Goal: Task Accomplishment & Management: Manage account settings

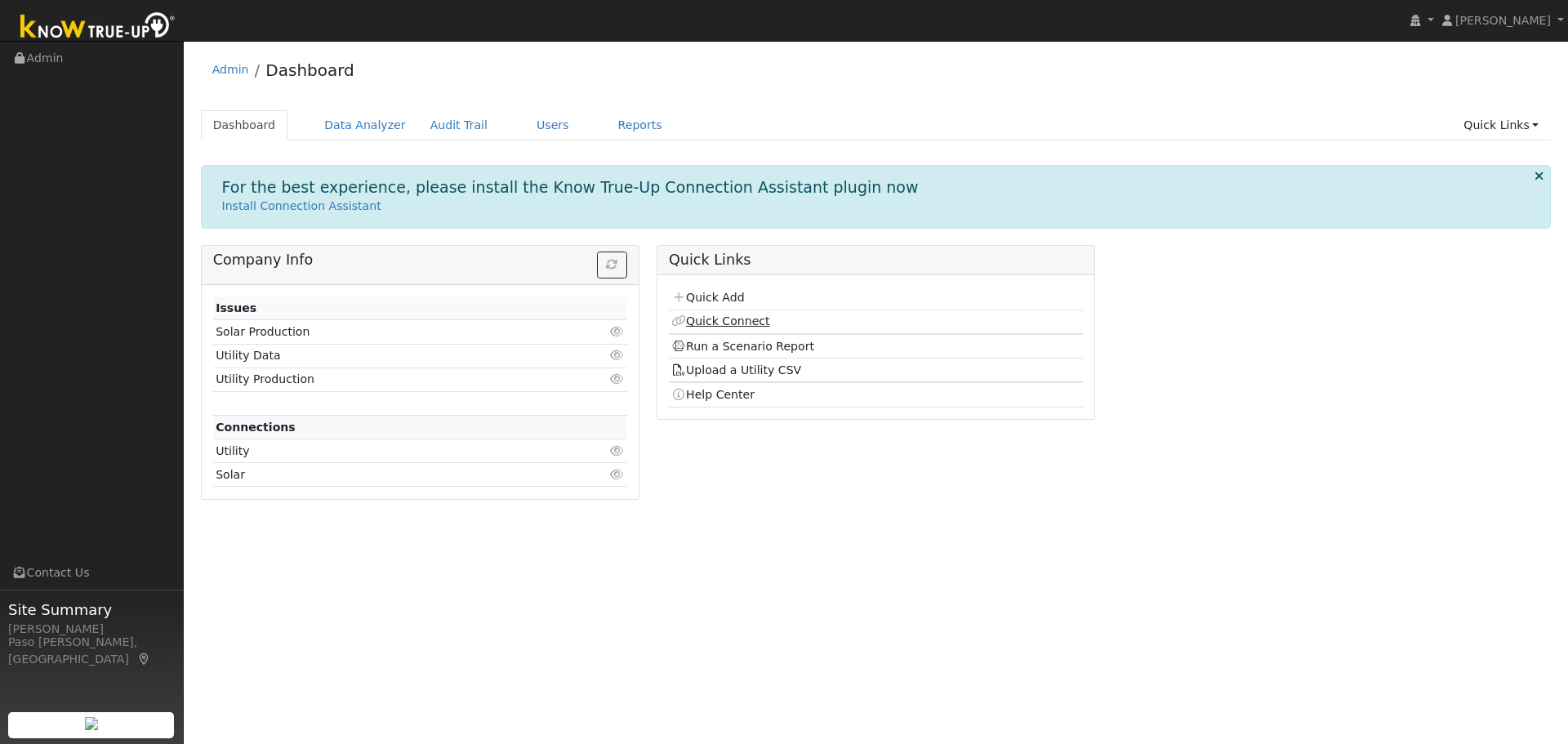
click at [730, 318] on link "Quick Connect" at bounding box center [720, 321] width 98 height 13
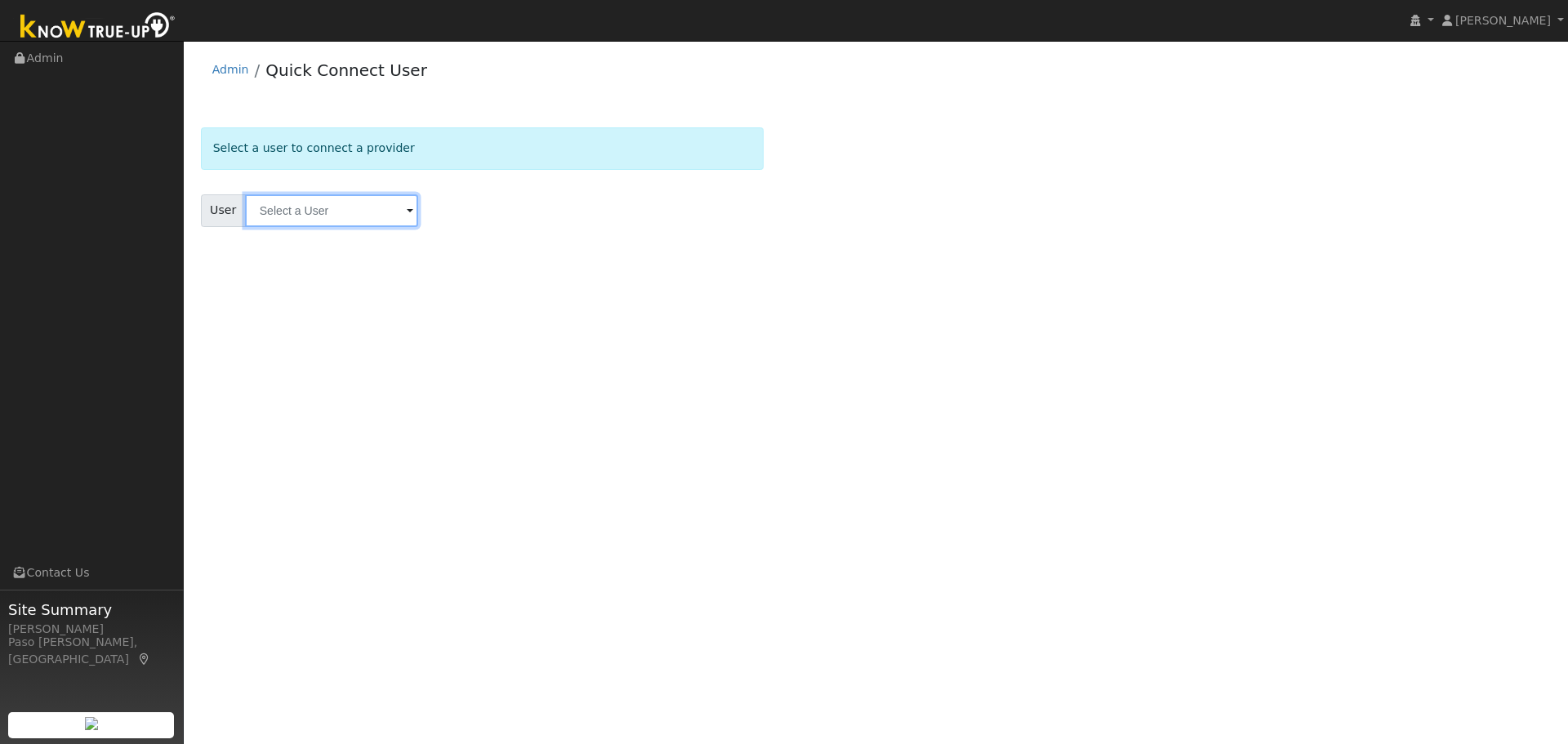
click at [287, 226] on input "text" at bounding box center [331, 210] width 173 height 33
type input "van [PERSON_NAME]"
drag, startPoint x: 323, startPoint y: 207, endPoint x: 235, endPoint y: 205, distance: 88.0
click at [235, 205] on div "User van harme Results "van harme" not found Enter text to search No history" at bounding box center [482, 210] width 563 height 33
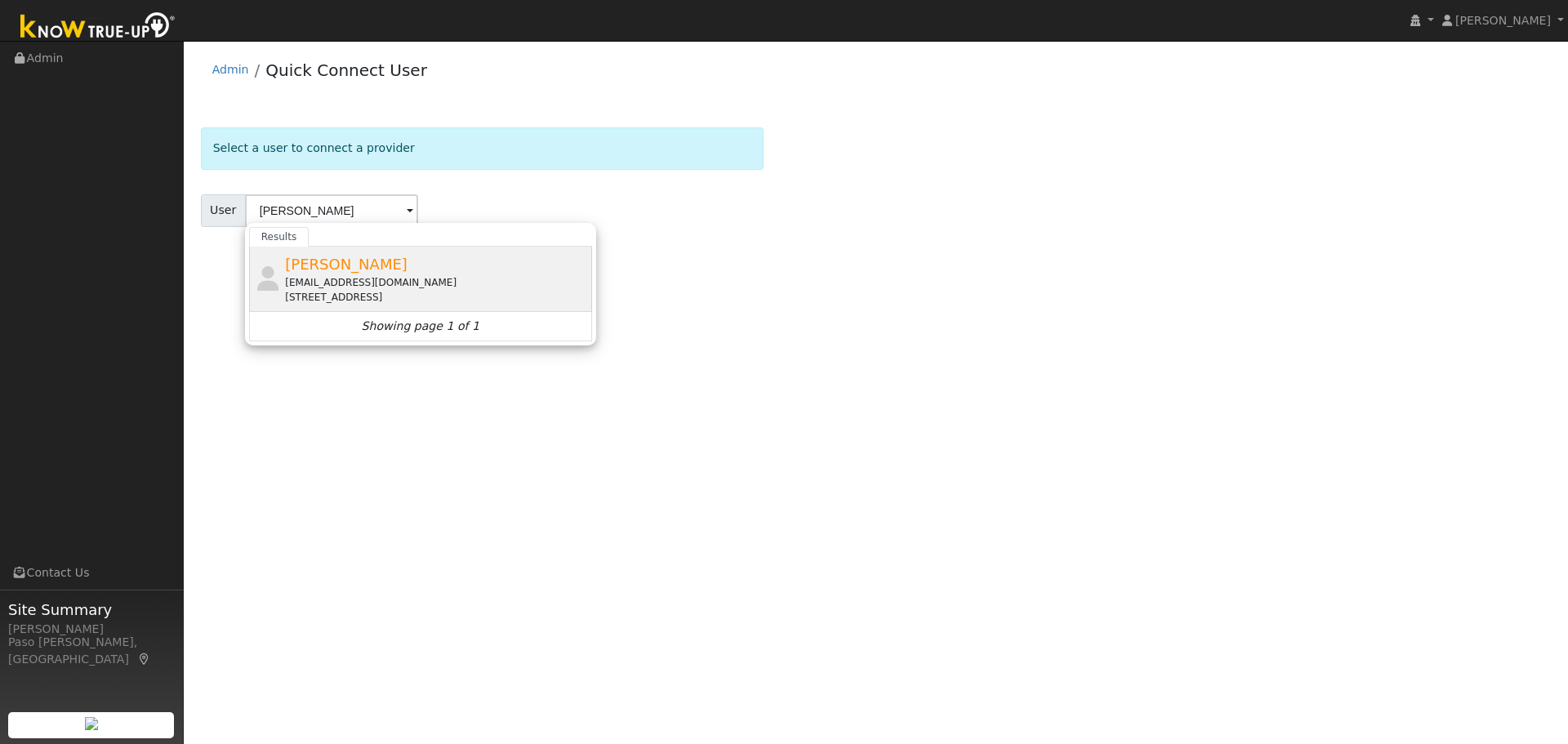
click at [347, 267] on span "[PERSON_NAME]" at bounding box center [346, 264] width 123 height 17
type input "[PERSON_NAME]"
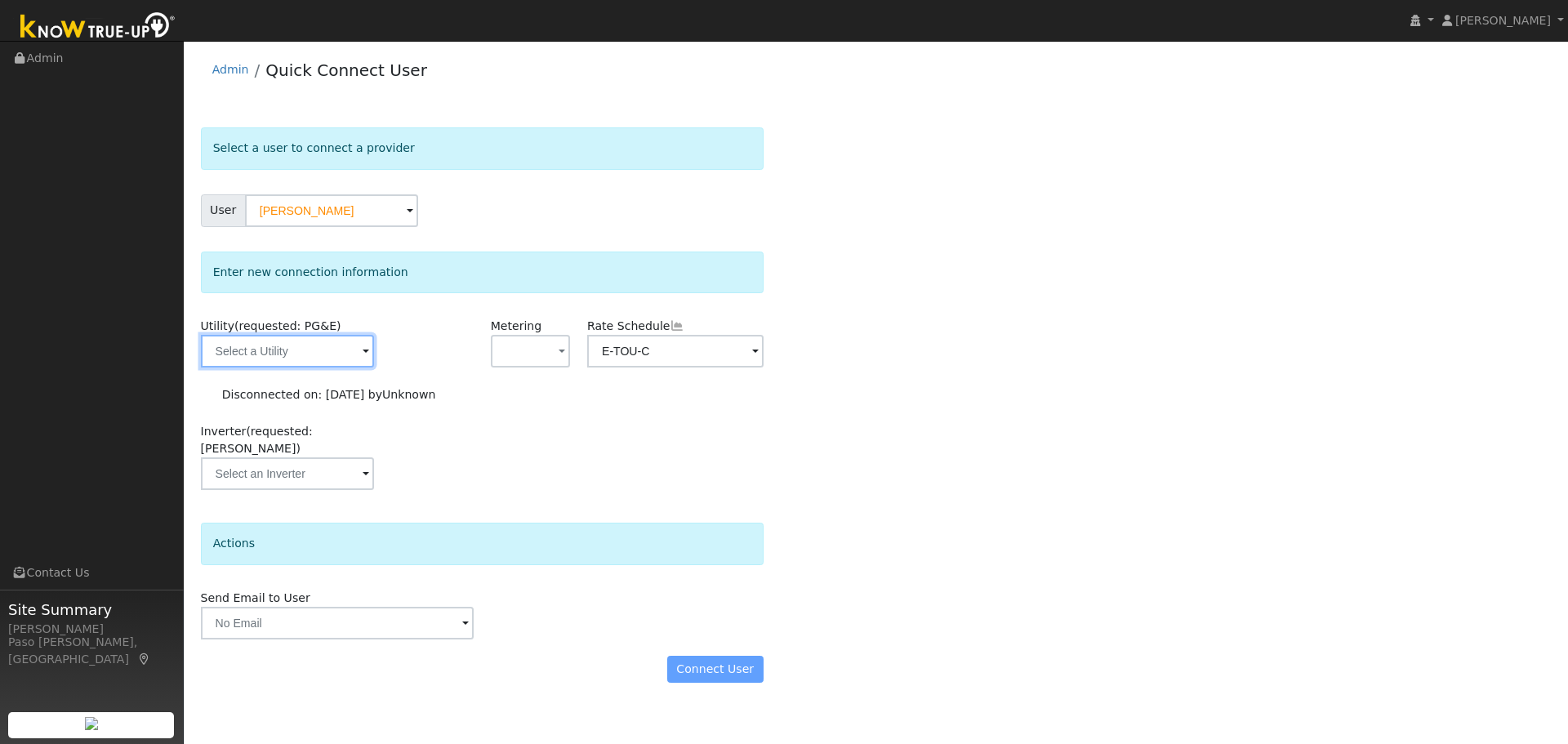
click at [336, 360] on input "text" at bounding box center [287, 351] width 173 height 33
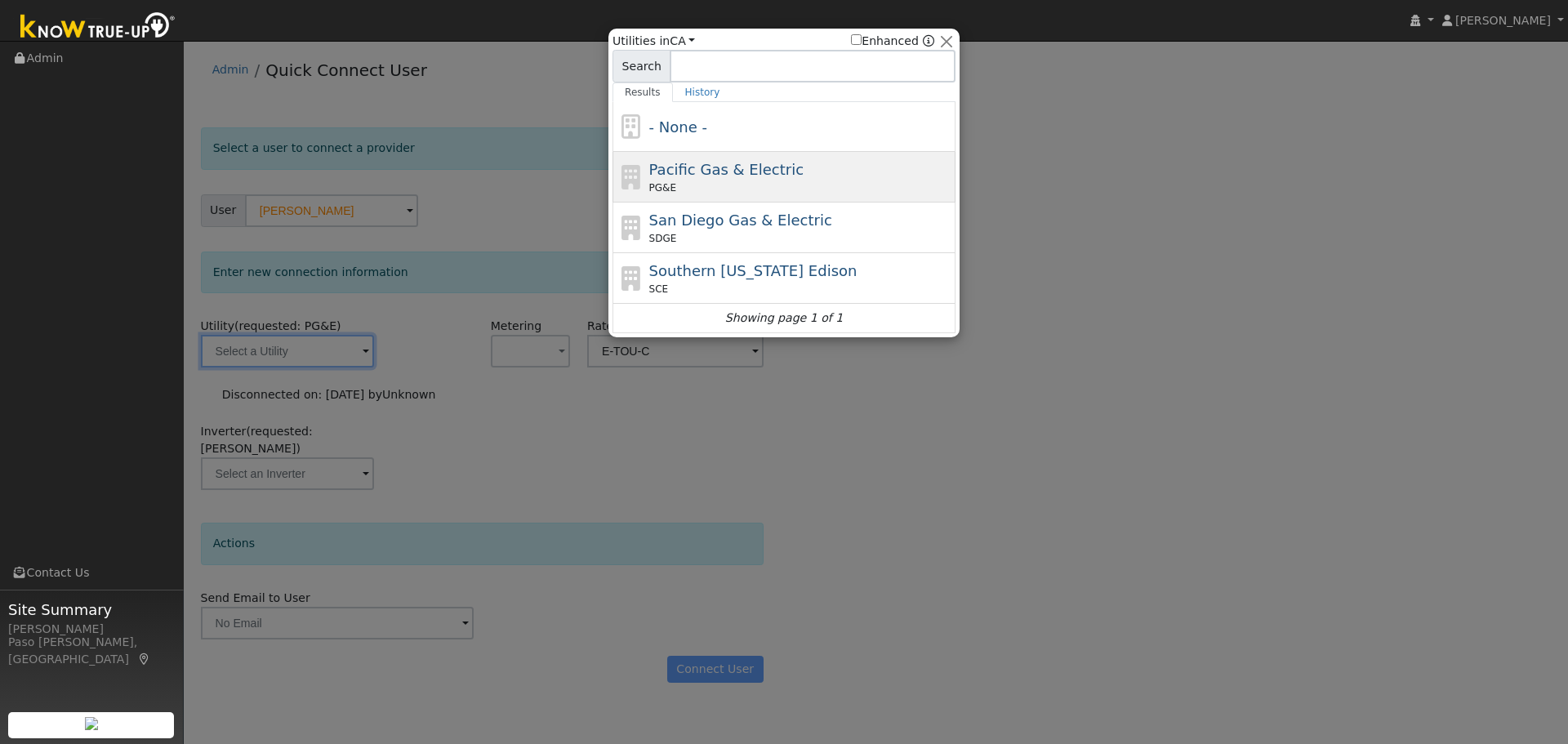
click at [701, 171] on span "Pacific Gas & Electric" at bounding box center [726, 169] width 154 height 17
type input "PG&E"
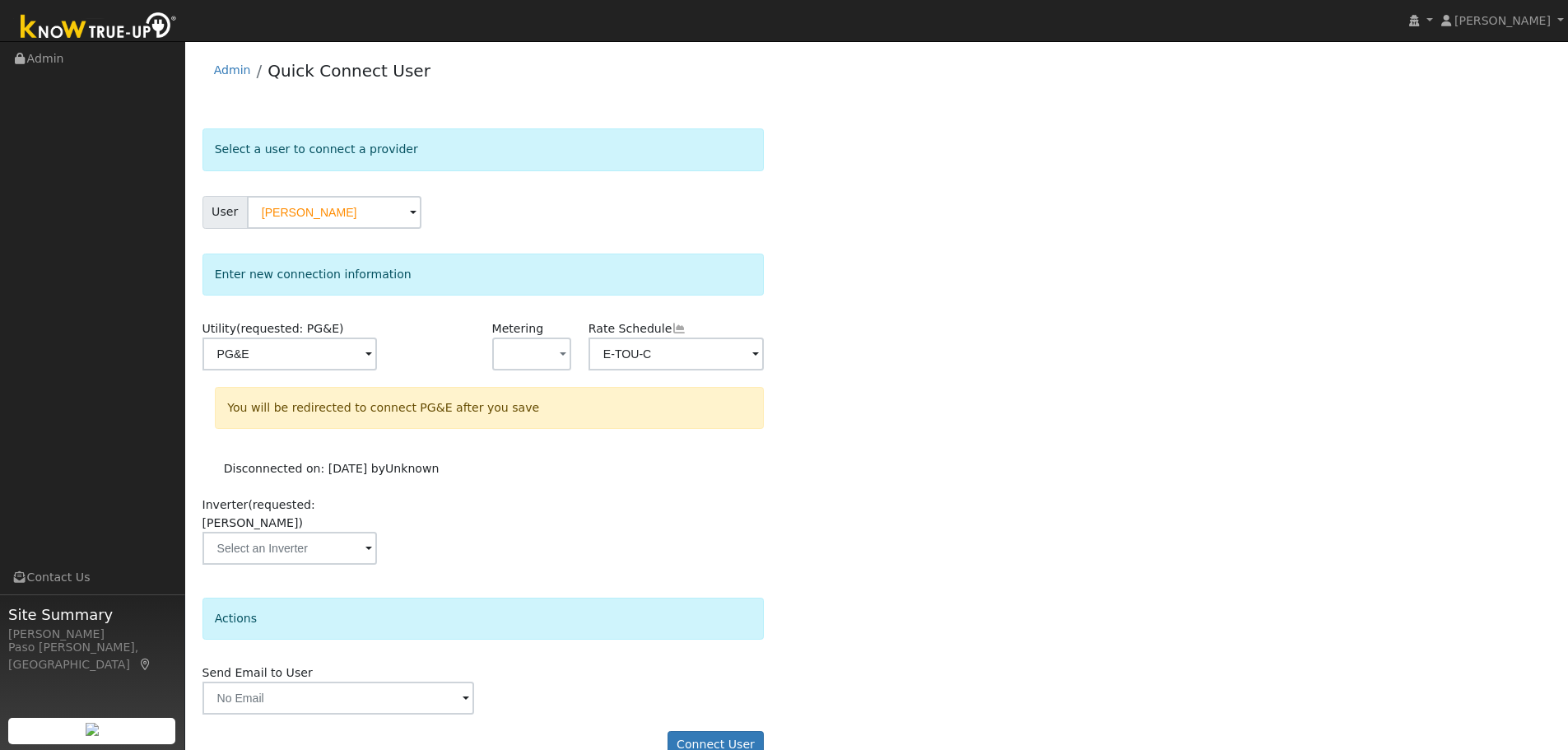
scroll to position [16, 0]
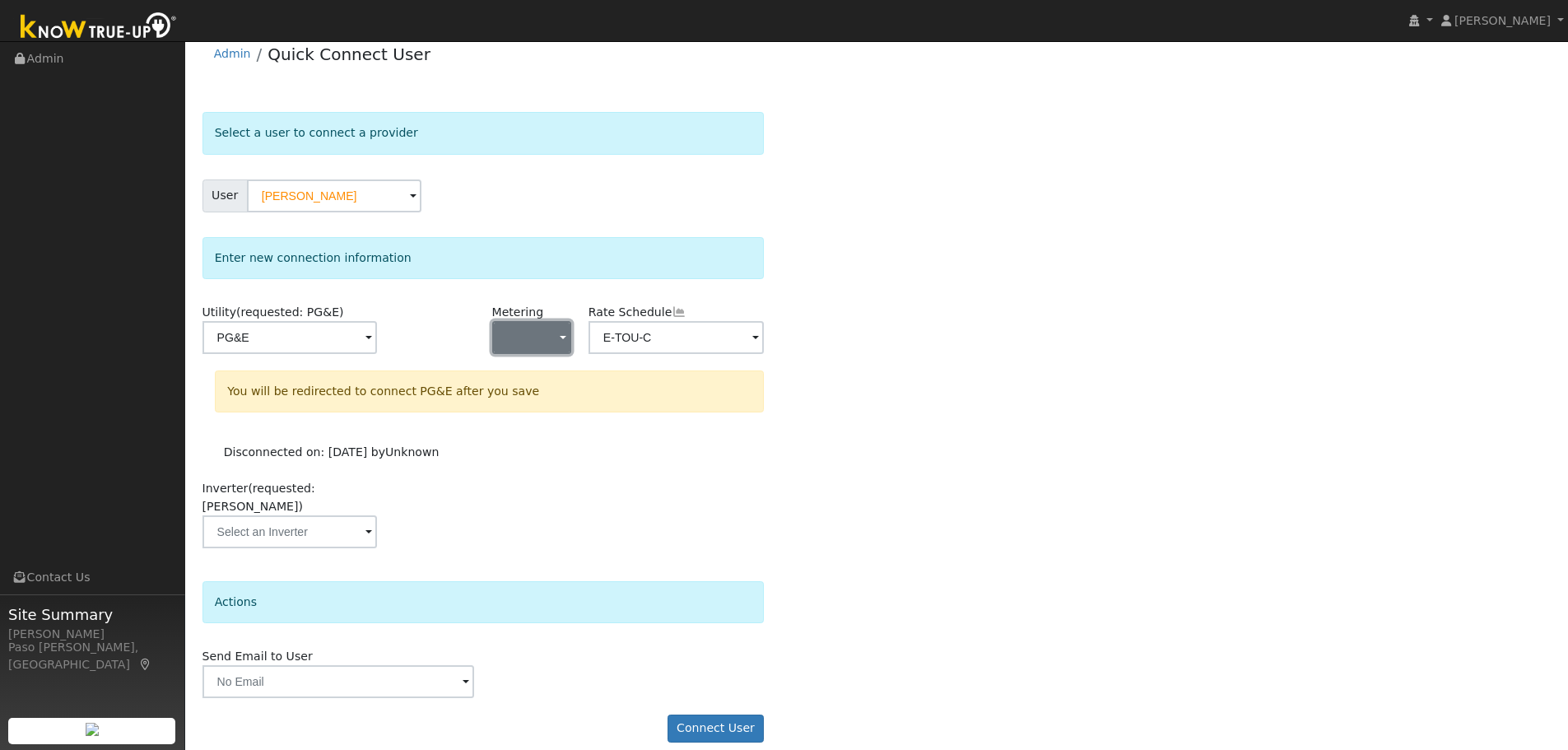
click at [550, 338] on button "button" at bounding box center [531, 337] width 79 height 33
click at [544, 396] on link "NEM" at bounding box center [549, 396] width 114 height 23
click at [707, 714] on button "Connect User" at bounding box center [716, 728] width 97 height 28
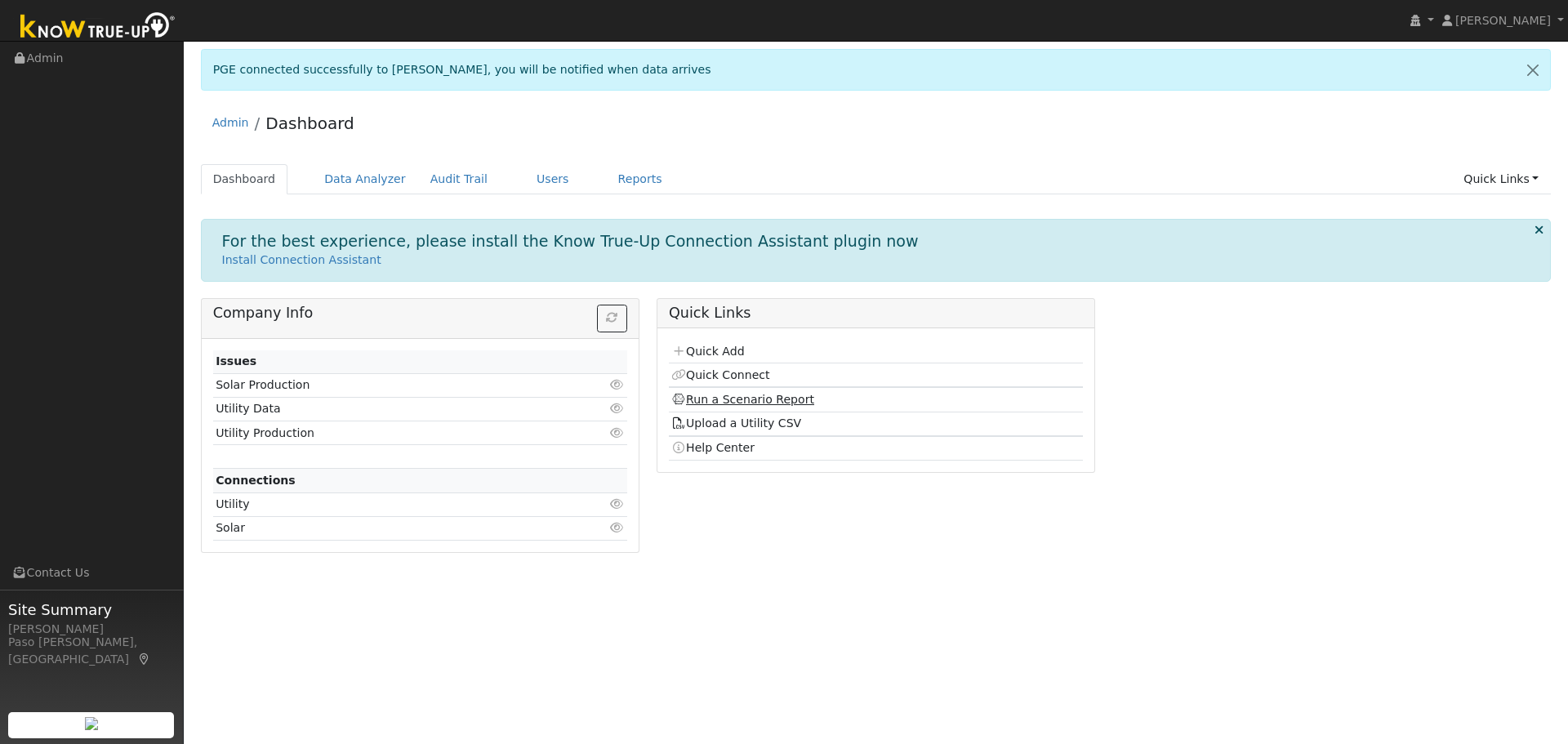
click at [751, 397] on link "Run a Scenario Report" at bounding box center [742, 400] width 143 height 13
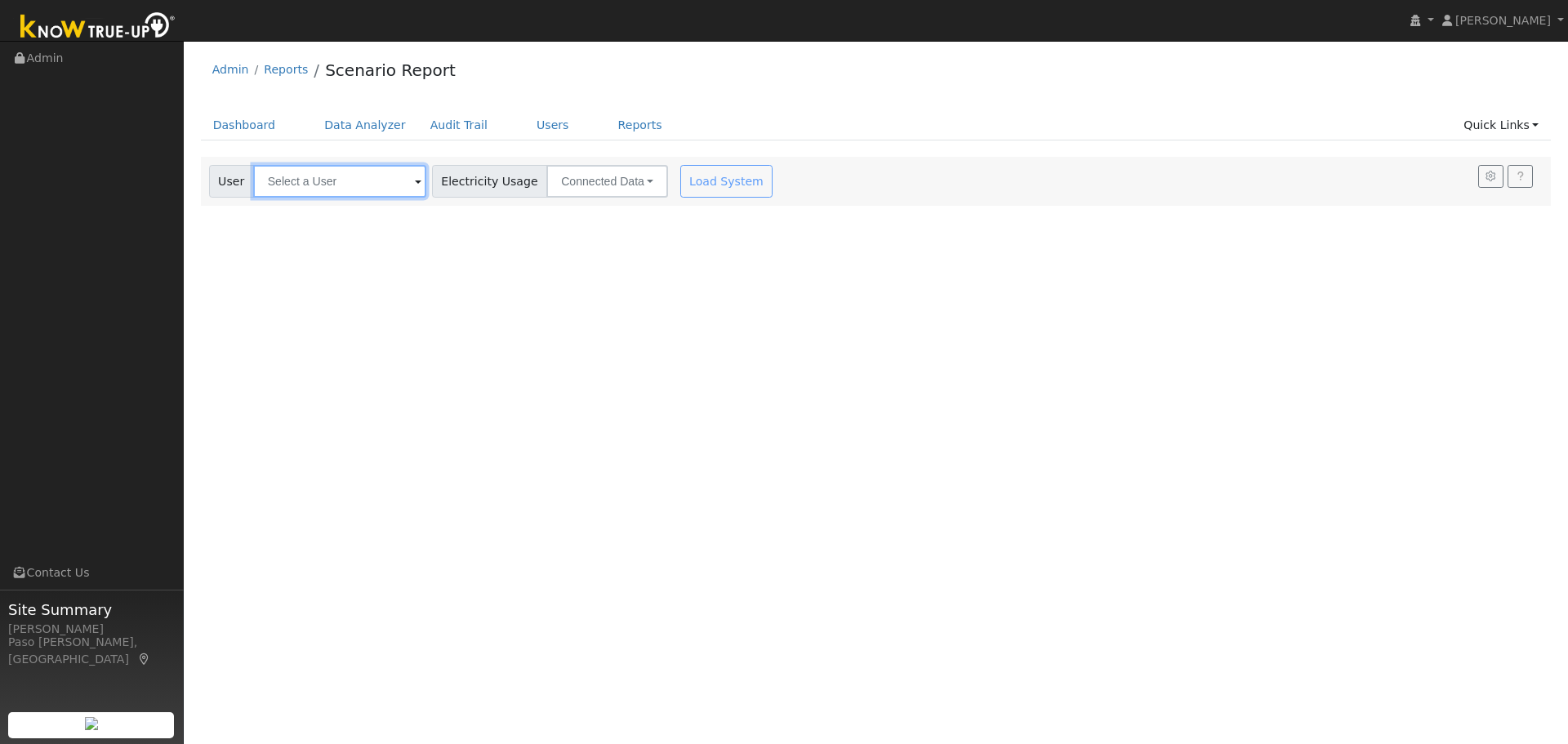
click at [370, 174] on input "text" at bounding box center [340, 181] width 173 height 33
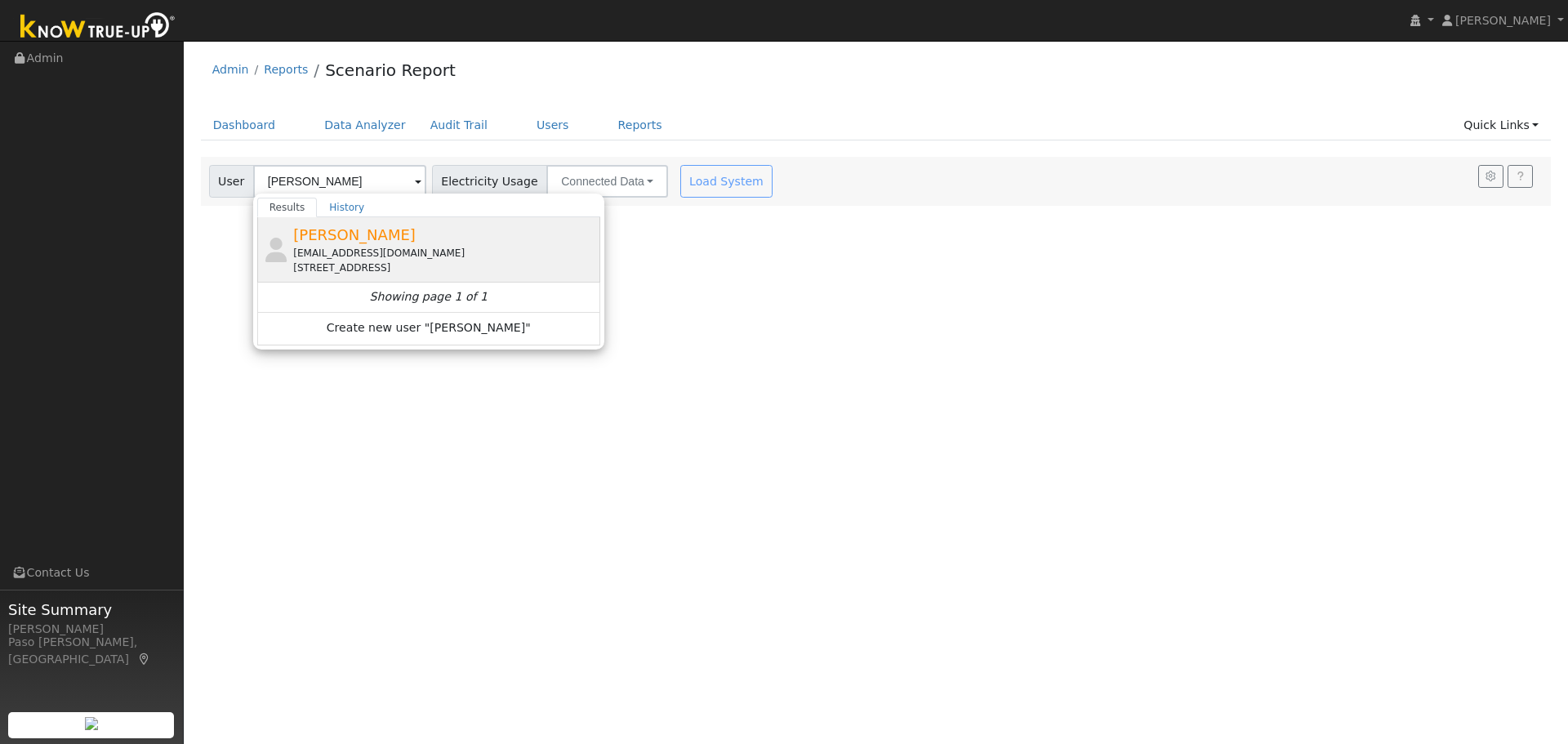
click at [349, 255] on div "chrisvh1@alumni.stanford.edu" at bounding box center [444, 253] width 303 height 15
type input "Chris Van Harmelen"
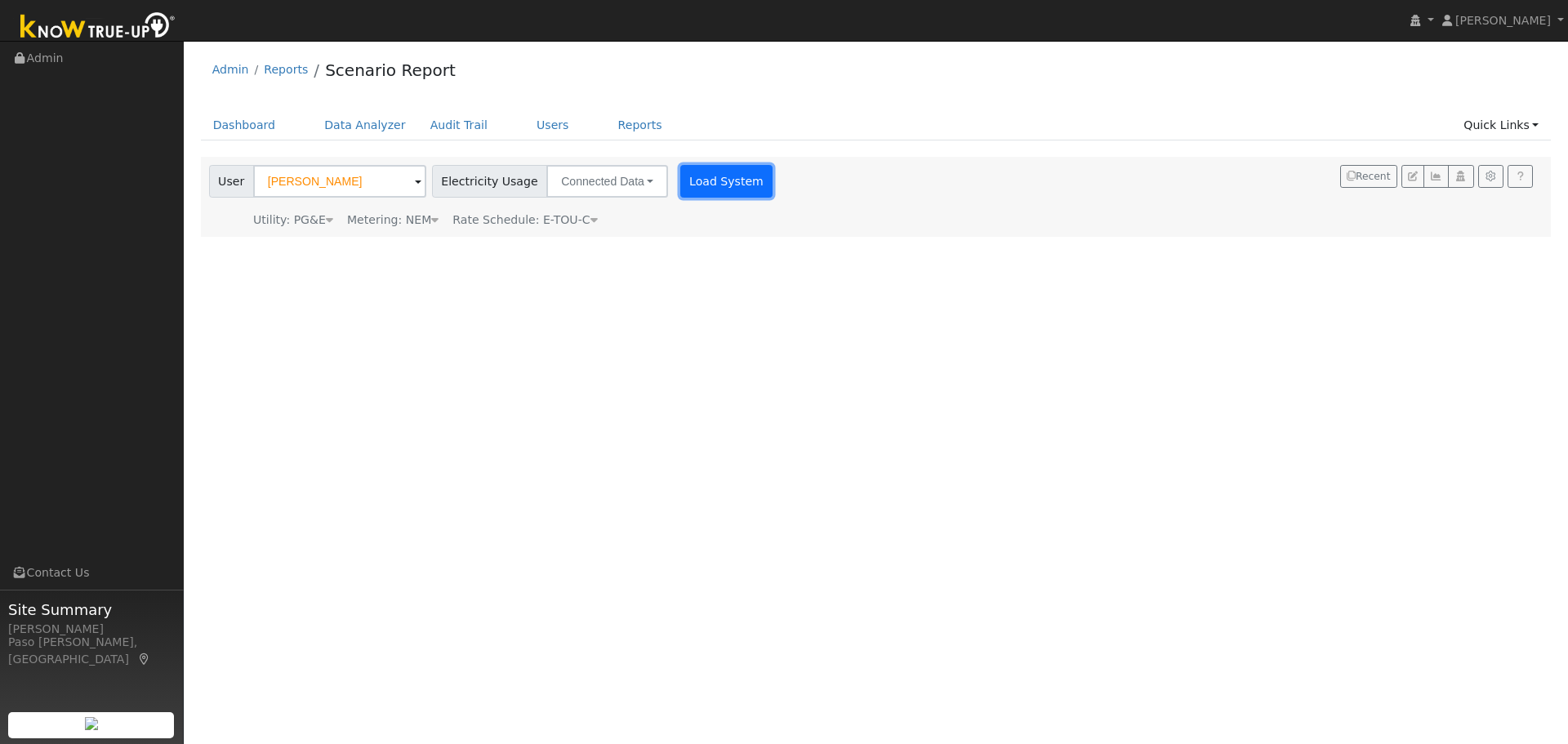
click at [700, 176] on button "Load System" at bounding box center [726, 181] width 93 height 33
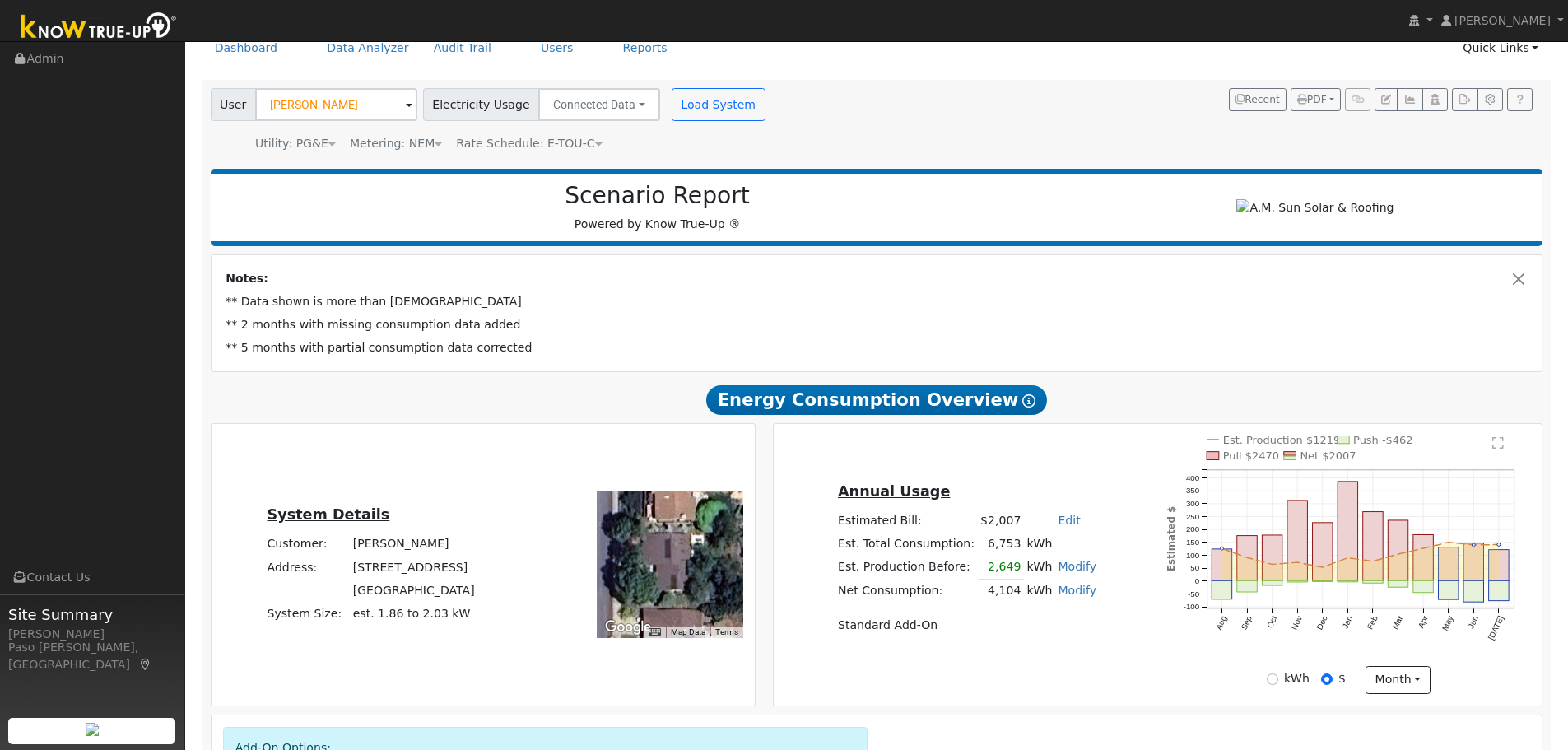
scroll to position [78, 0]
click at [682, 109] on button "Load System" at bounding box center [718, 105] width 94 height 33
click at [729, 116] on button "Load System" at bounding box center [718, 105] width 94 height 33
click at [697, 98] on button "Load System" at bounding box center [718, 105] width 94 height 33
click at [696, 102] on button "Load System" at bounding box center [718, 105] width 94 height 33
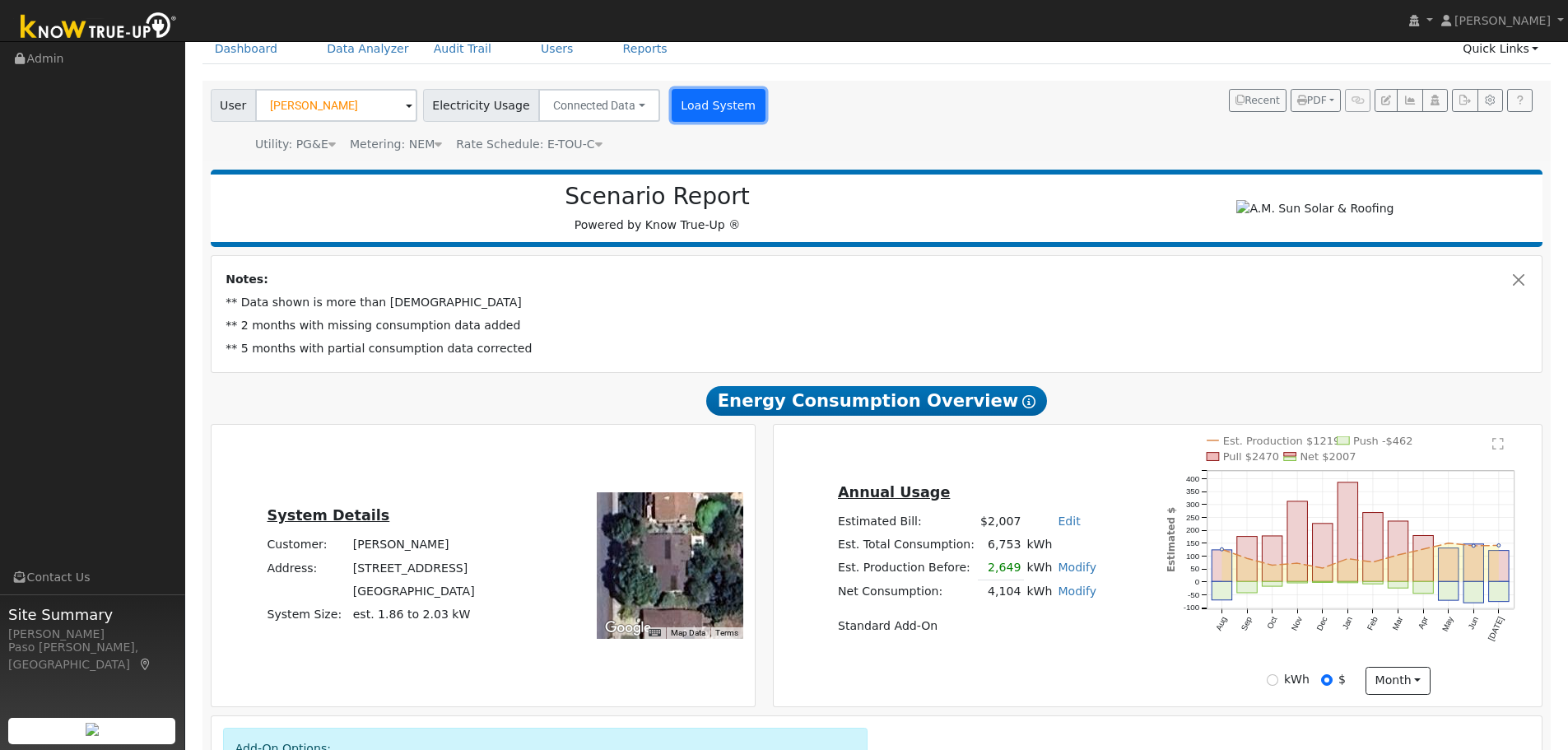
click at [673, 92] on button "Load System" at bounding box center [718, 105] width 94 height 33
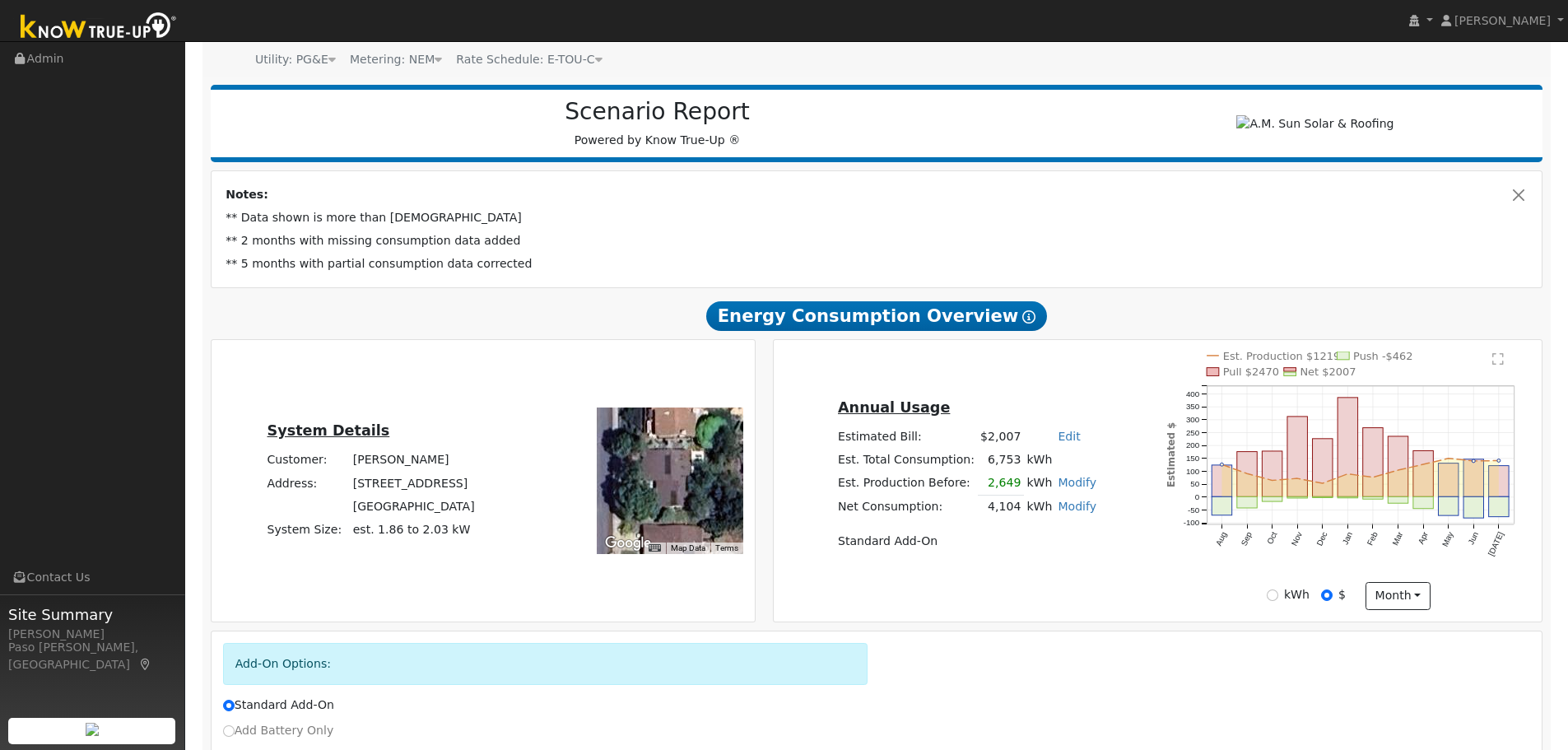
scroll to position [0, 0]
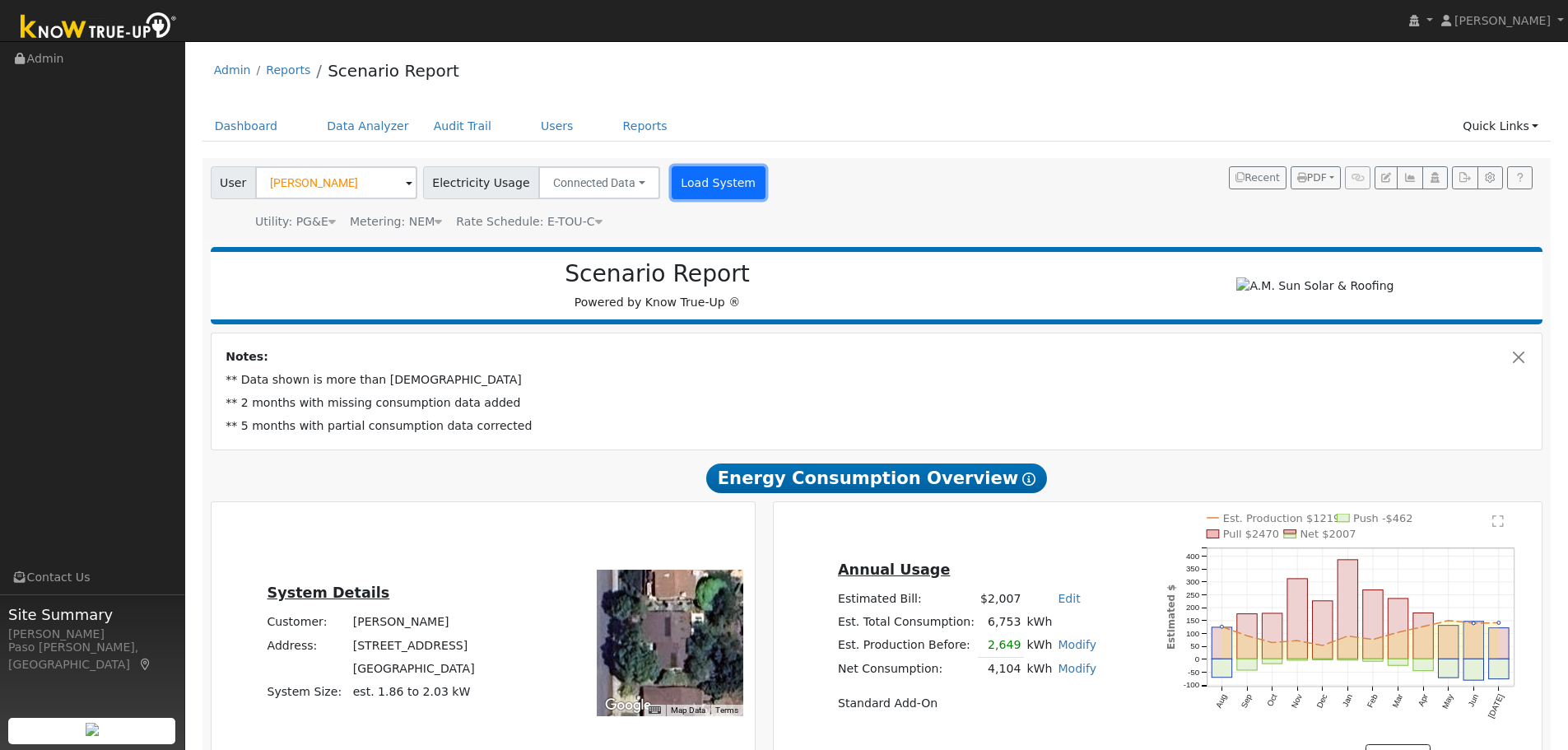
click at [706, 186] on button "Load System" at bounding box center [718, 183] width 94 height 33
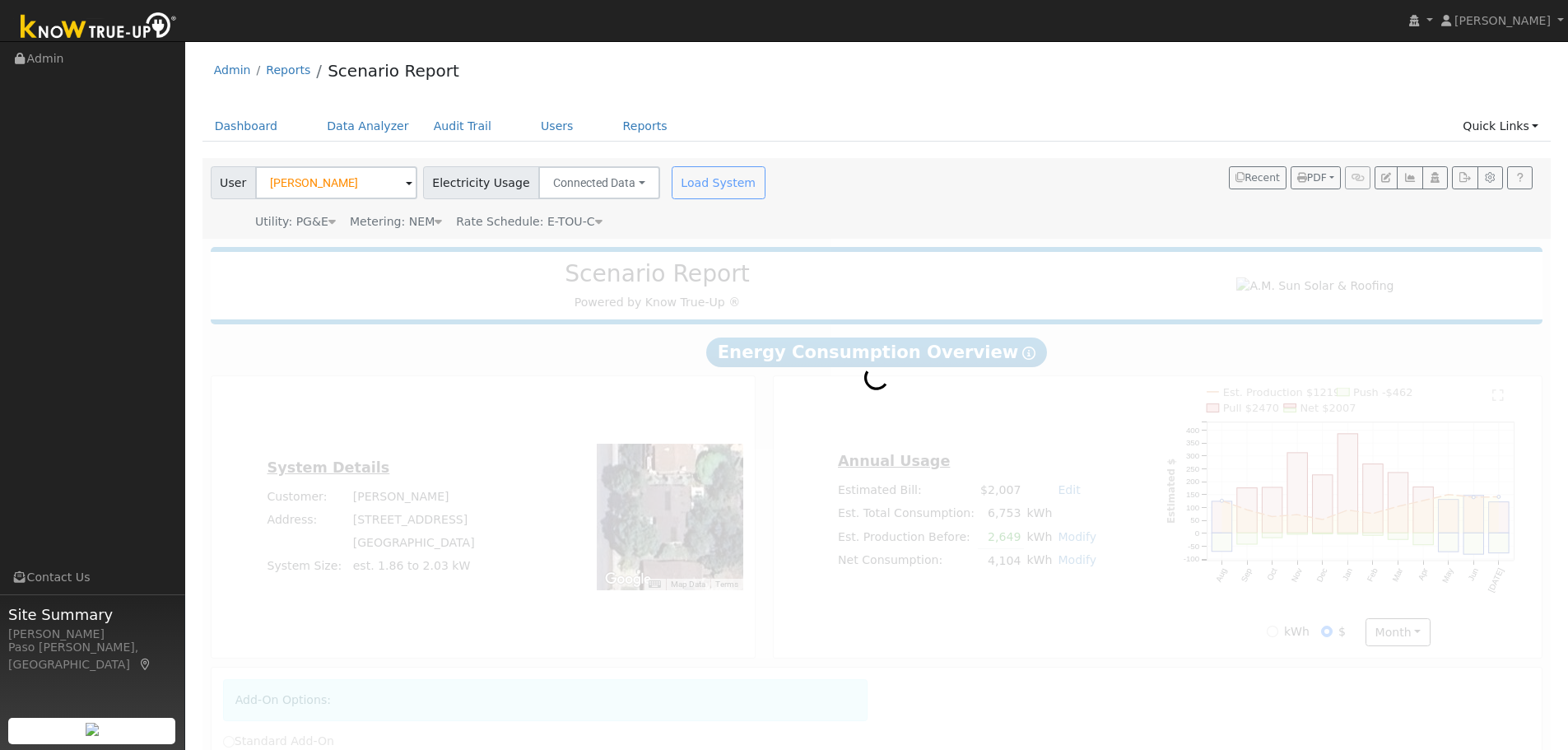
radio input "true"
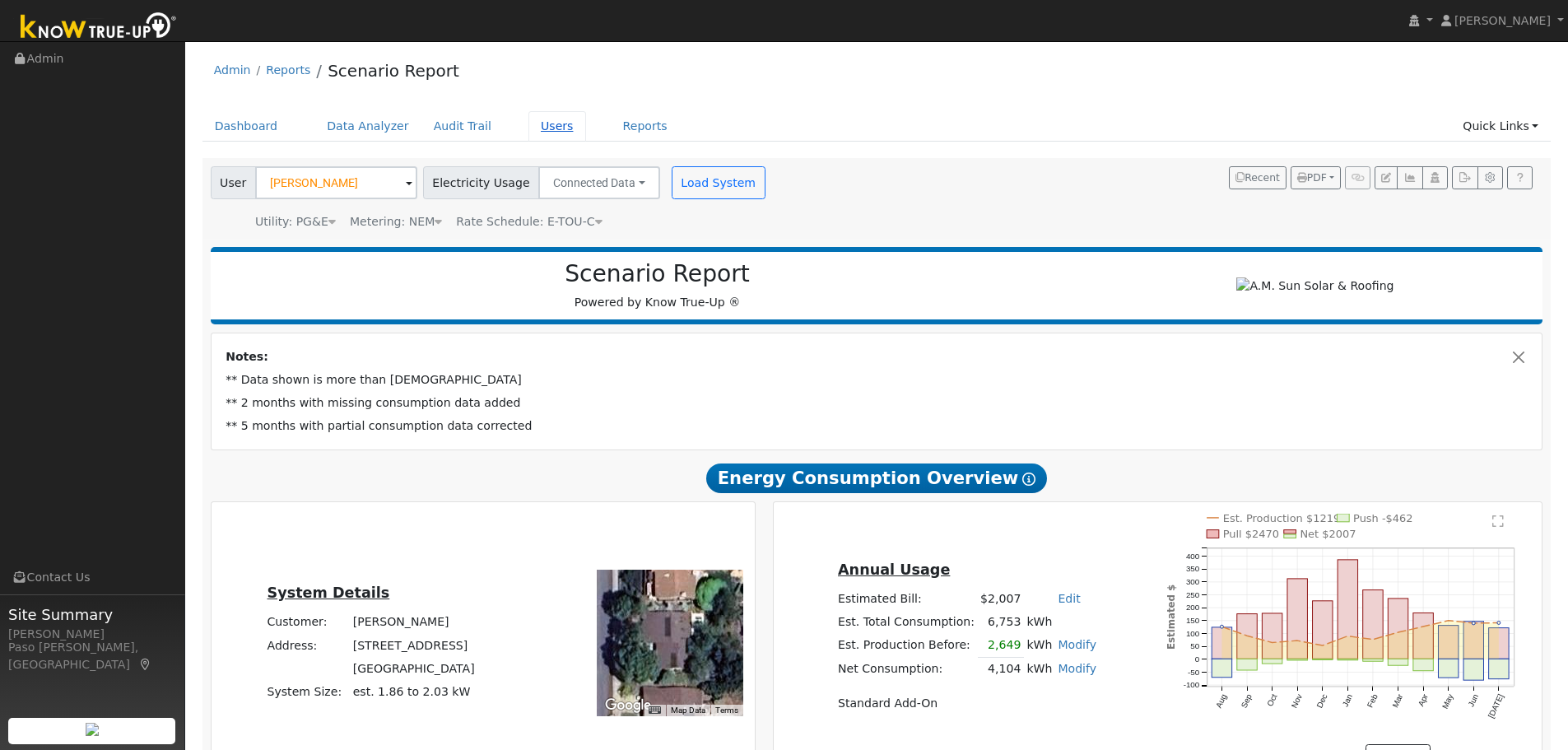
click at [534, 126] on link "Users" at bounding box center [557, 126] width 58 height 30
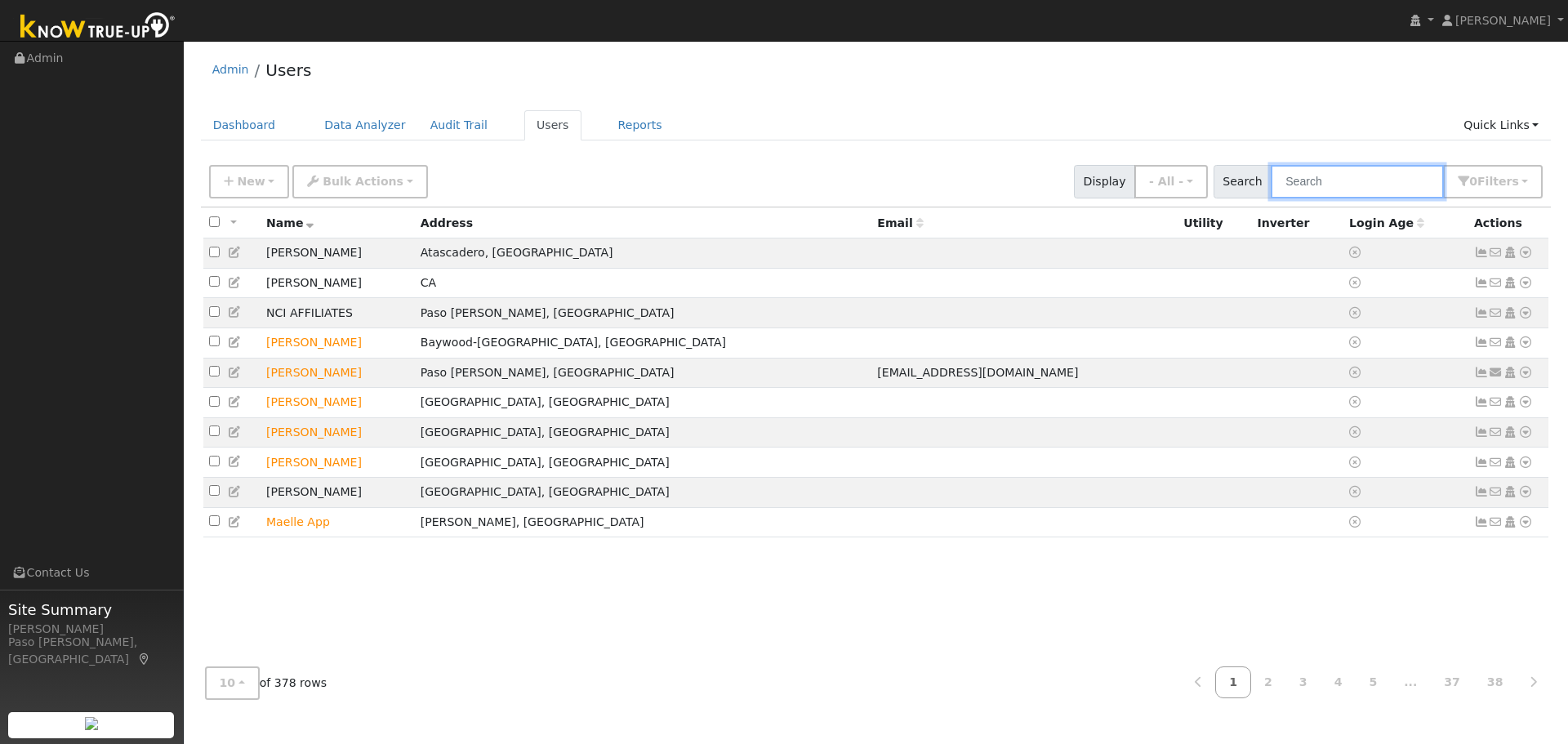
click at [1390, 174] on input "text" at bounding box center [1357, 182] width 173 height 34
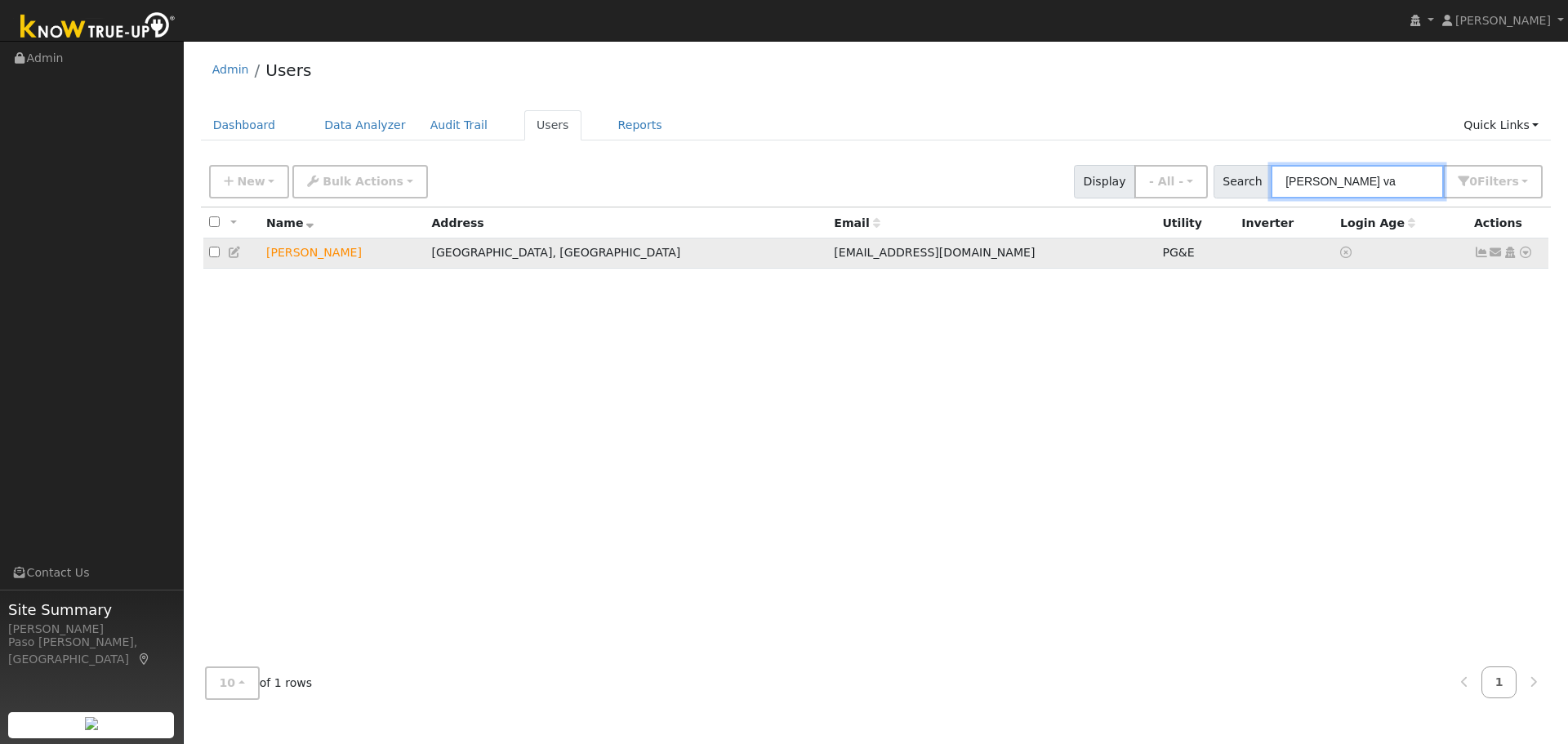
type input "Chris va"
click at [293, 256] on td "Chris Van Harmelen" at bounding box center [343, 253] width 165 height 30
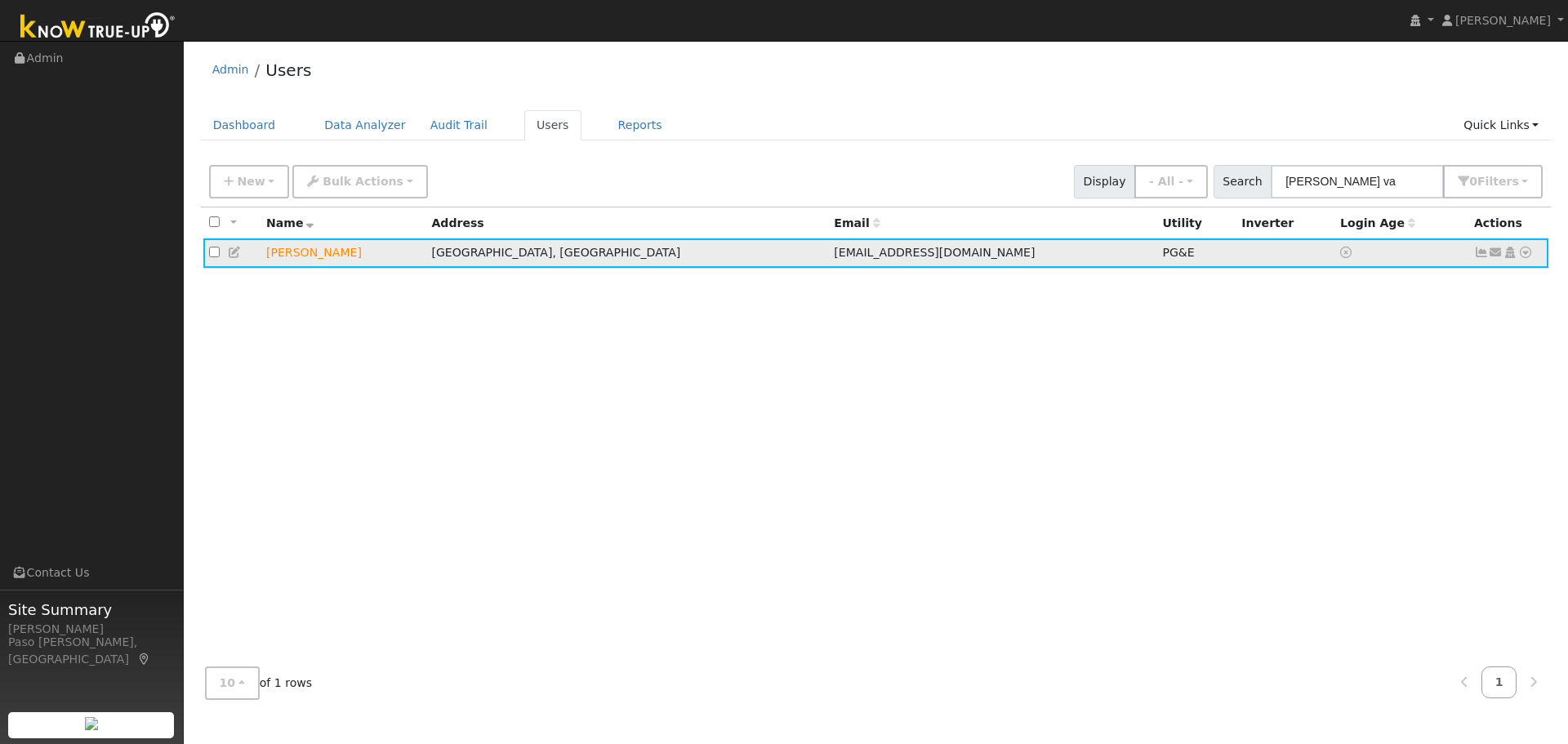
click at [1525, 253] on icon at bounding box center [1526, 252] width 15 height 11
click at [1473, 284] on link "Data Analyzer" at bounding box center [1471, 281] width 118 height 23
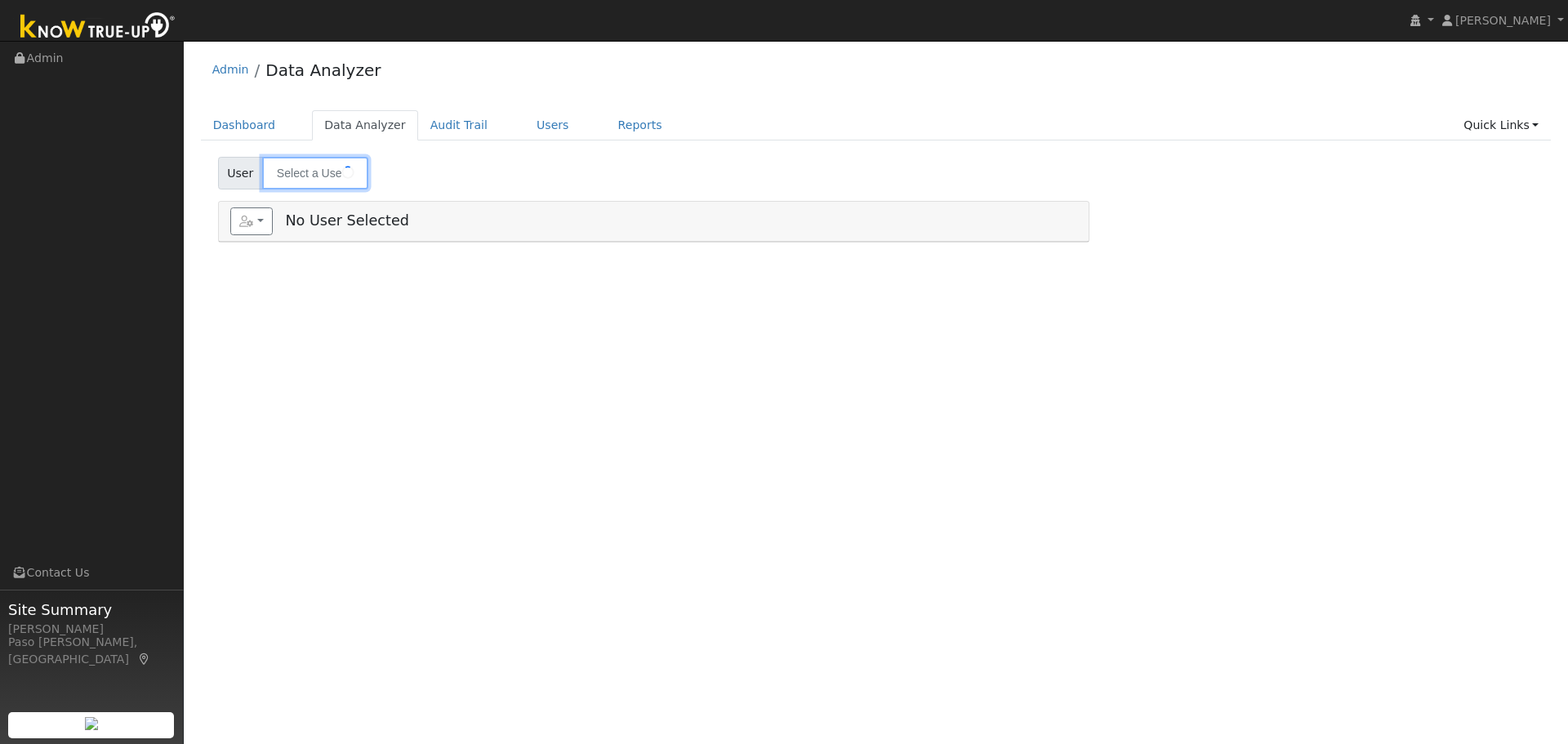
type input "[PERSON_NAME]"
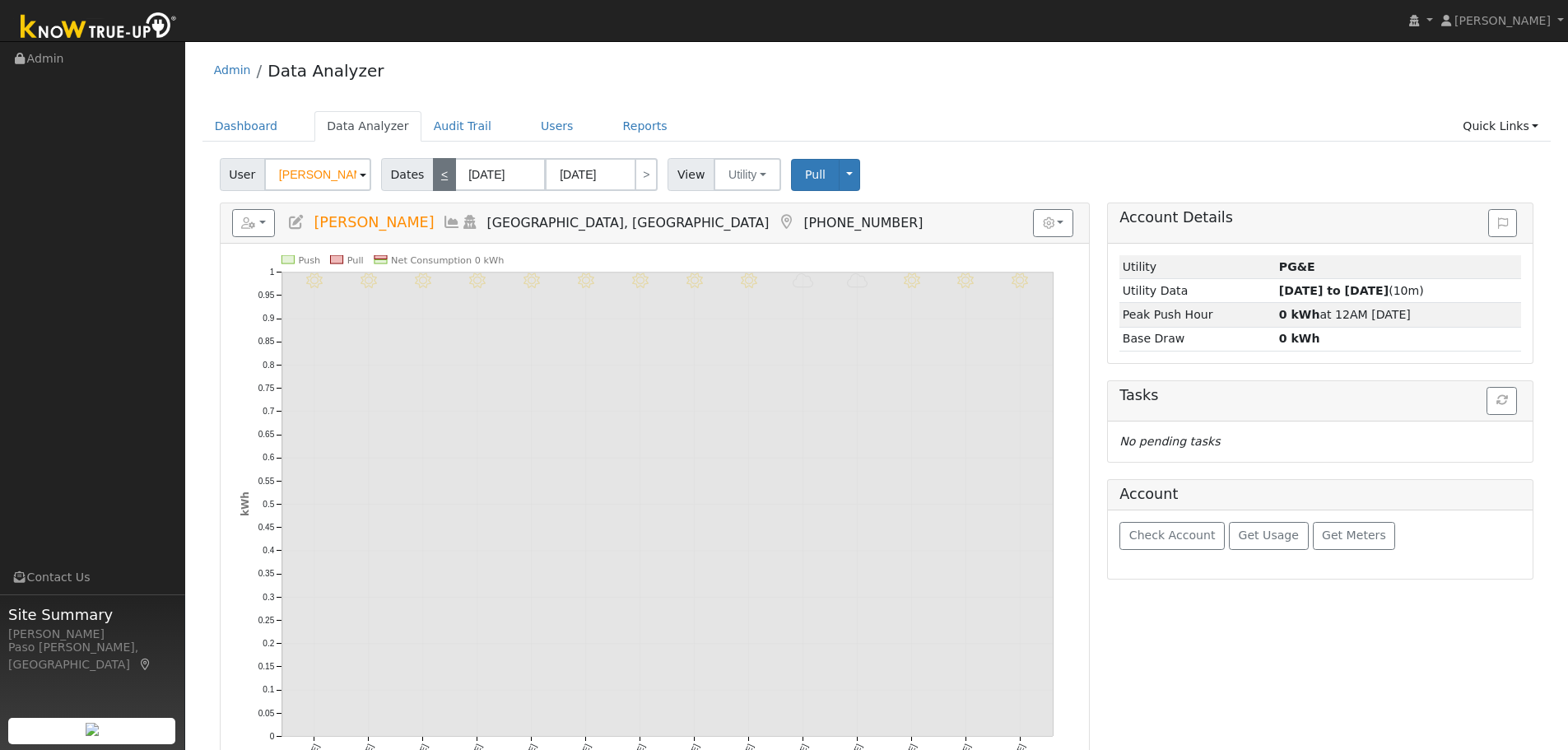
click at [440, 171] on link "<" at bounding box center [444, 174] width 23 height 33
type input "07/22/2025"
type input "08/04/2025"
click at [813, 180] on button "Pull" at bounding box center [814, 175] width 48 height 32
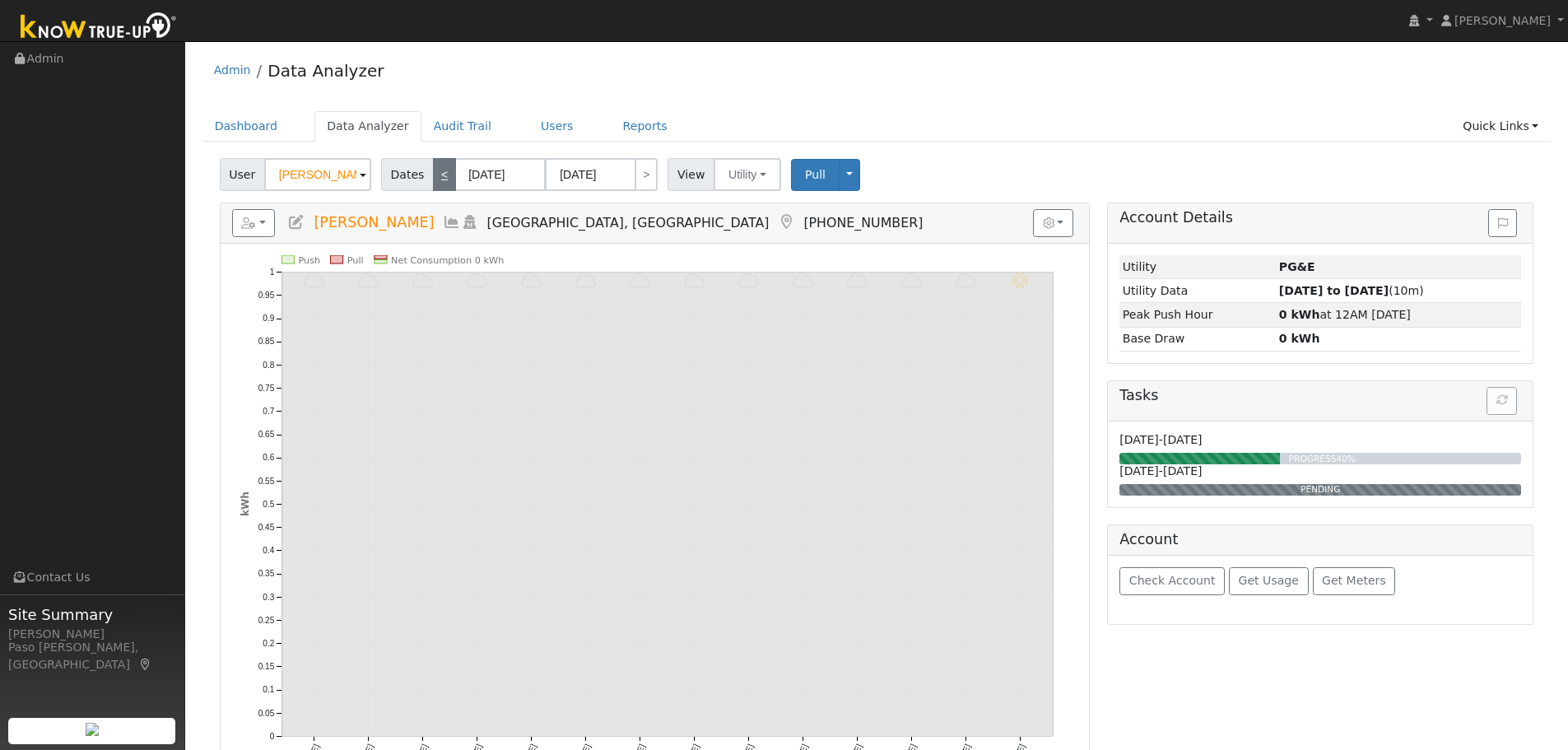
click at [433, 172] on link "<" at bounding box center [444, 174] width 23 height 33
type input "07/08/2025"
type input "07/21/2025"
click at [433, 172] on link "<" at bounding box center [444, 174] width 23 height 33
type input "06/24/2025"
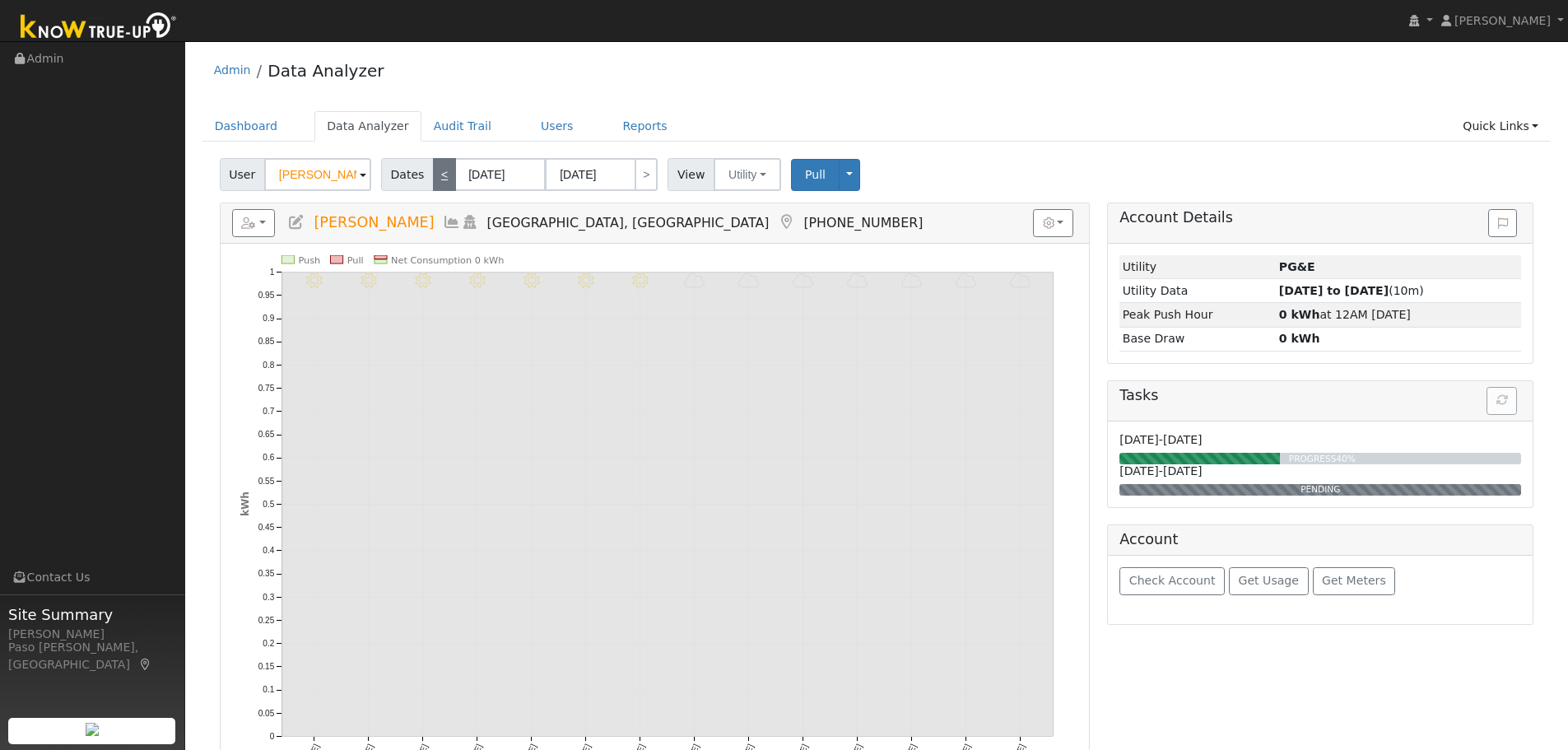
type input "07/07/2025"
click at [433, 172] on link "<" at bounding box center [444, 174] width 23 height 33
type input "06/10/2025"
type input "06/23/2025"
click at [433, 172] on link "<" at bounding box center [444, 174] width 23 height 33
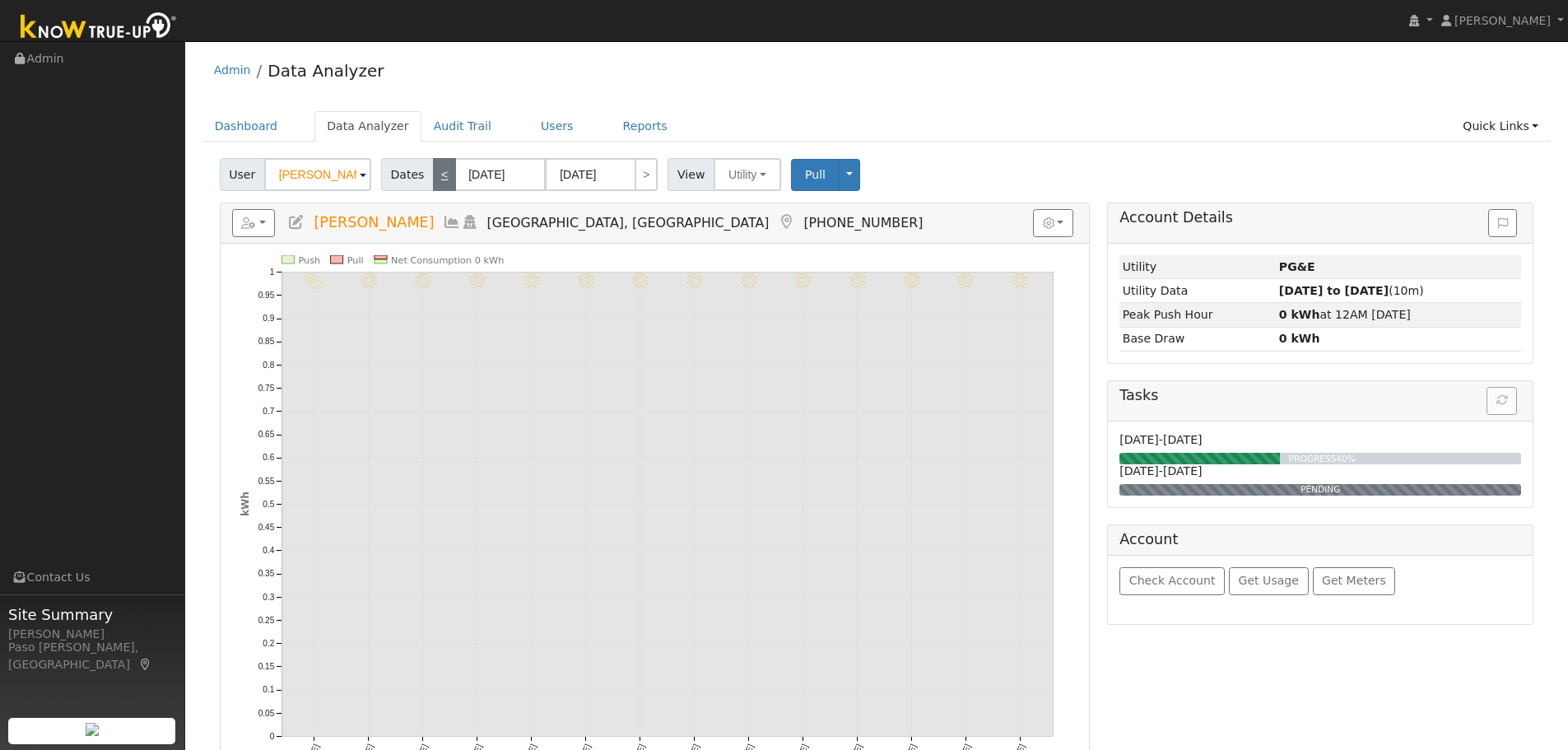
type input "05/27/2025"
type input "06/09/2025"
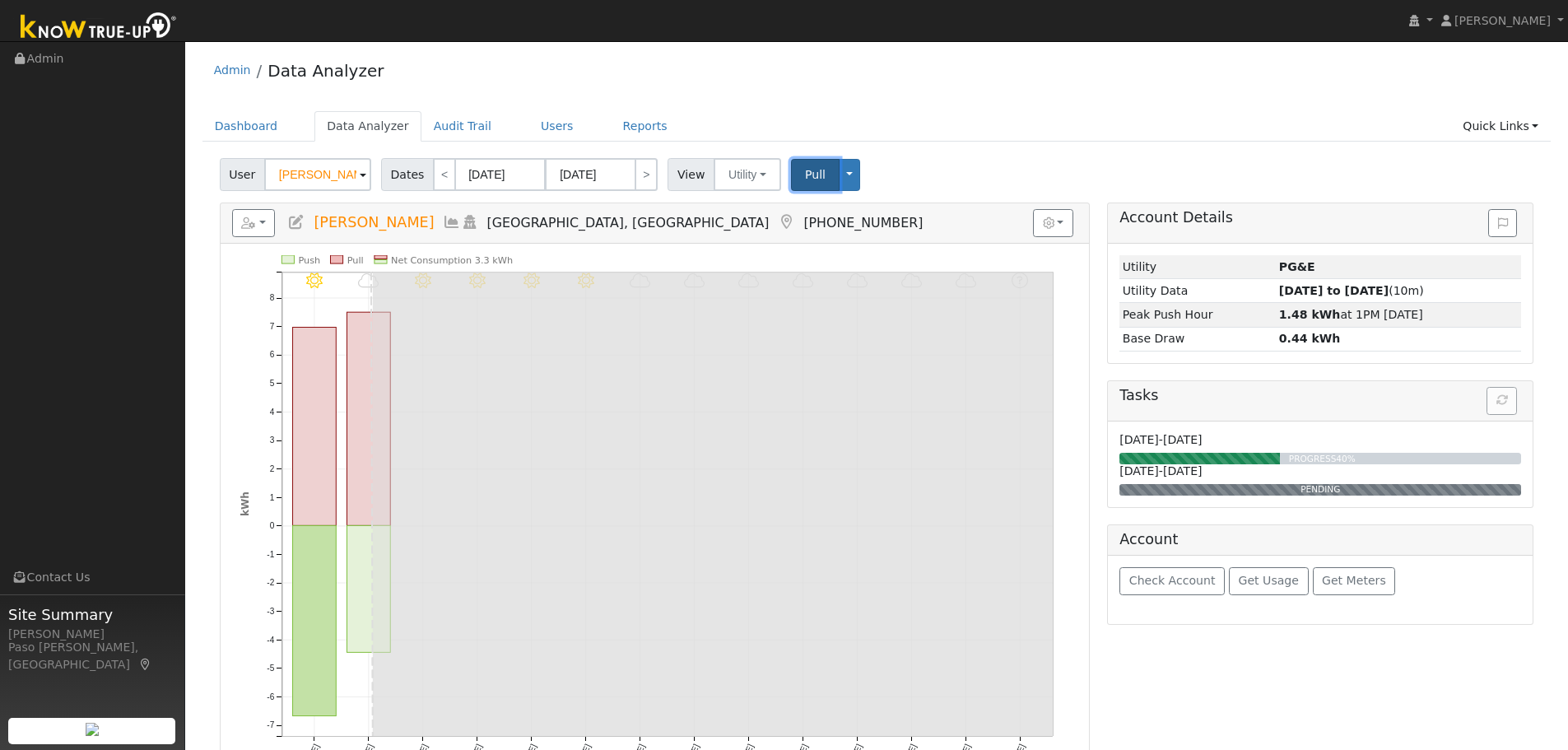
click at [805, 181] on span "Pull" at bounding box center [815, 175] width 21 height 13
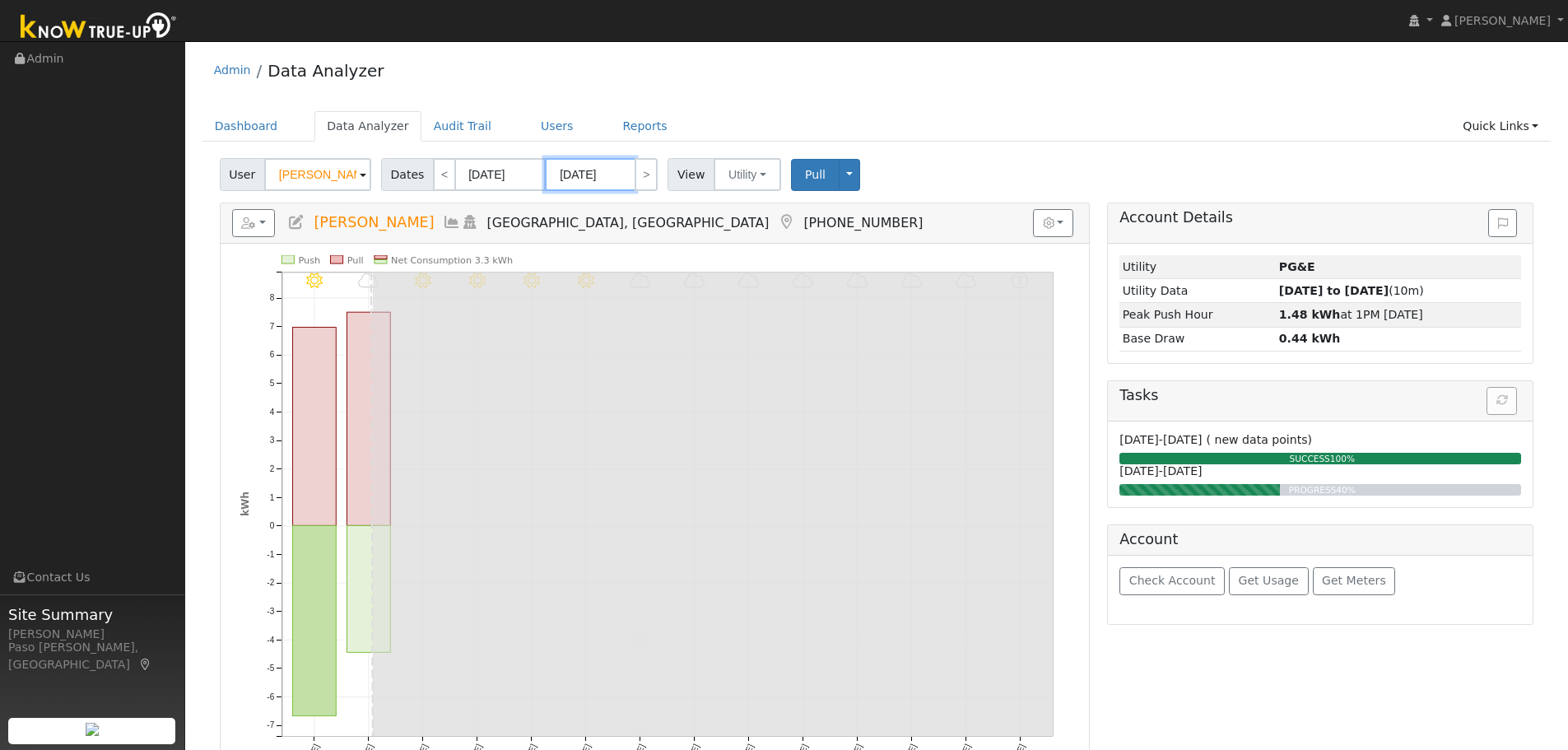
click at [580, 173] on input "06/09/2025" at bounding box center [590, 174] width 91 height 33
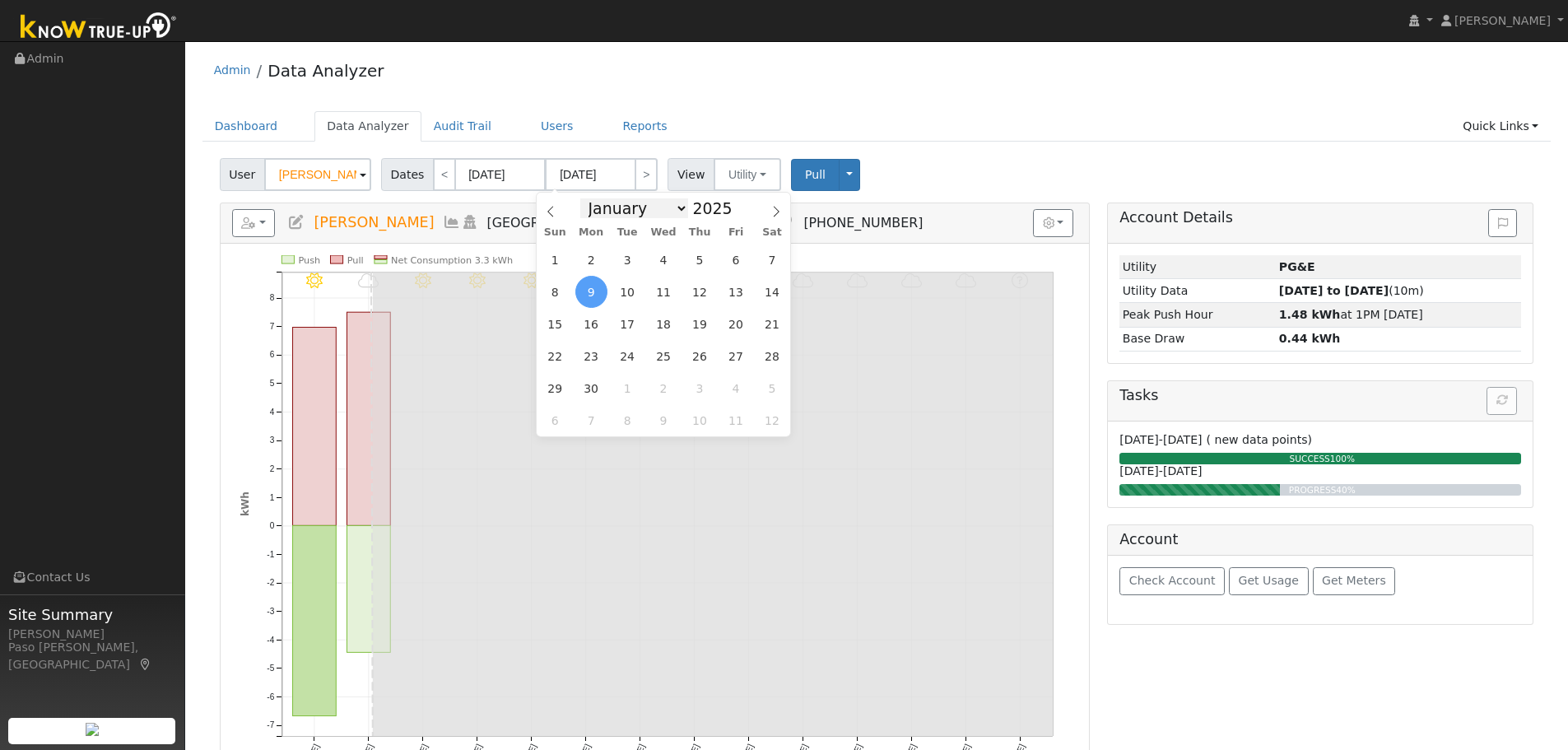
click at [657, 213] on select "January February March April May June July August September October November De…" at bounding box center [634, 208] width 108 height 20
select select "6"
click at [593, 199] on select "January February March April May June July August September October November De…" at bounding box center [634, 208] width 108 height 20
click at [605, 359] on span "21" at bounding box center [591, 356] width 32 height 32
type input "07/21/2025"
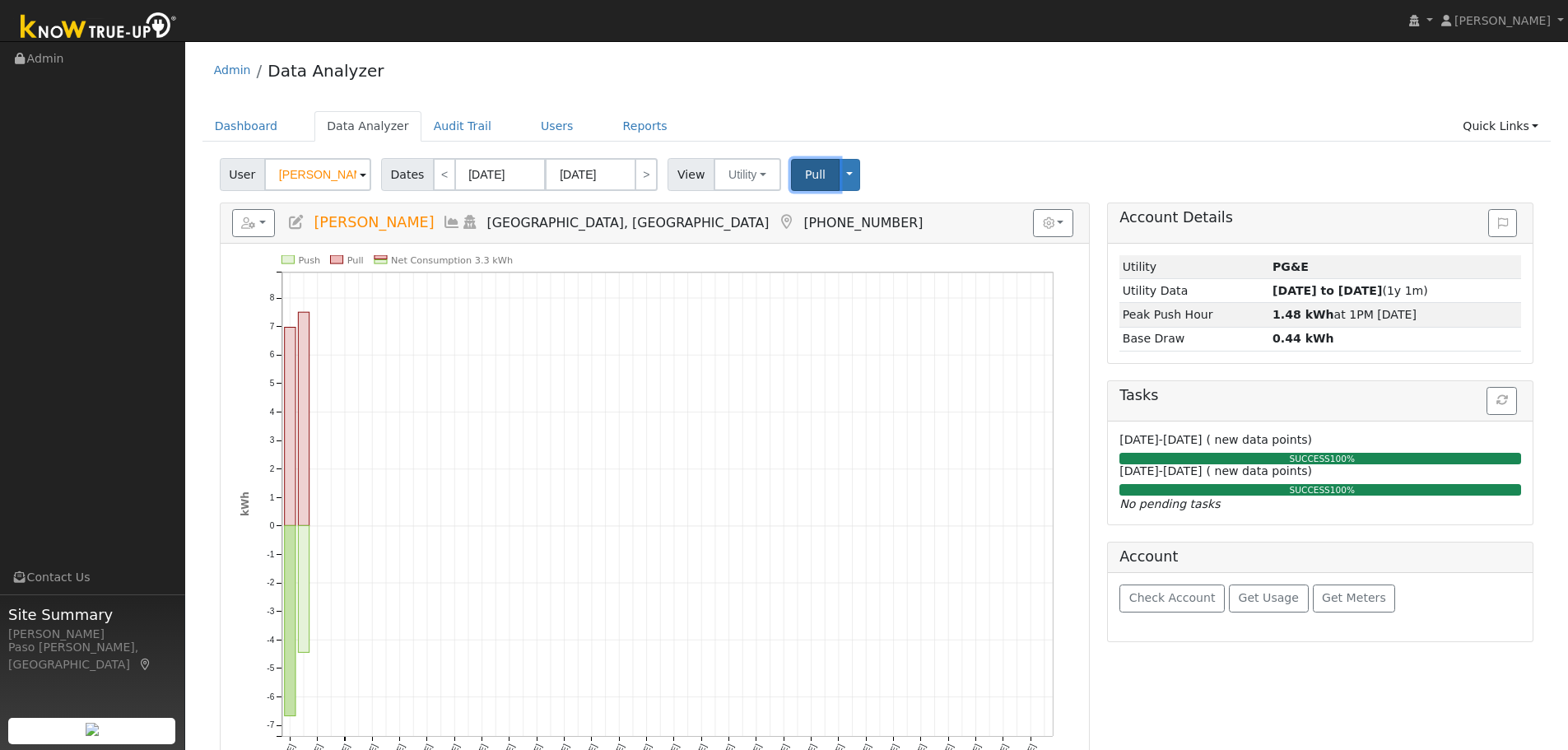
click at [805, 179] on span "Pull" at bounding box center [815, 175] width 21 height 13
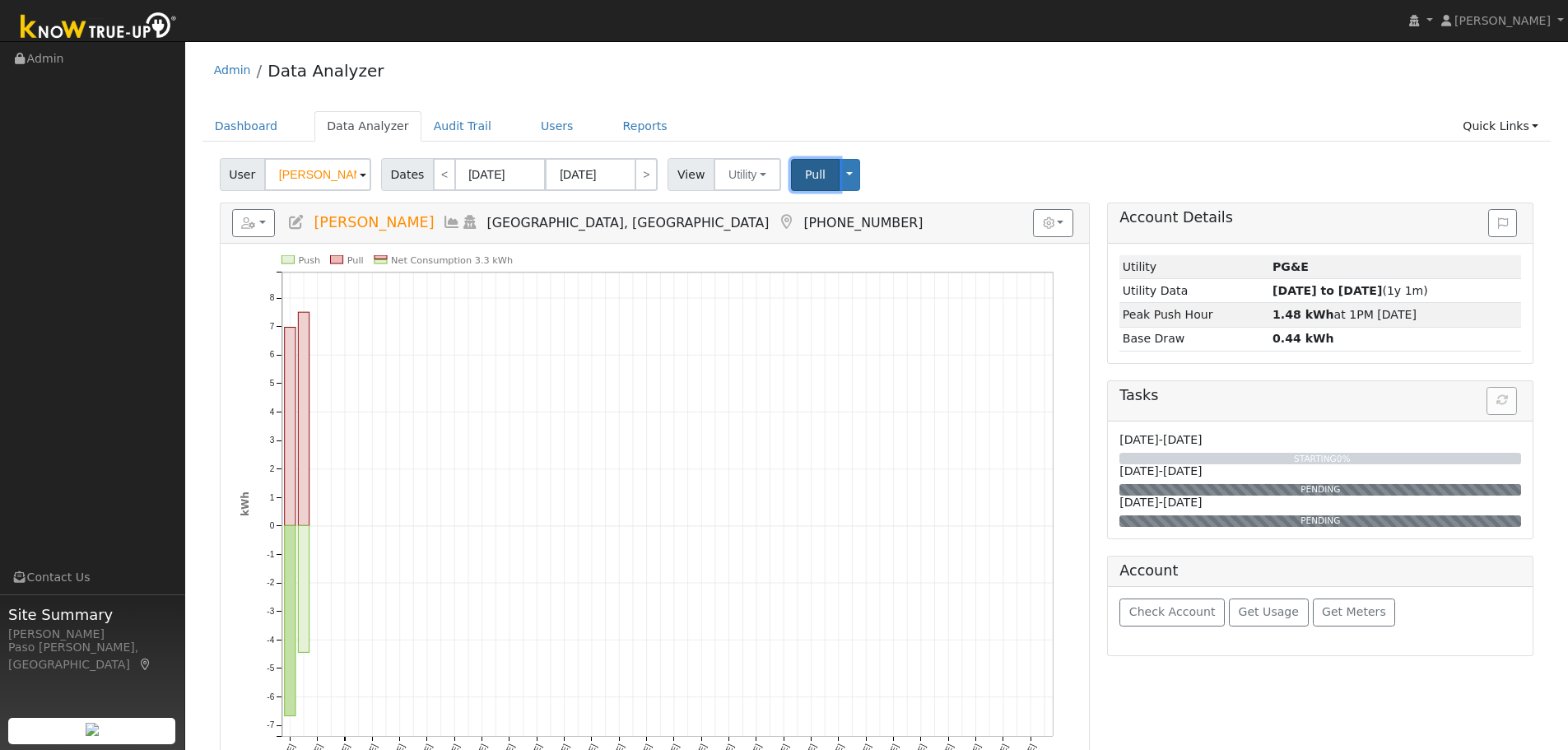
click at [805, 177] on span "Pull" at bounding box center [815, 175] width 21 height 13
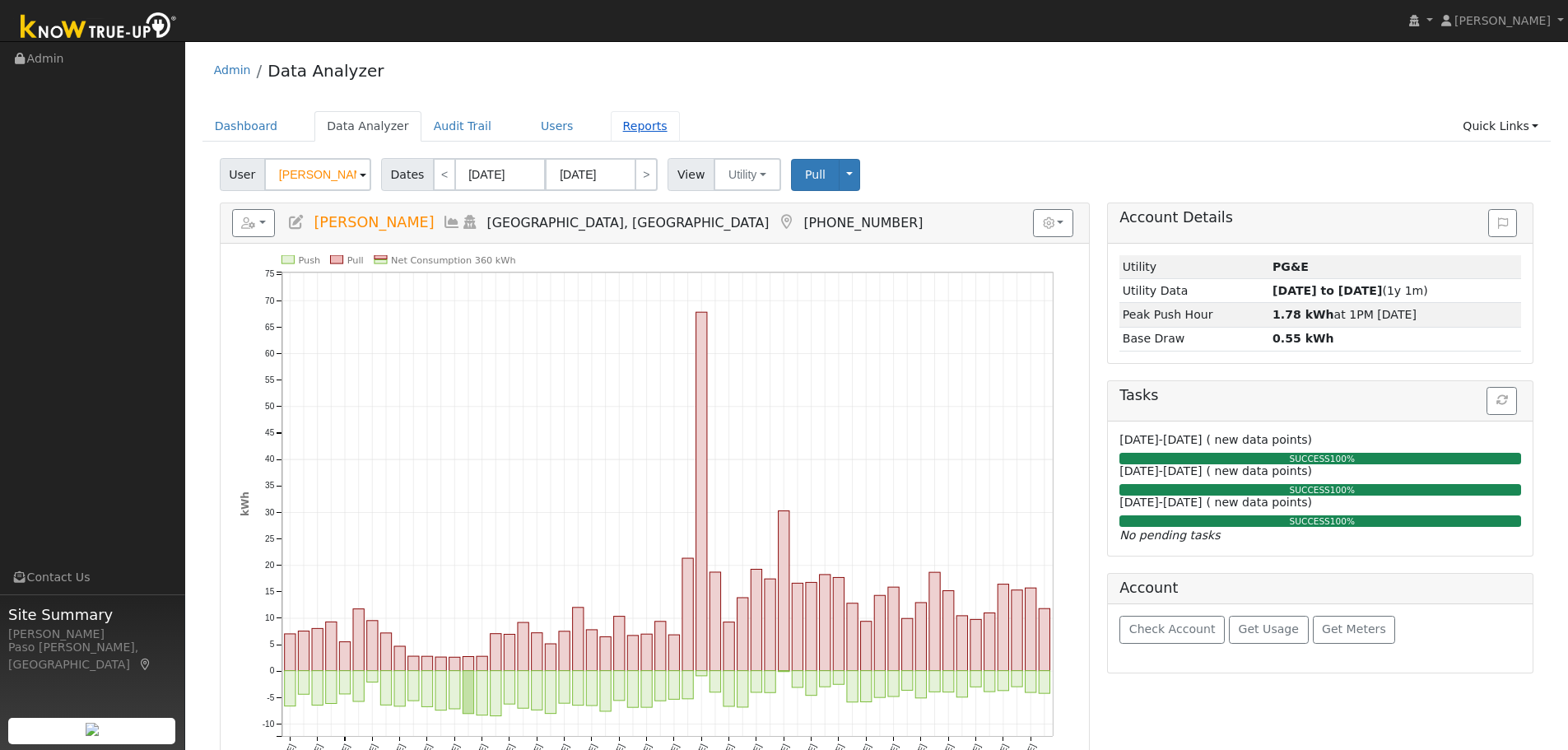
click at [626, 131] on link "Reports" at bounding box center [645, 126] width 69 height 30
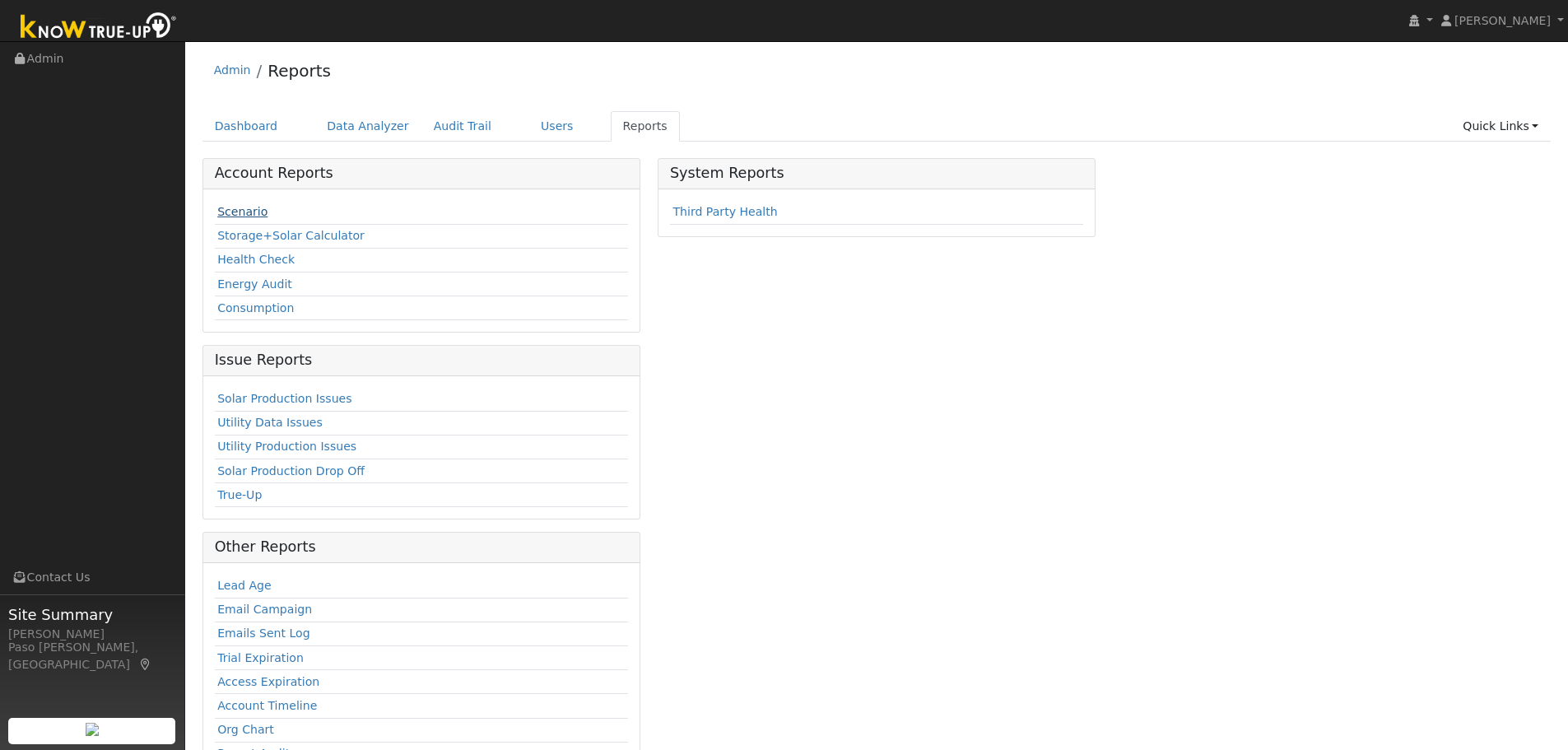
click at [225, 212] on link "Scenario" at bounding box center [242, 212] width 50 height 13
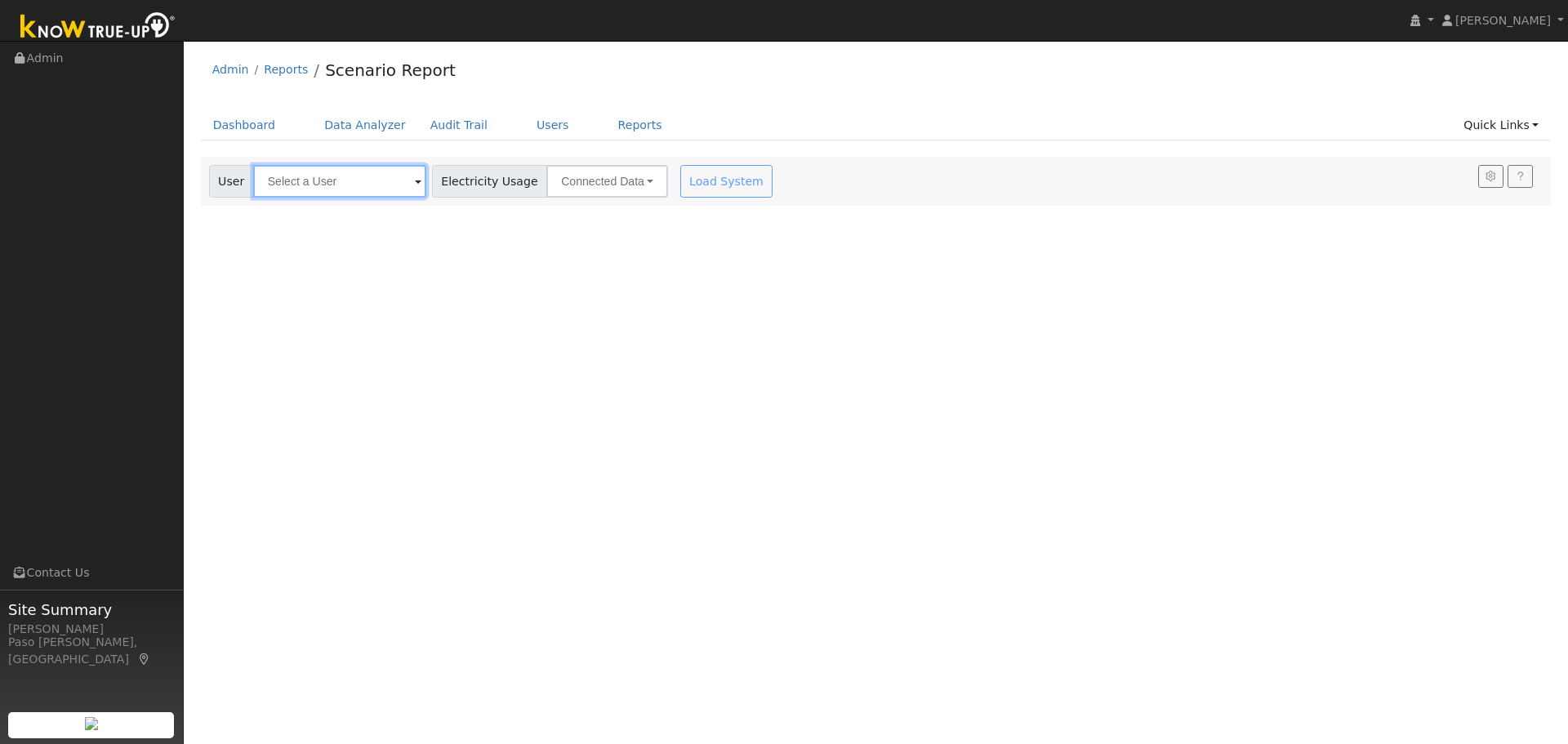
click at [375, 186] on input "text" at bounding box center [340, 181] width 173 height 33
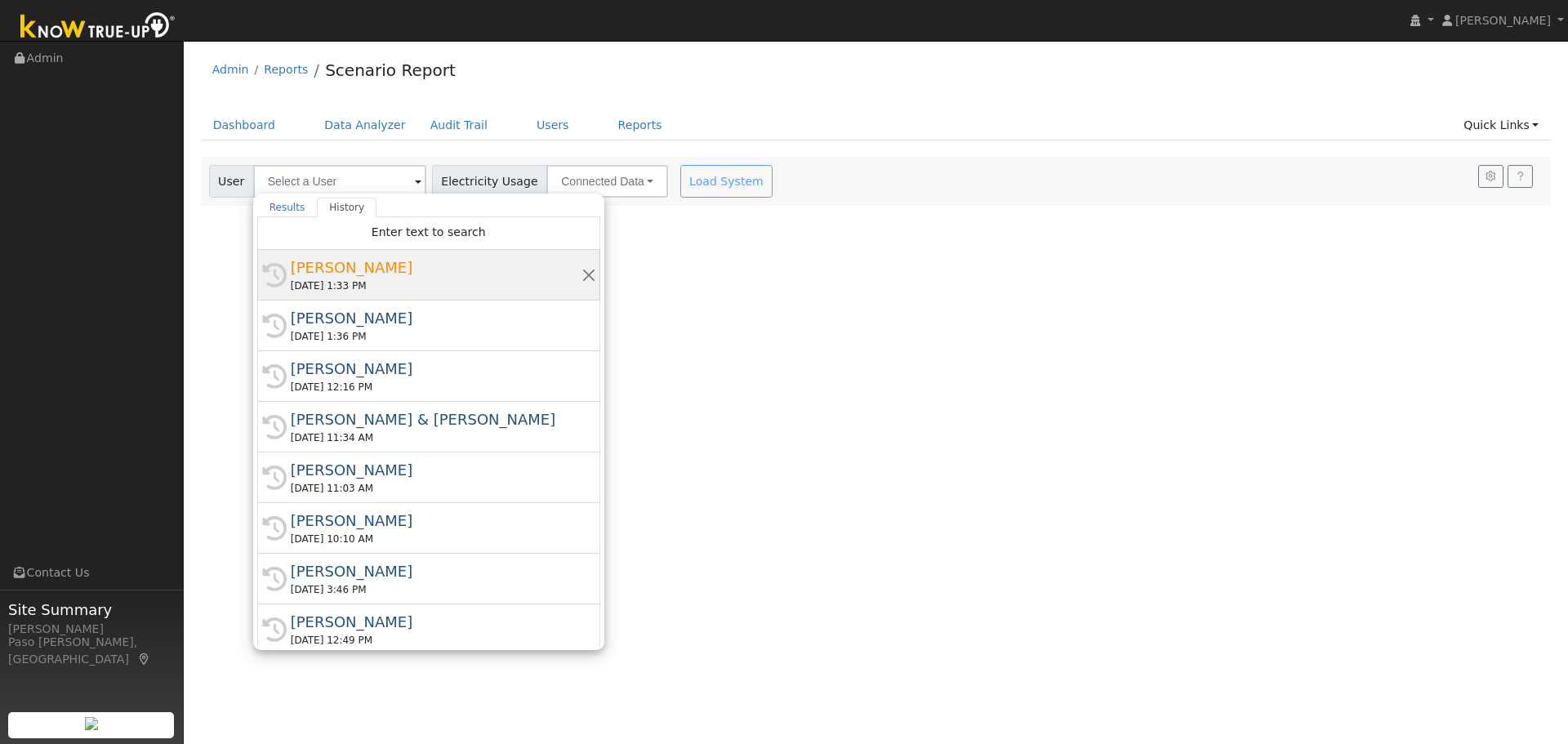
click at [359, 279] on div "08/19/2025 1:33 PM" at bounding box center [436, 286] width 291 height 15
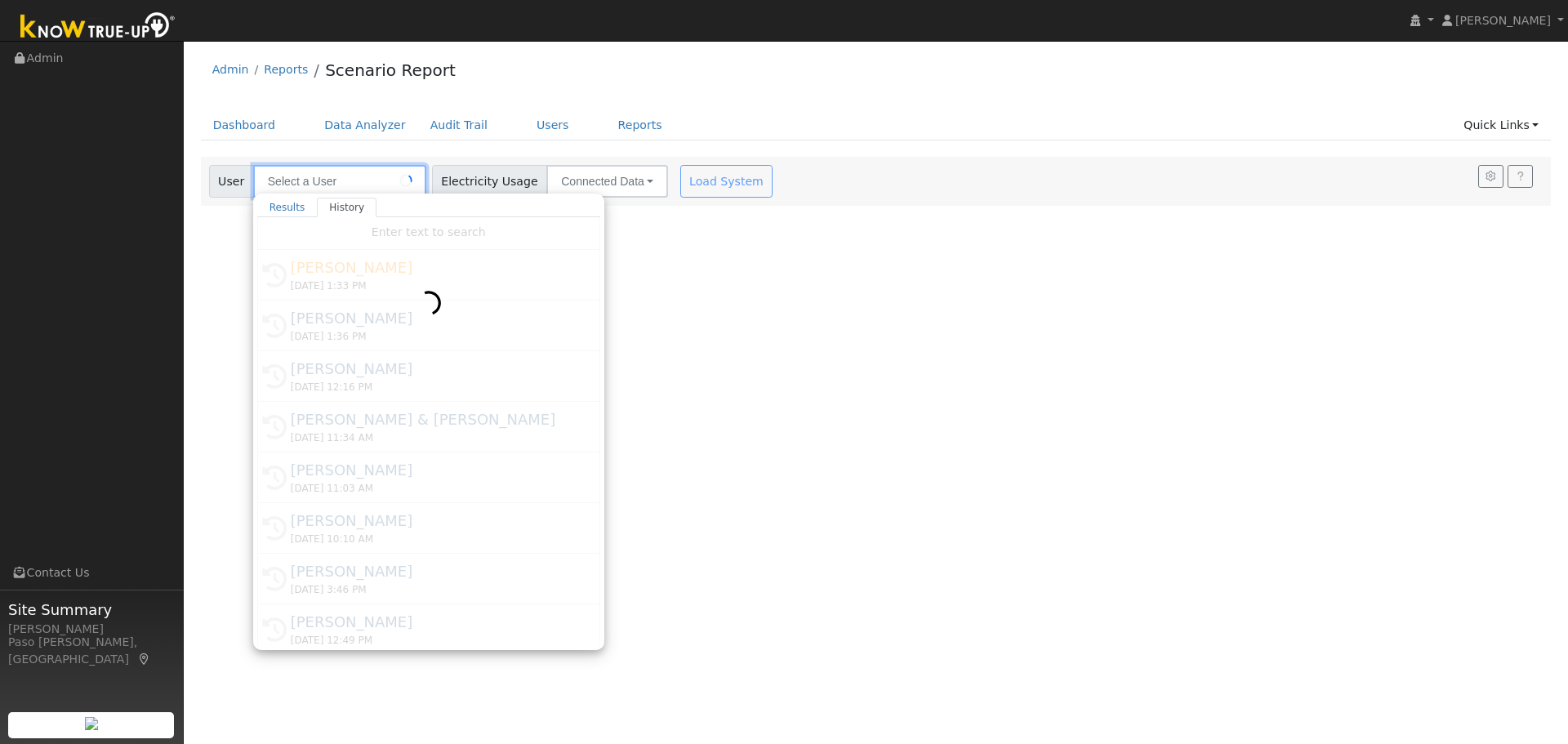
type input "Chris Van Harmelen"
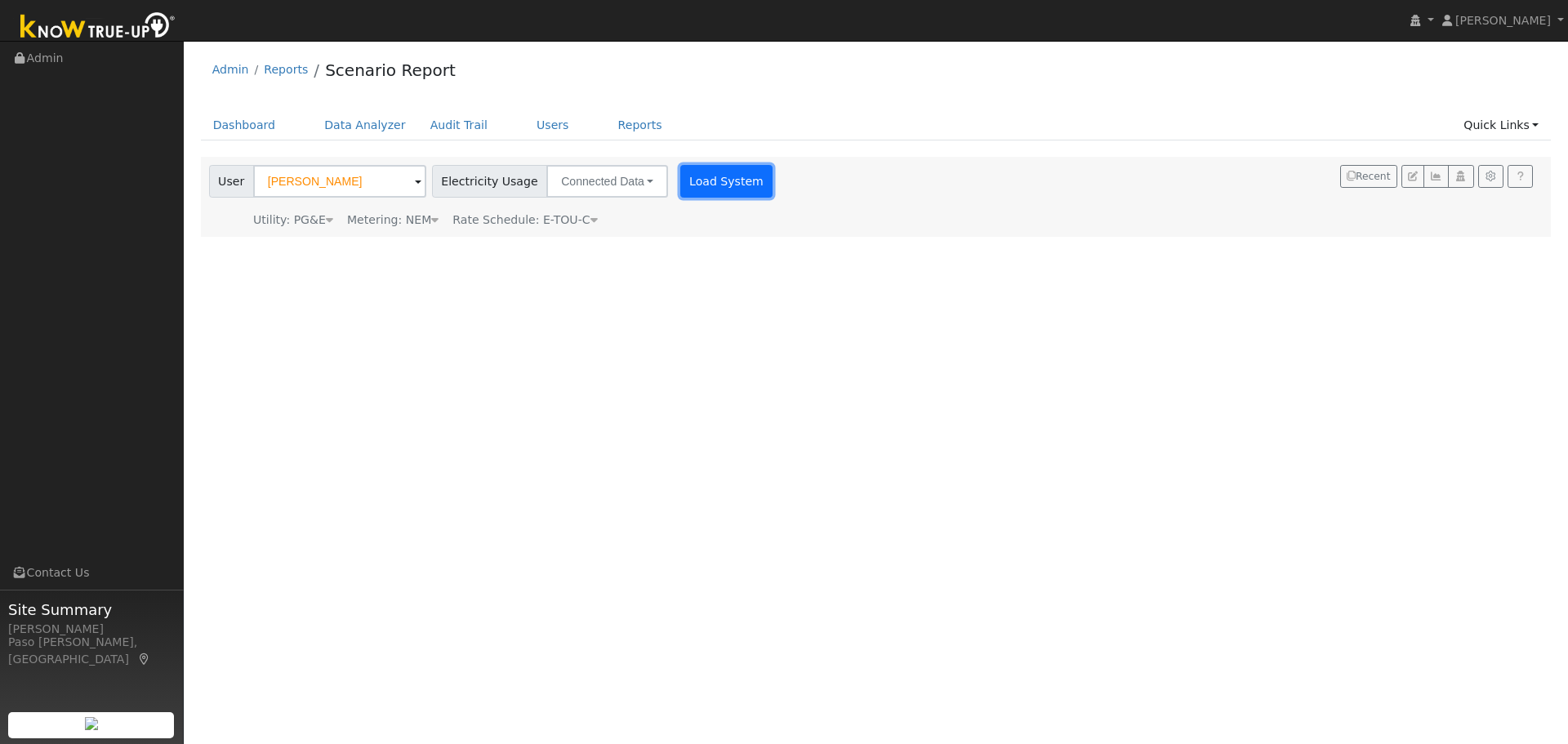
click at [698, 183] on button "Load System" at bounding box center [726, 181] width 93 height 33
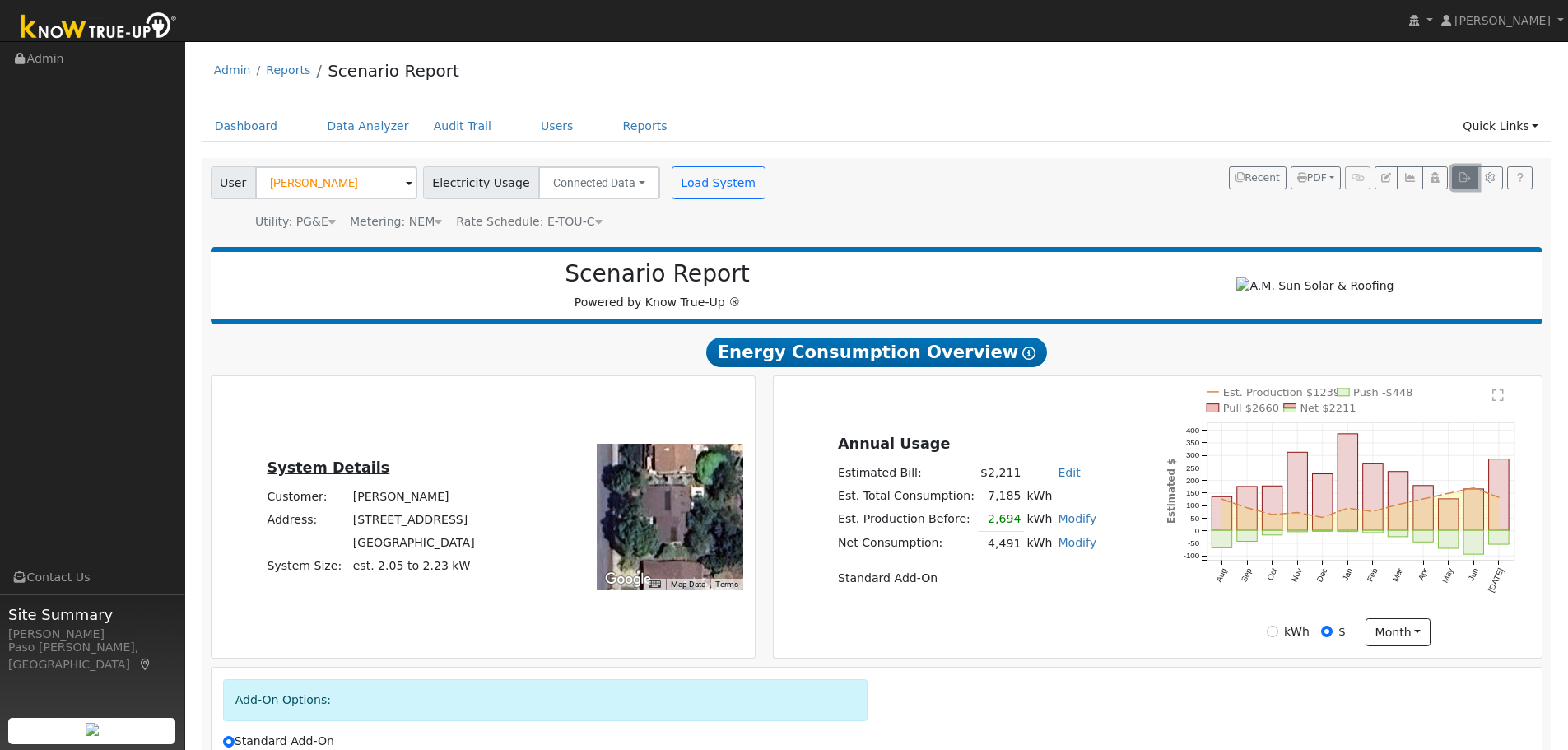
click at [1461, 177] on icon "button" at bounding box center [1464, 178] width 12 height 9
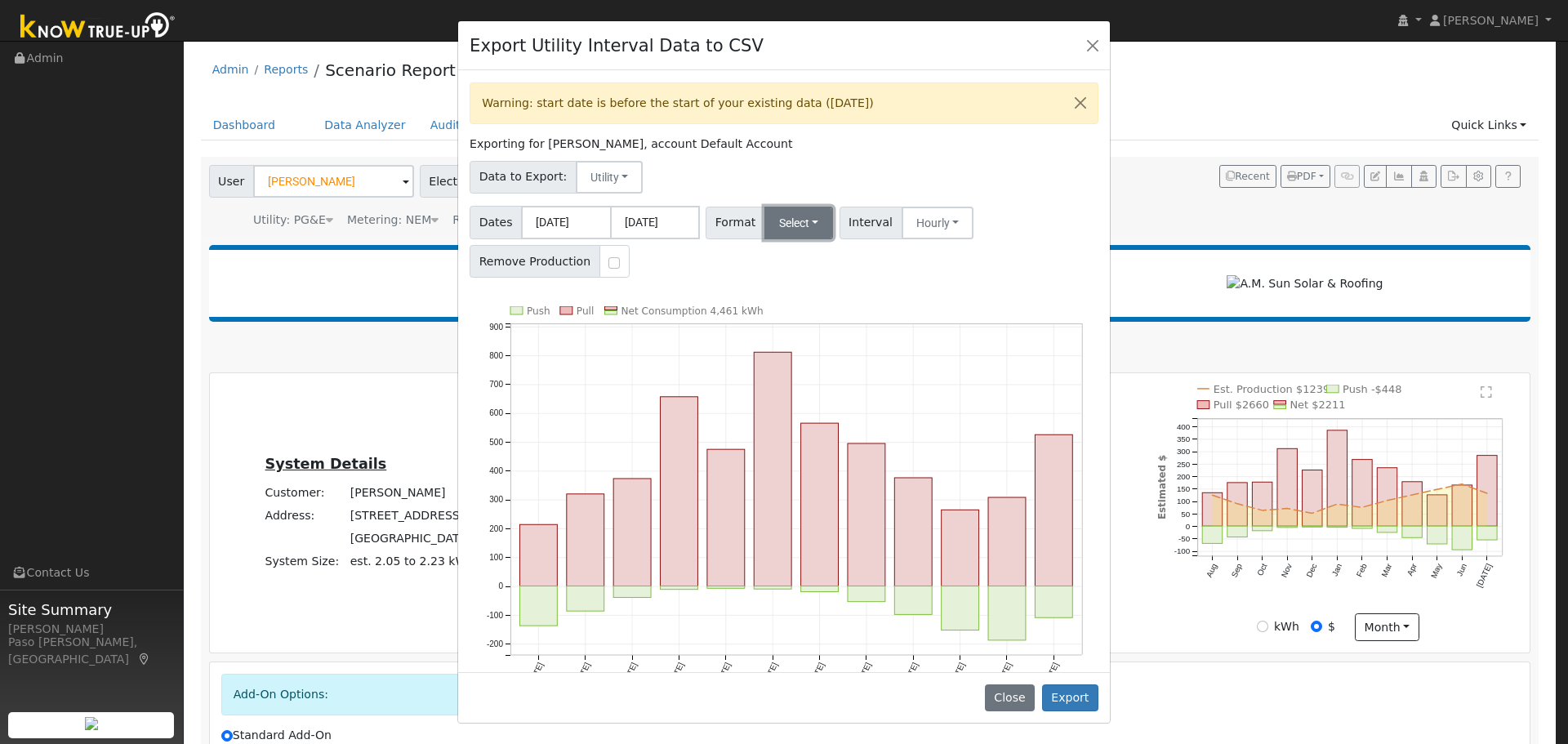
click at [764, 219] on button "Select" at bounding box center [799, 222] width 69 height 33
click at [786, 433] on link "Solargraf" at bounding box center [818, 432] width 116 height 23
click at [1079, 704] on button "Export" at bounding box center [1070, 698] width 56 height 28
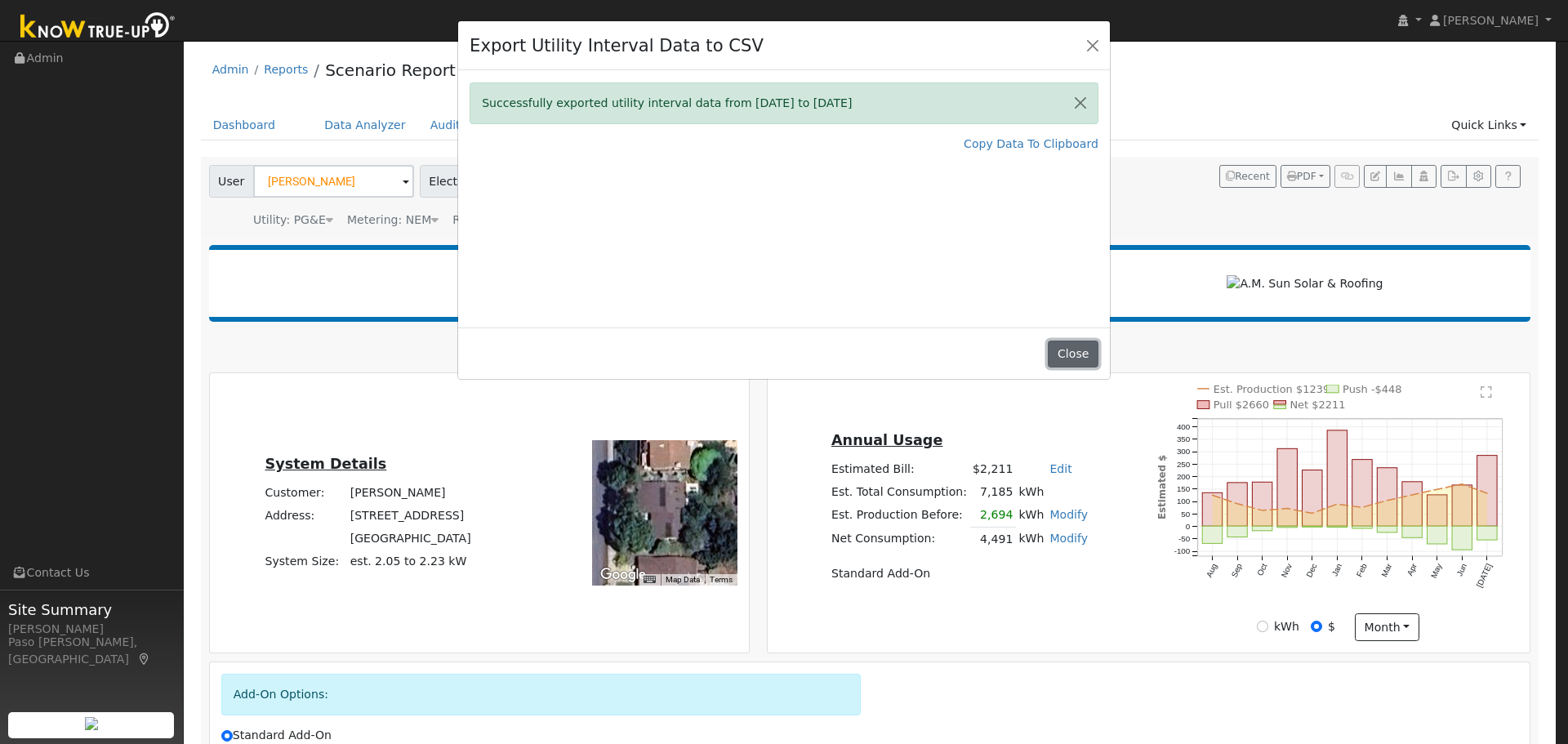
click at [1070, 353] on button "Close" at bounding box center [1072, 355] width 50 height 28
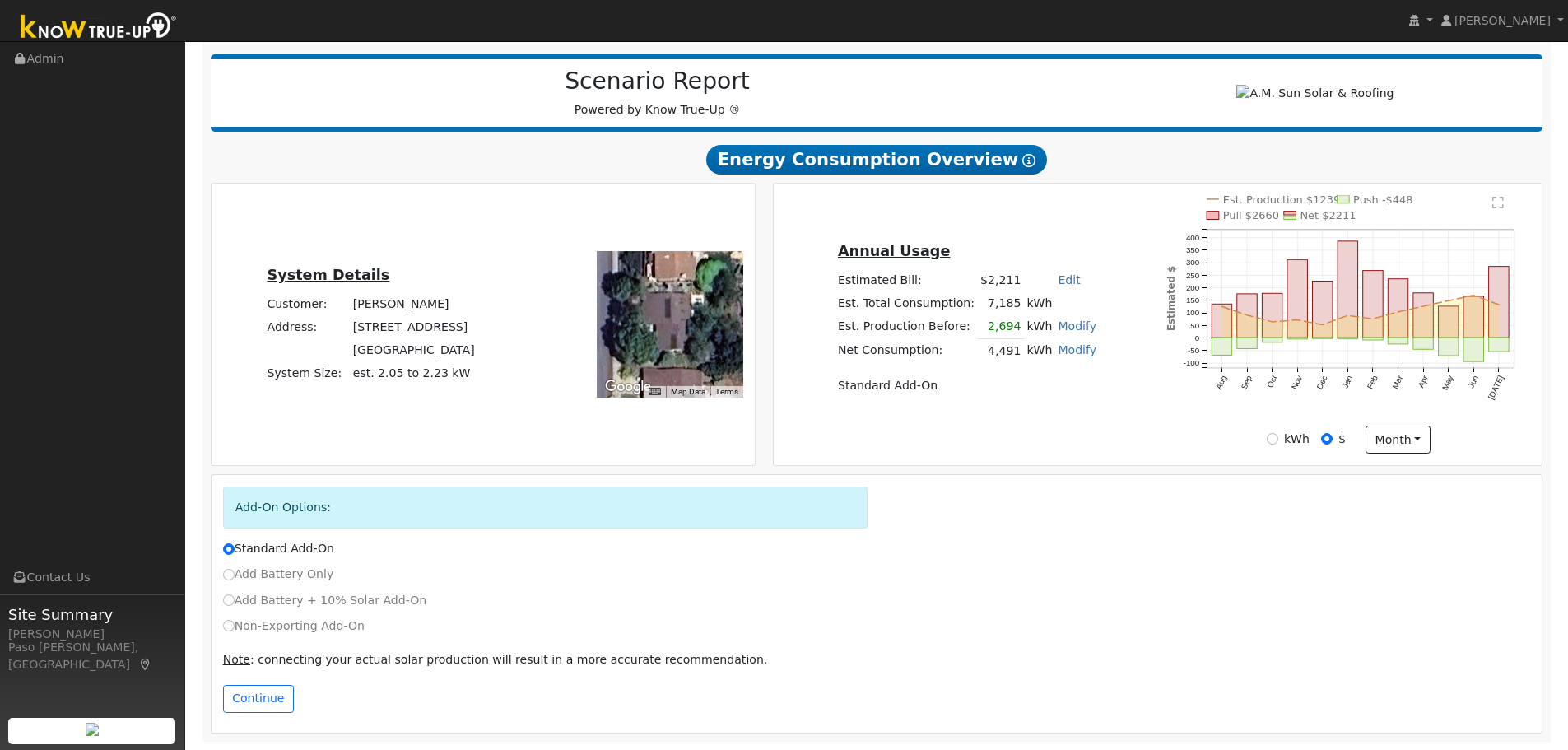
scroll to position [200, 0]
click at [233, 629] on input "Non-Exporting Add-On" at bounding box center [229, 625] width 11 height 11
radio input "true"
radio input "false"
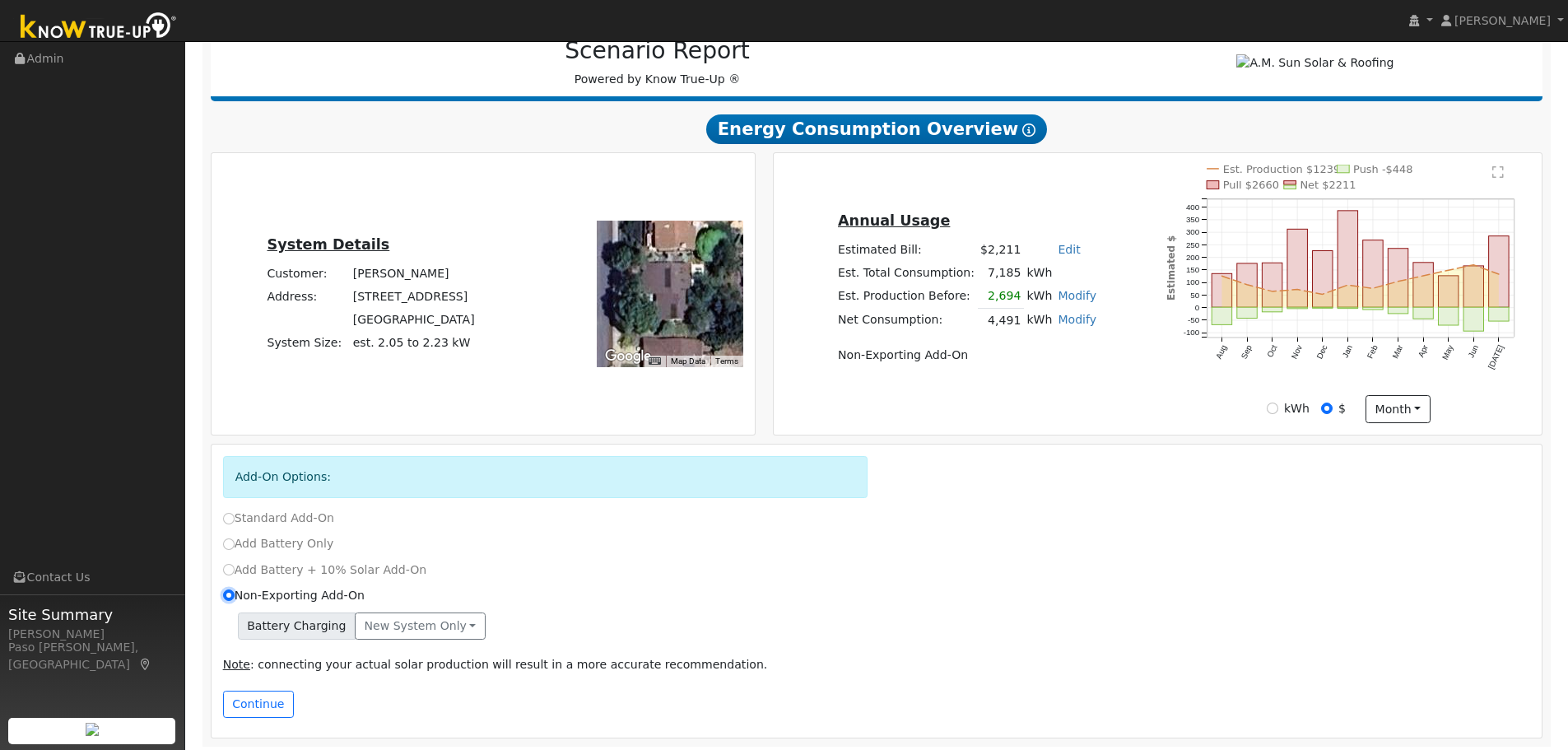
scroll to position [235, 0]
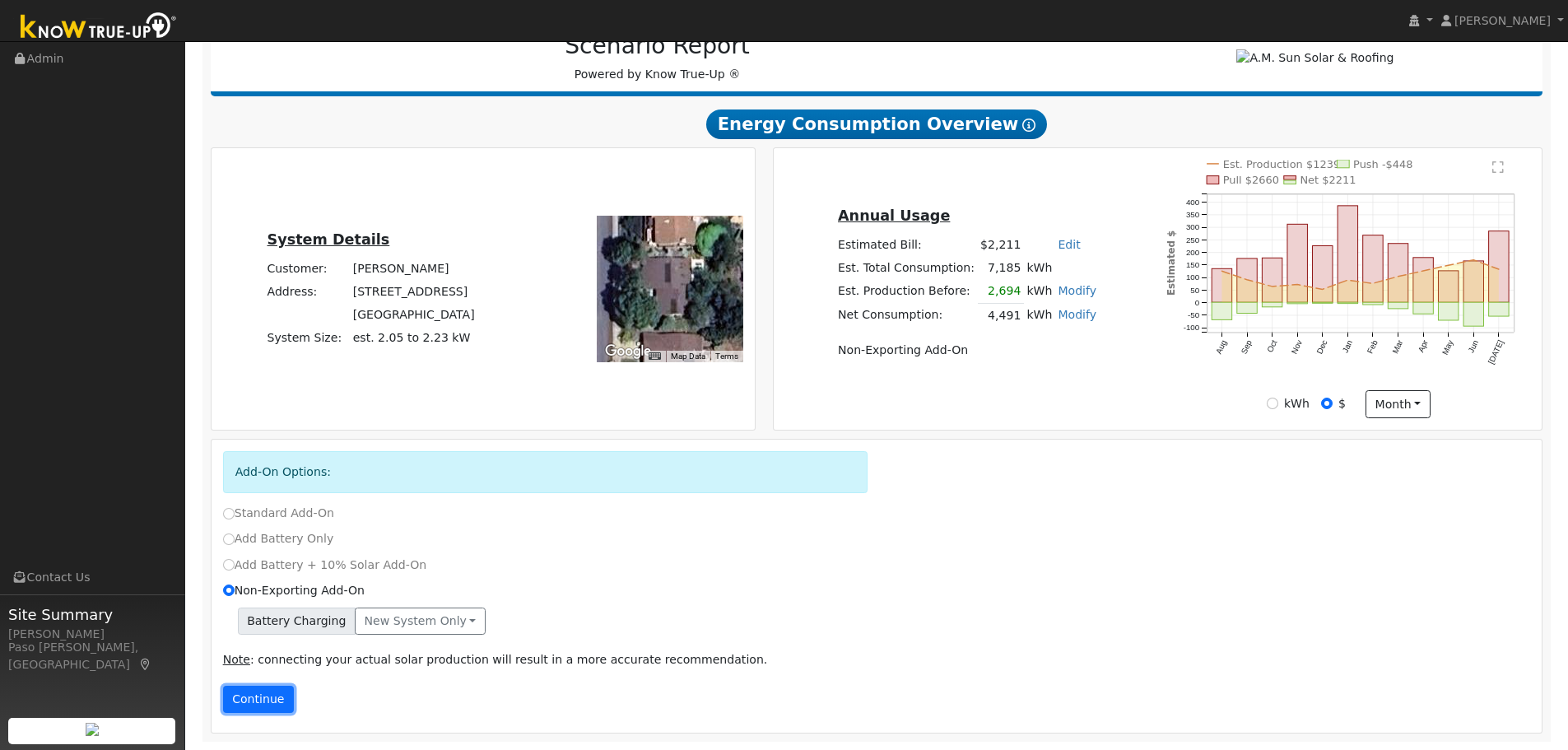
click at [271, 693] on button "Continue" at bounding box center [258, 700] width 71 height 28
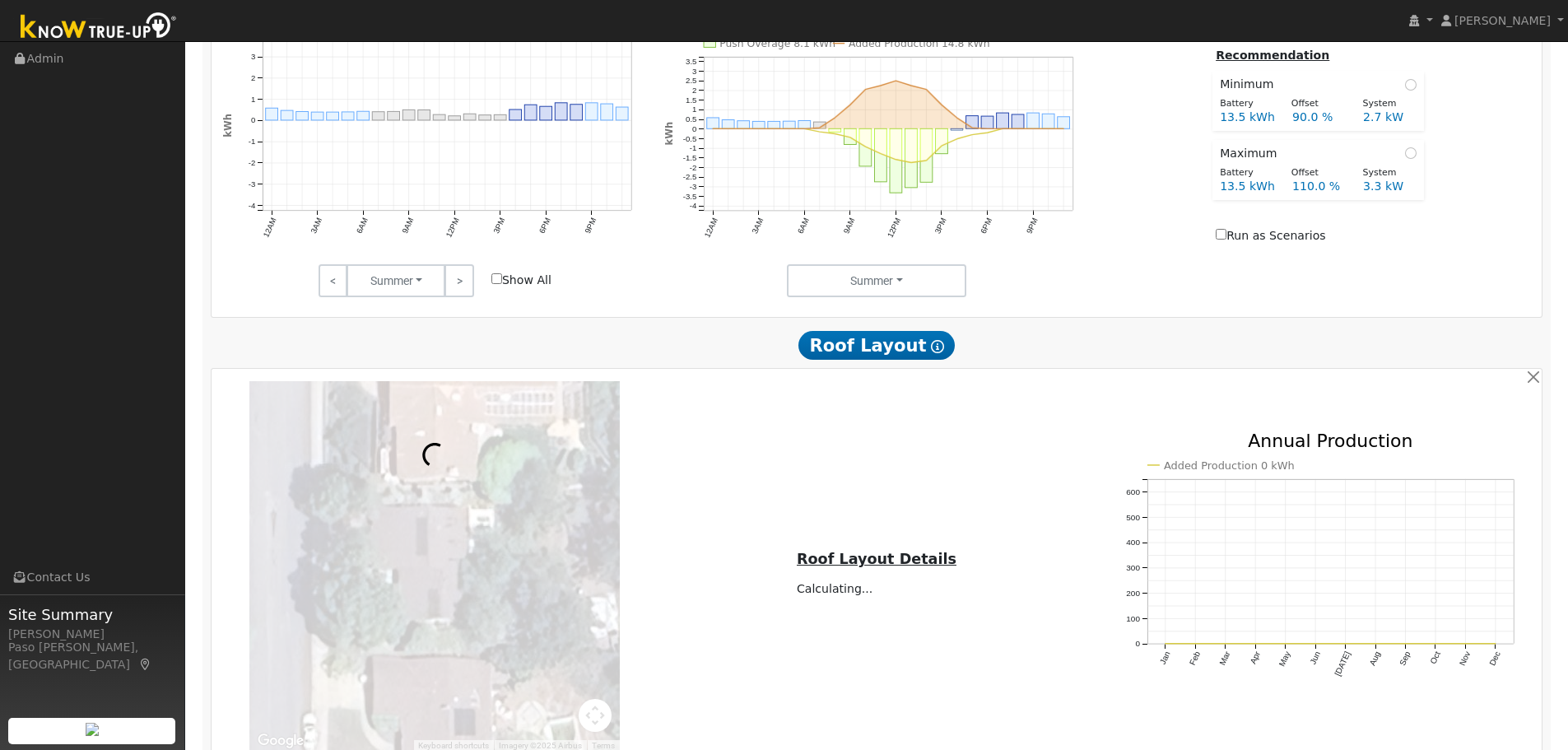
scroll to position [1173, 0]
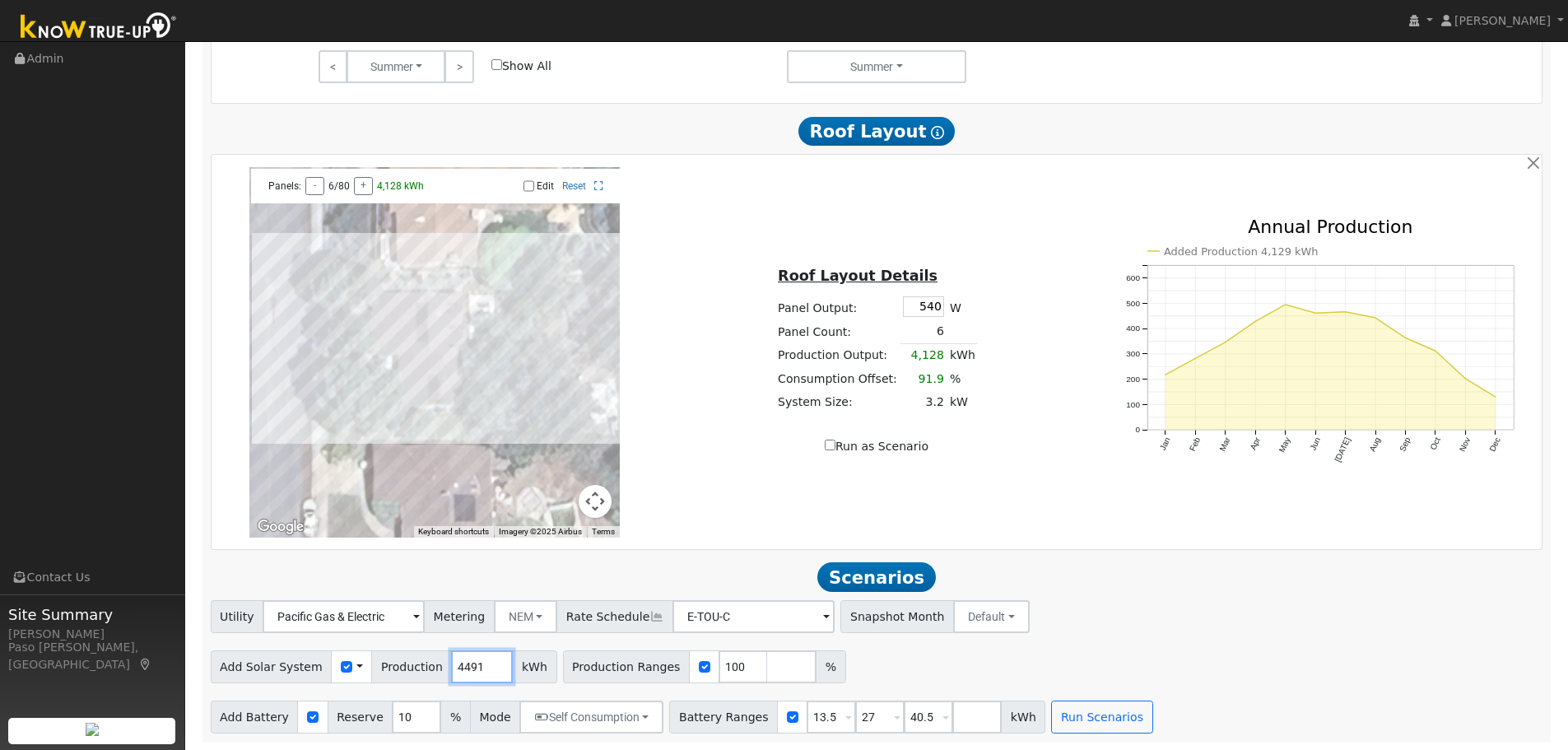
drag, startPoint x: 467, startPoint y: 667, endPoint x: 403, endPoint y: 677, distance: 64.8
click at [403, 677] on div "Add Solar System Use CSV Data Production 4491 kWh" at bounding box center [384, 666] width 346 height 33
type input "6075"
click at [1291, 629] on div "Utility Pacific Gas & Electric Metering NEM NEM NBT Rate Schedule E-TOU-C - Non…" at bounding box center [876, 613] width 1338 height 39
drag, startPoint x: 808, startPoint y: 721, endPoint x: 736, endPoint y: 719, distance: 72.0
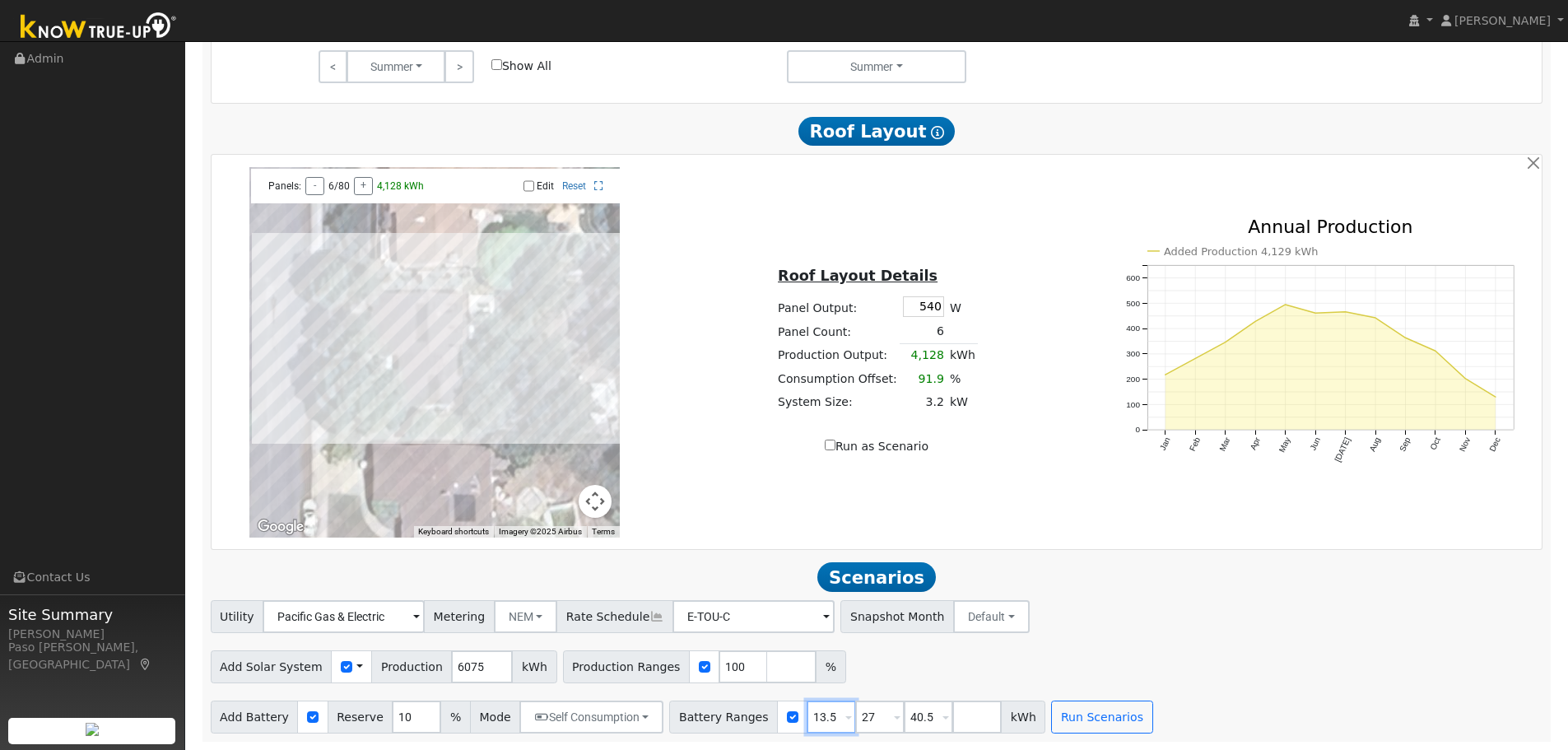
click at [736, 719] on div "Battery Ranges 13.5 Overrides Reserve % Mode None None Self Consumption Peak Sa…" at bounding box center [857, 717] width 376 height 33
type input "20"
drag, startPoint x: 857, startPoint y: 717, endPoint x: 795, endPoint y: 717, distance: 62.0
click at [795, 717] on div "Battery Ranges 20 Overrides Reserve % Mode None None Self Consumption Peak Savi…" at bounding box center [857, 717] width 376 height 33
type input "40.5"
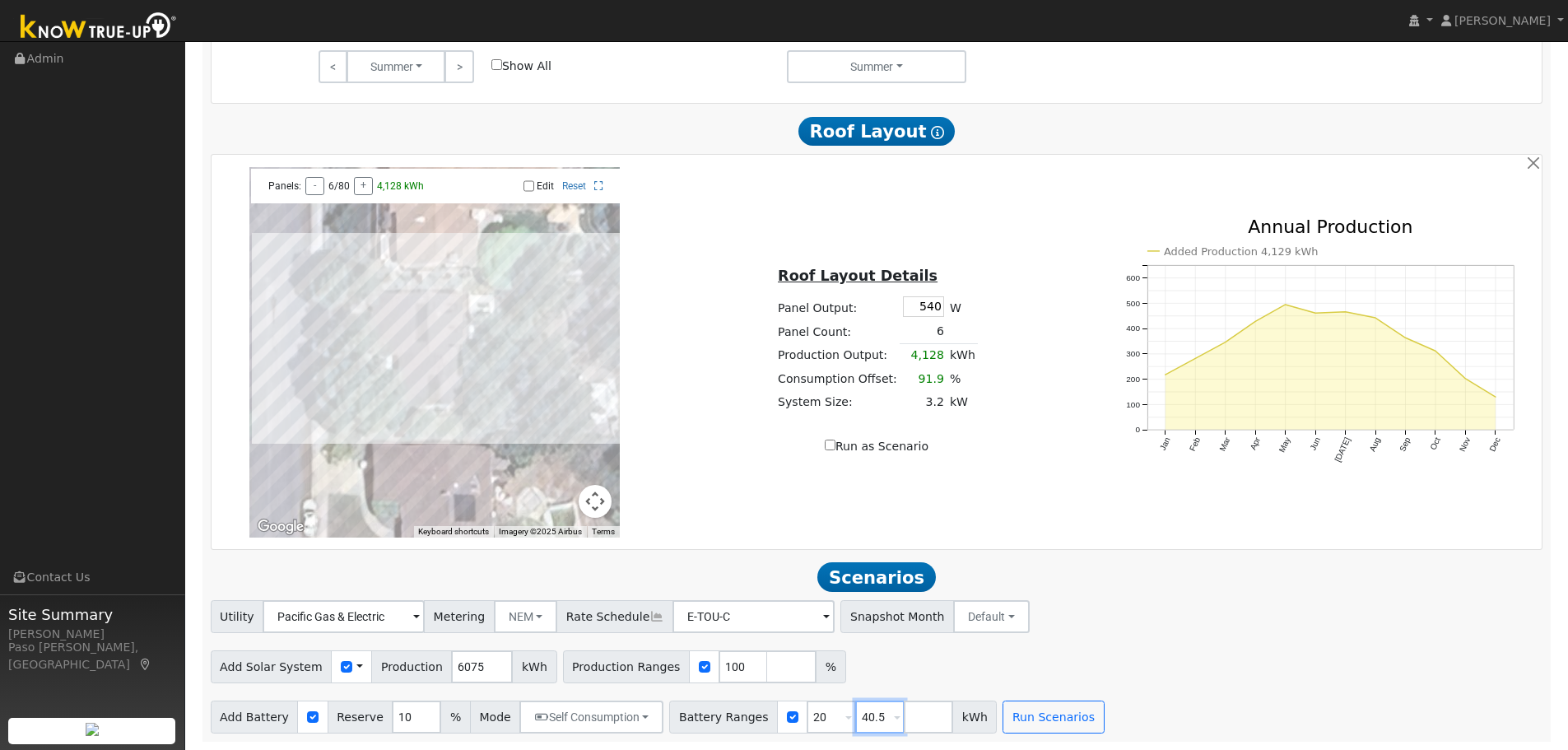
drag, startPoint x: 862, startPoint y: 708, endPoint x: 824, endPoint y: 716, distance: 38.8
click at [825, 716] on div "Battery Ranges 20 Overrides Reserve % Mode None None Self Consumption Peak Savi…" at bounding box center [832, 717] width 327 height 33
type input "10"
type input "20"
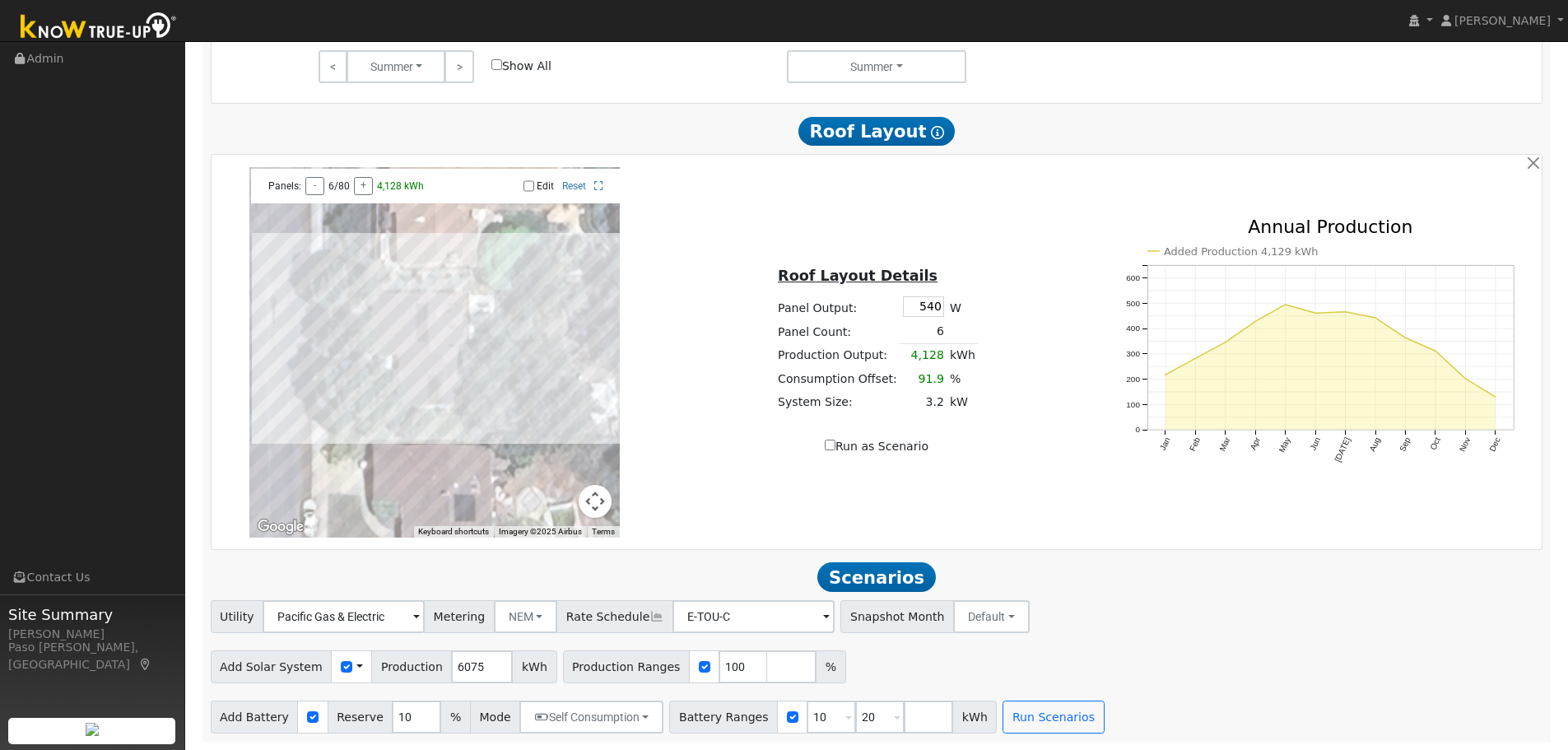
click at [1093, 662] on div "Add Solar System Use CSV Data Production 6075 kWh Production Ranges 100 %" at bounding box center [876, 663] width 1338 height 39
click at [1022, 709] on button "Run Scenarios" at bounding box center [1053, 717] width 101 height 33
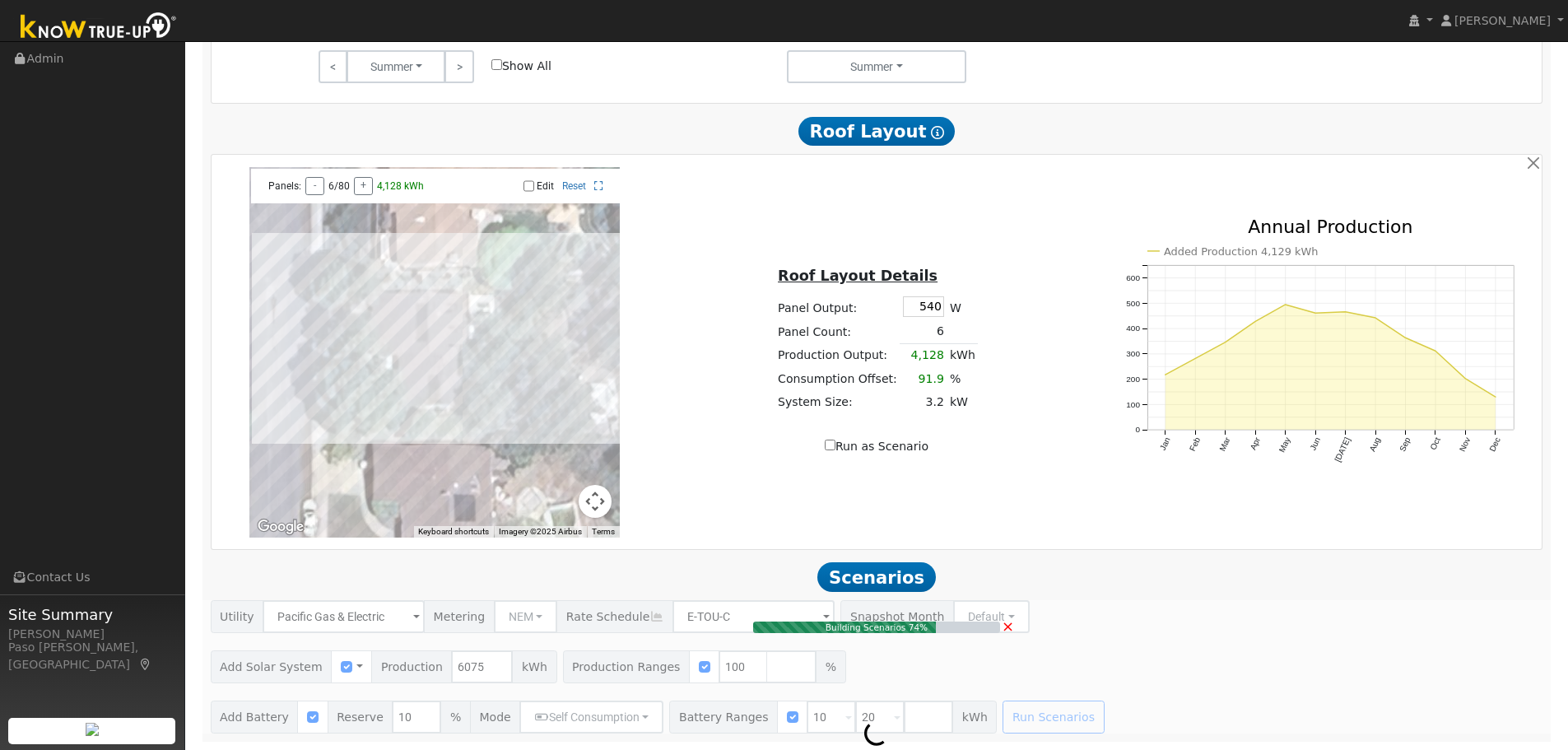
type input "4.0"
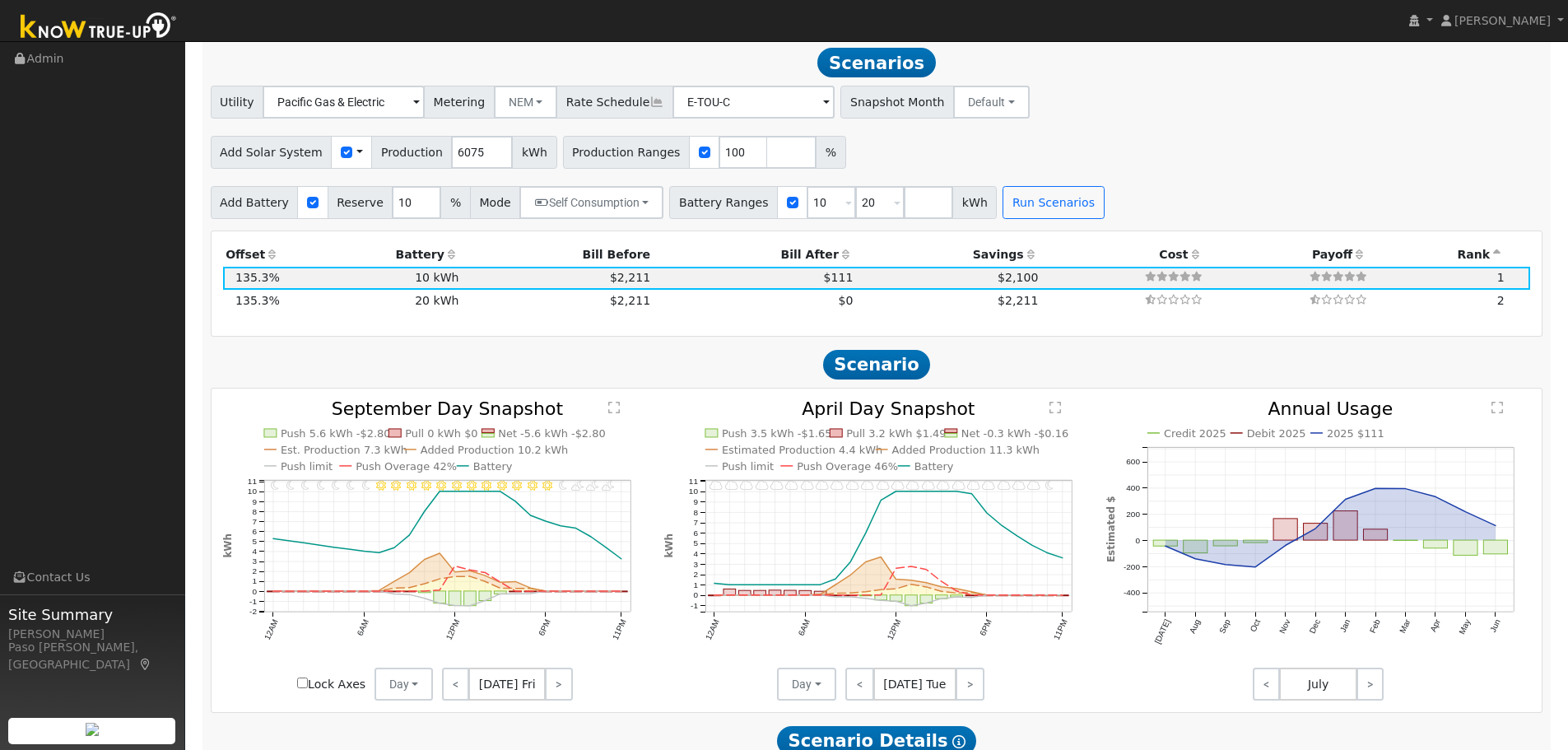
scroll to position [1684, 0]
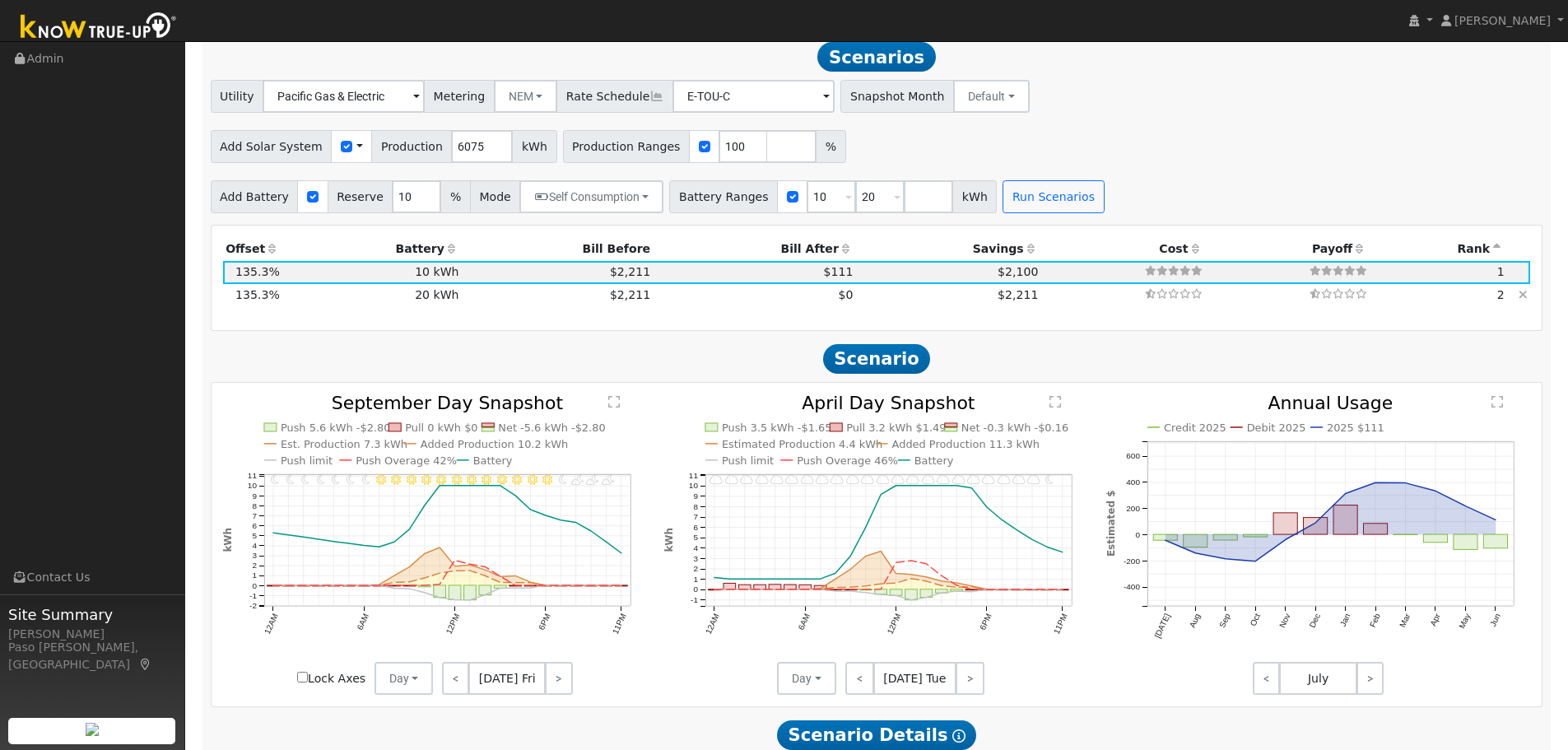
click at [685, 302] on td "$0" at bounding box center [755, 295] width 202 height 23
type input "$24,000"
type input "$11,453"
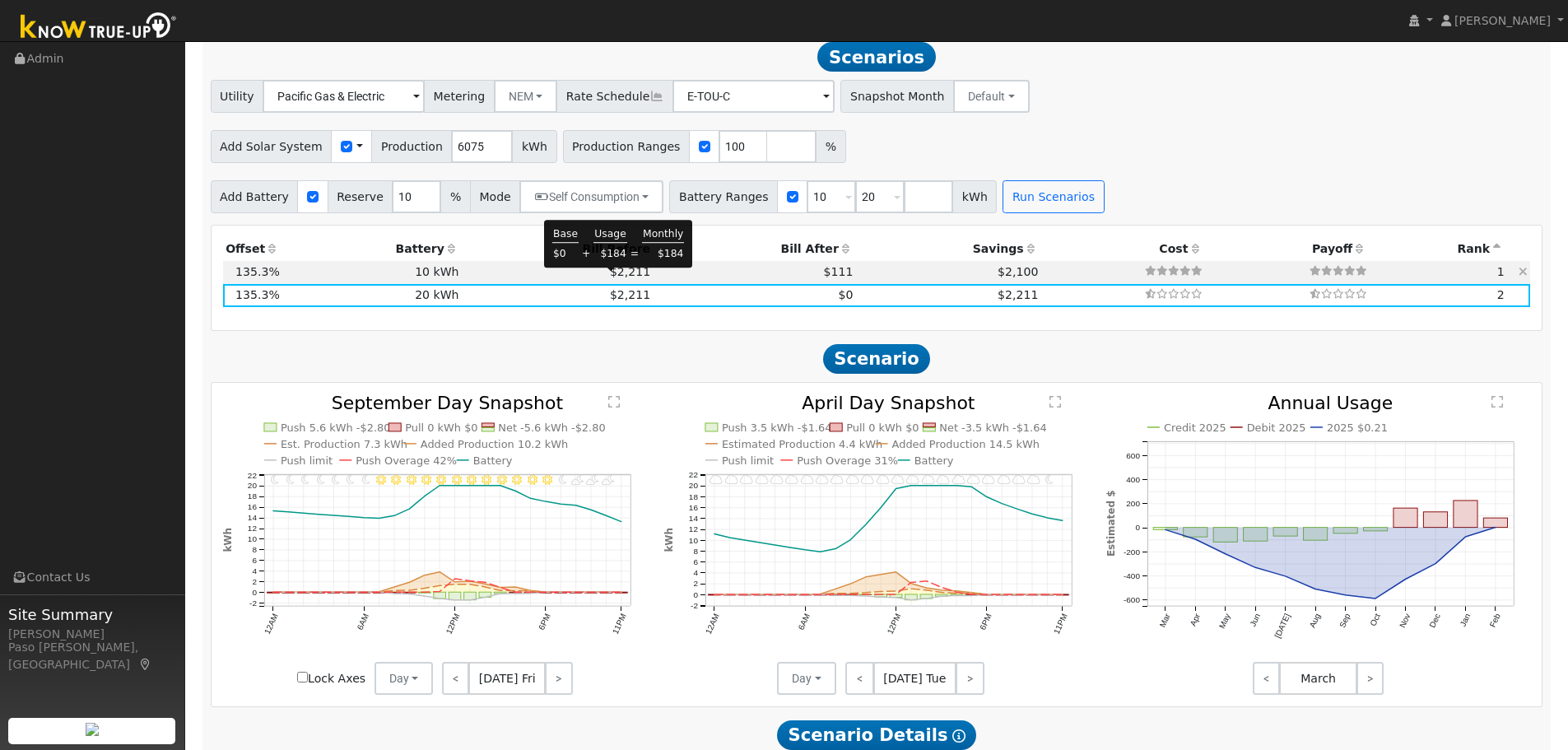
click at [610, 276] on span "$2,211" at bounding box center [630, 271] width 41 height 13
type input "$12,000"
type input "$7,853"
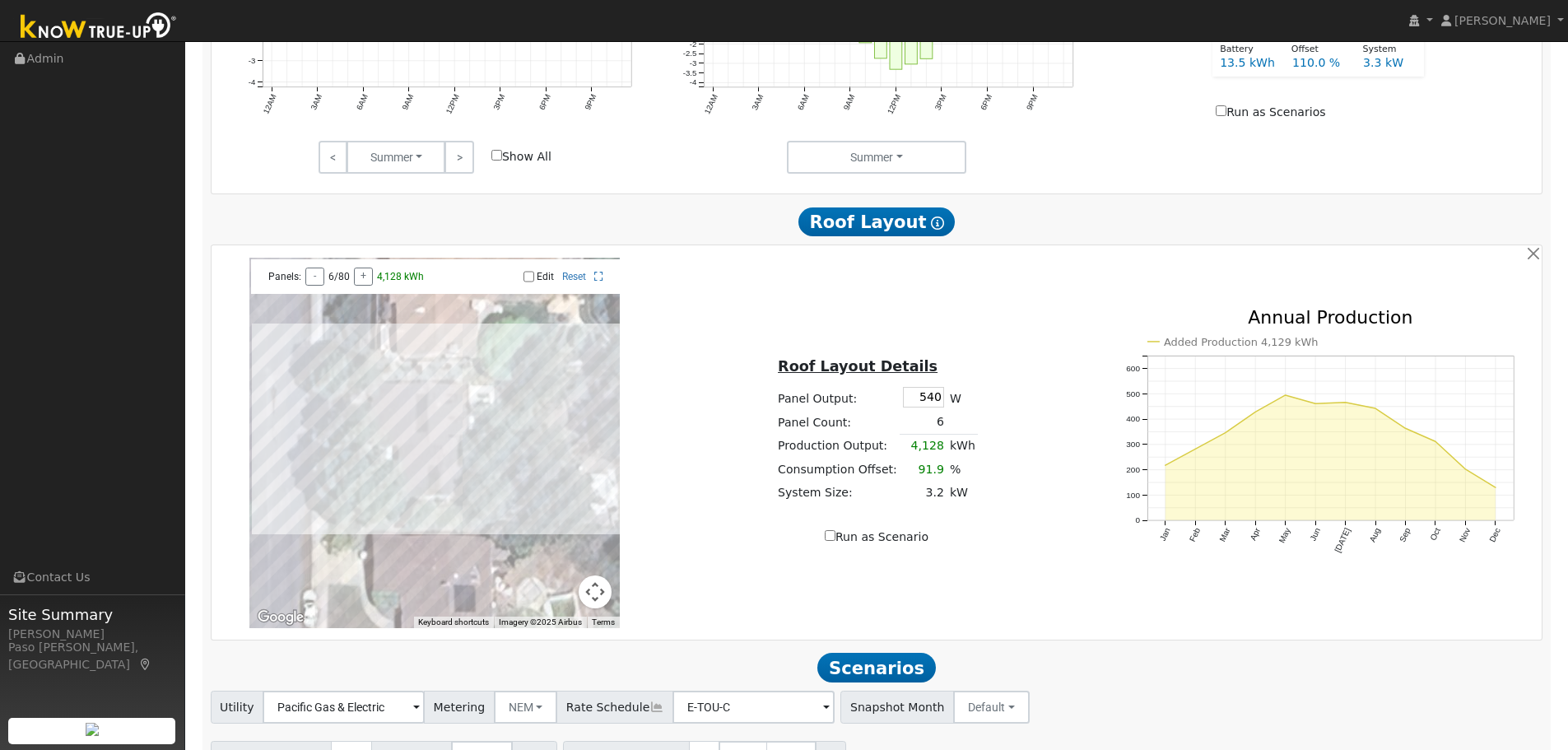
scroll to position [1355, 0]
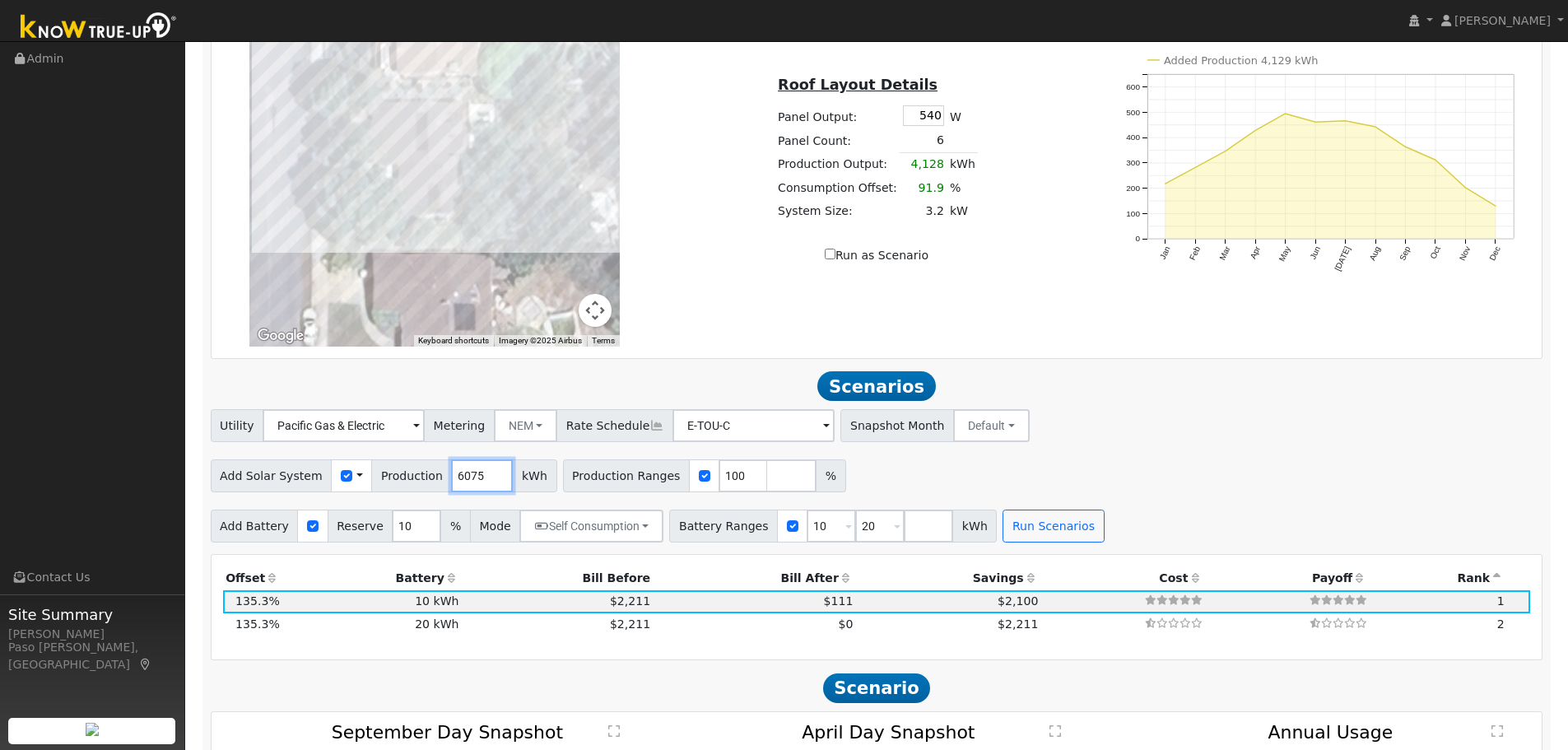
drag, startPoint x: 466, startPoint y: 482, endPoint x: 434, endPoint y: 485, distance: 32.1
click at [451, 485] on input "6075" at bounding box center [481, 476] width 61 height 33
type input "5807"
click at [1002, 541] on button "Run Scenarios" at bounding box center [1053, 526] width 101 height 33
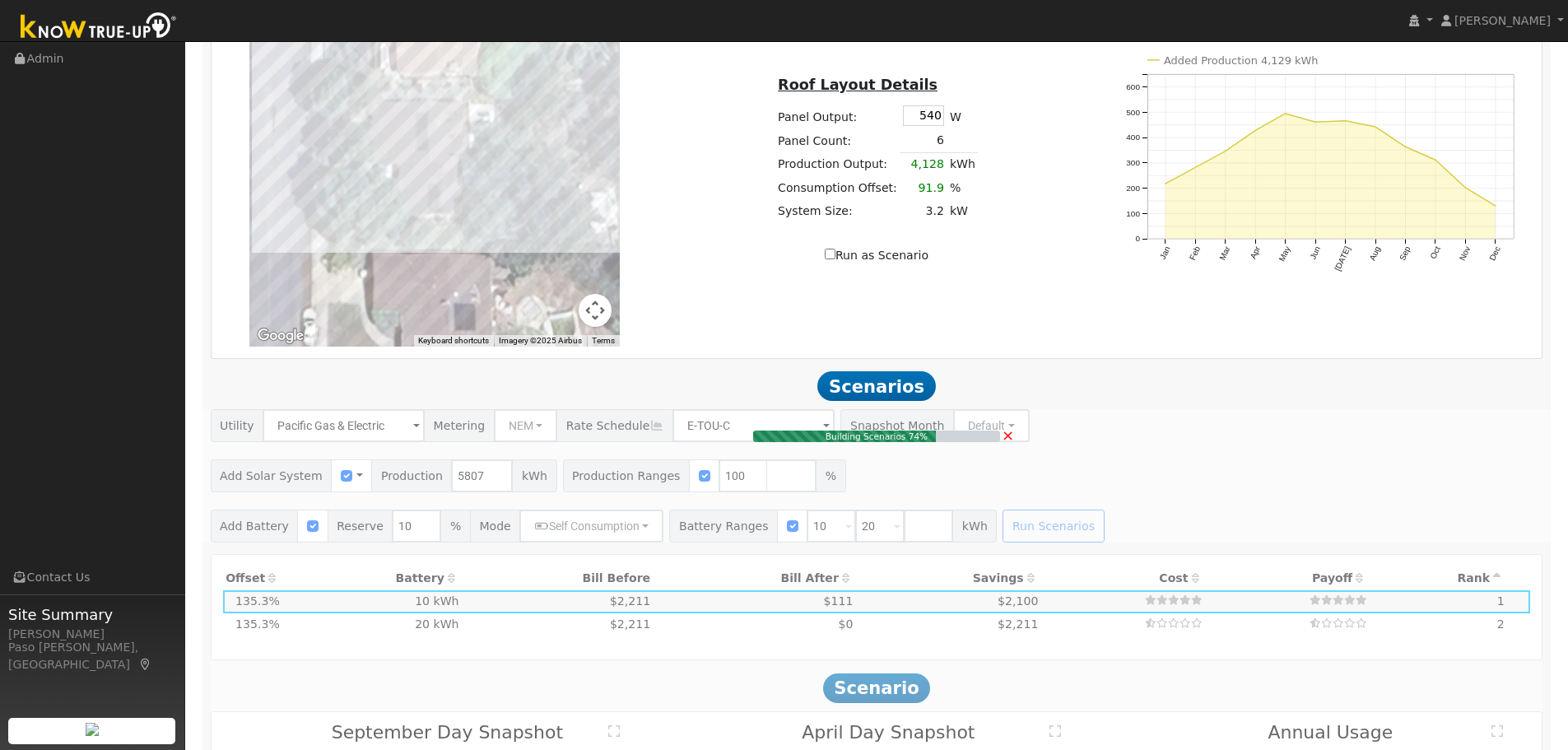
type input "3.9"
type input "$13,550"
type input "$7,665"
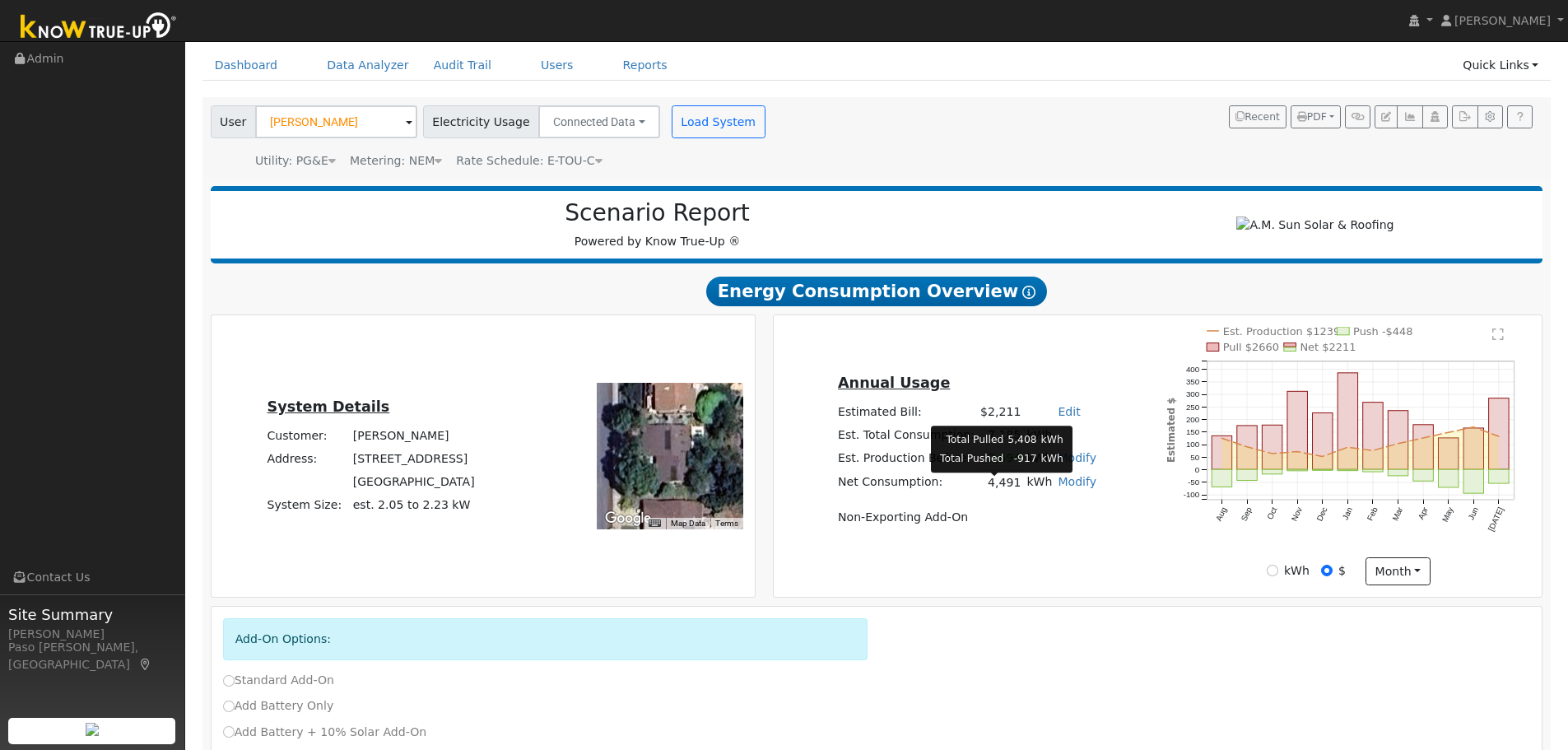
scroll to position [0, 0]
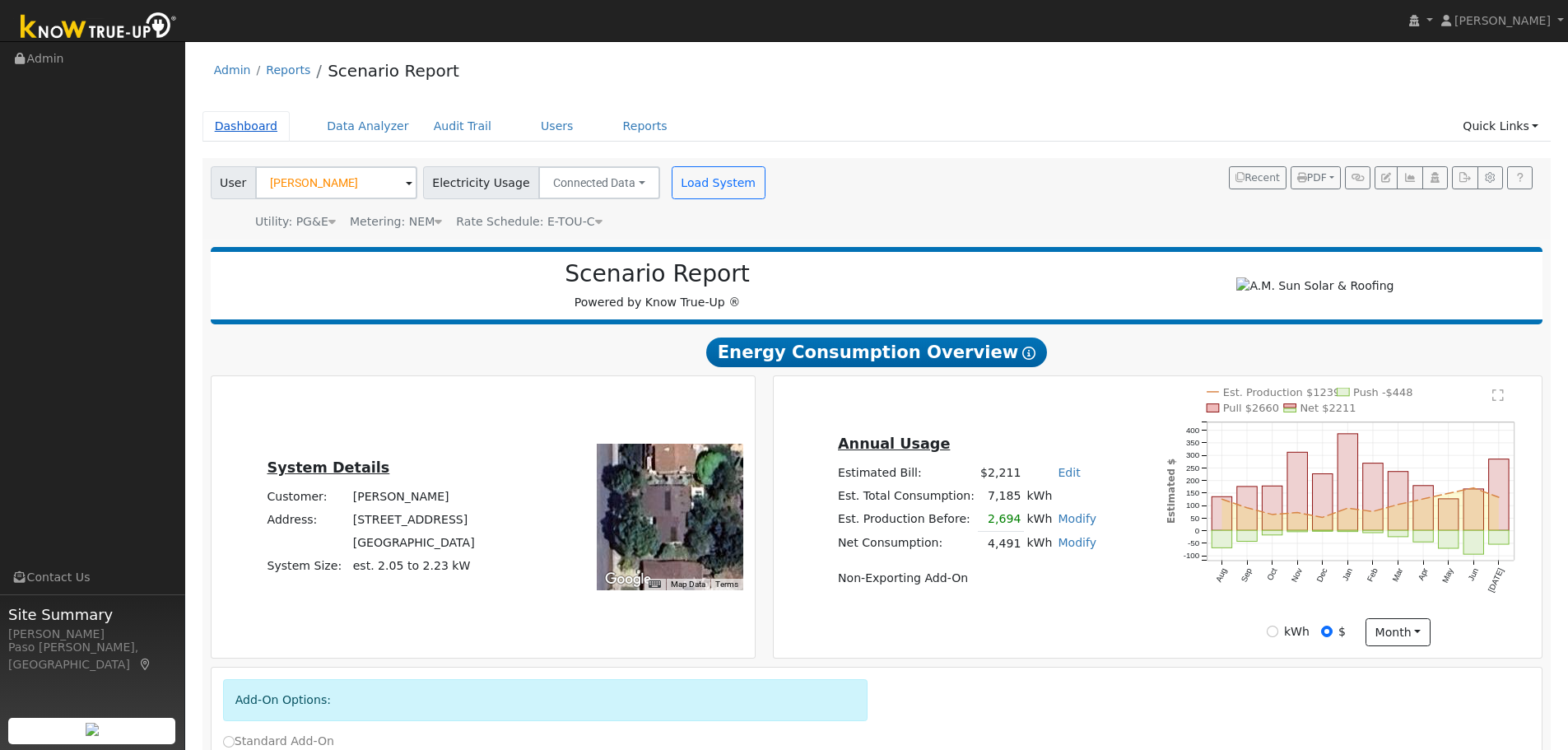
click at [247, 129] on link "Dashboard" at bounding box center [246, 126] width 88 height 30
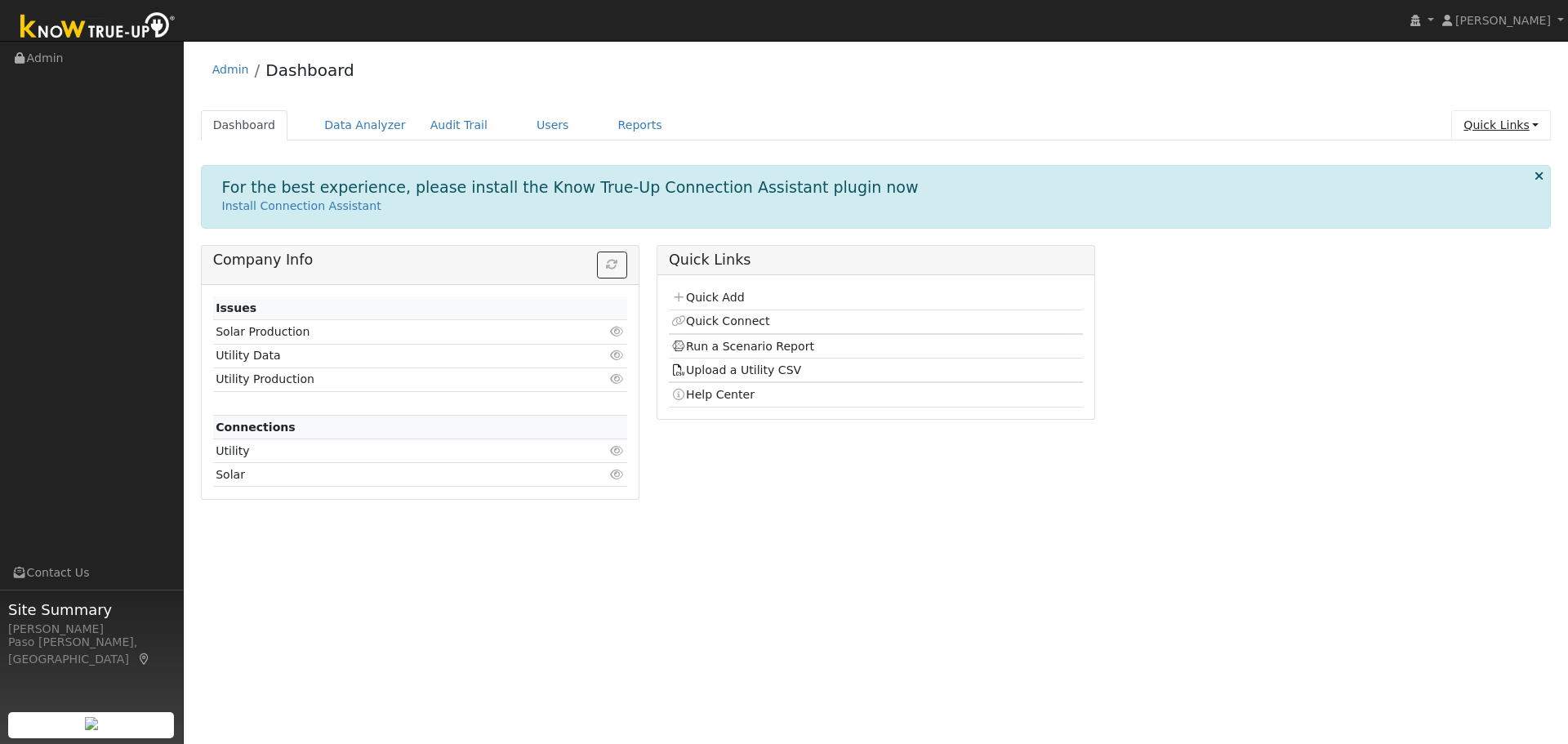
click at [1504, 130] on link "Quick Links" at bounding box center [1500, 125] width 99 height 30
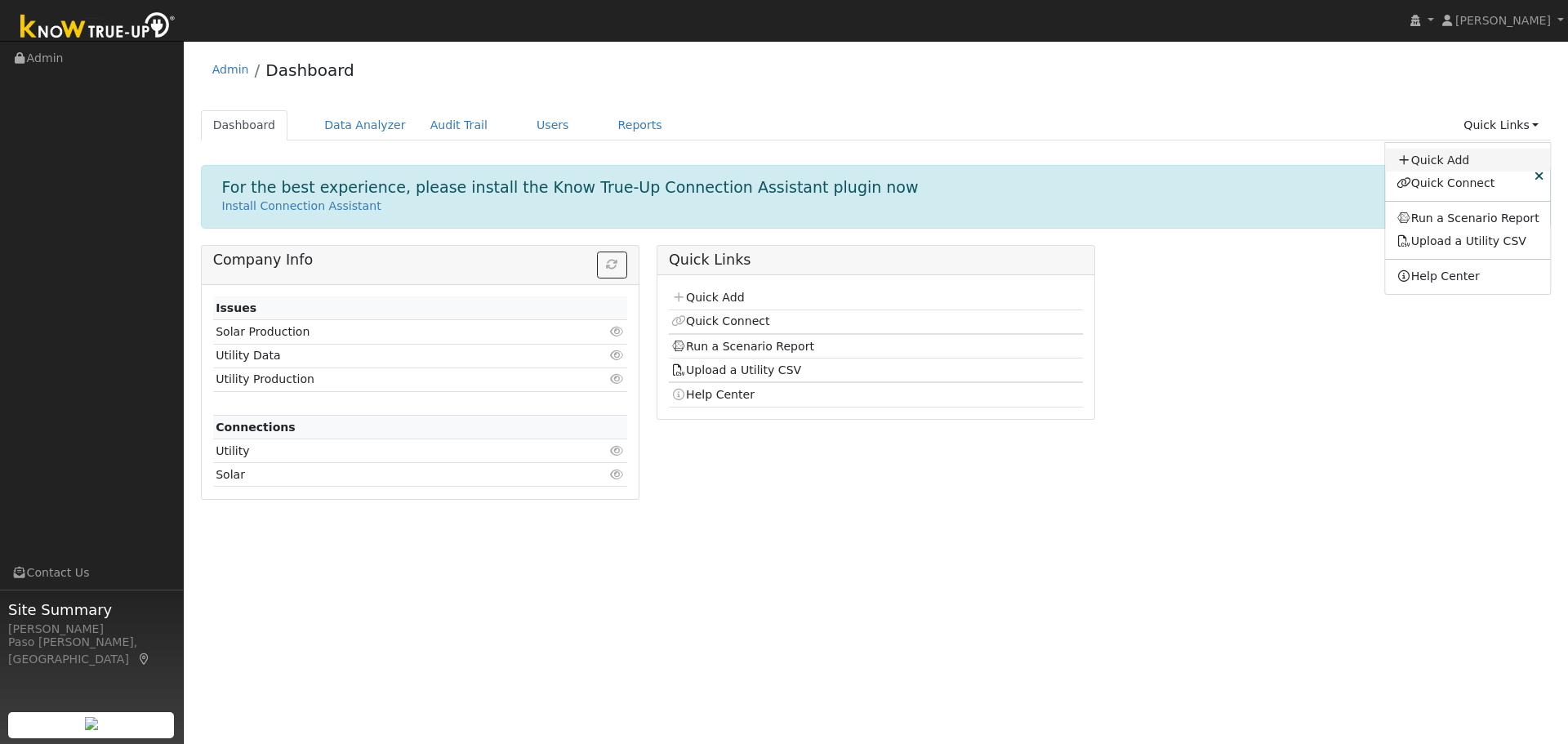
click at [1460, 155] on link "Quick Add" at bounding box center [1468, 159] width 166 height 23
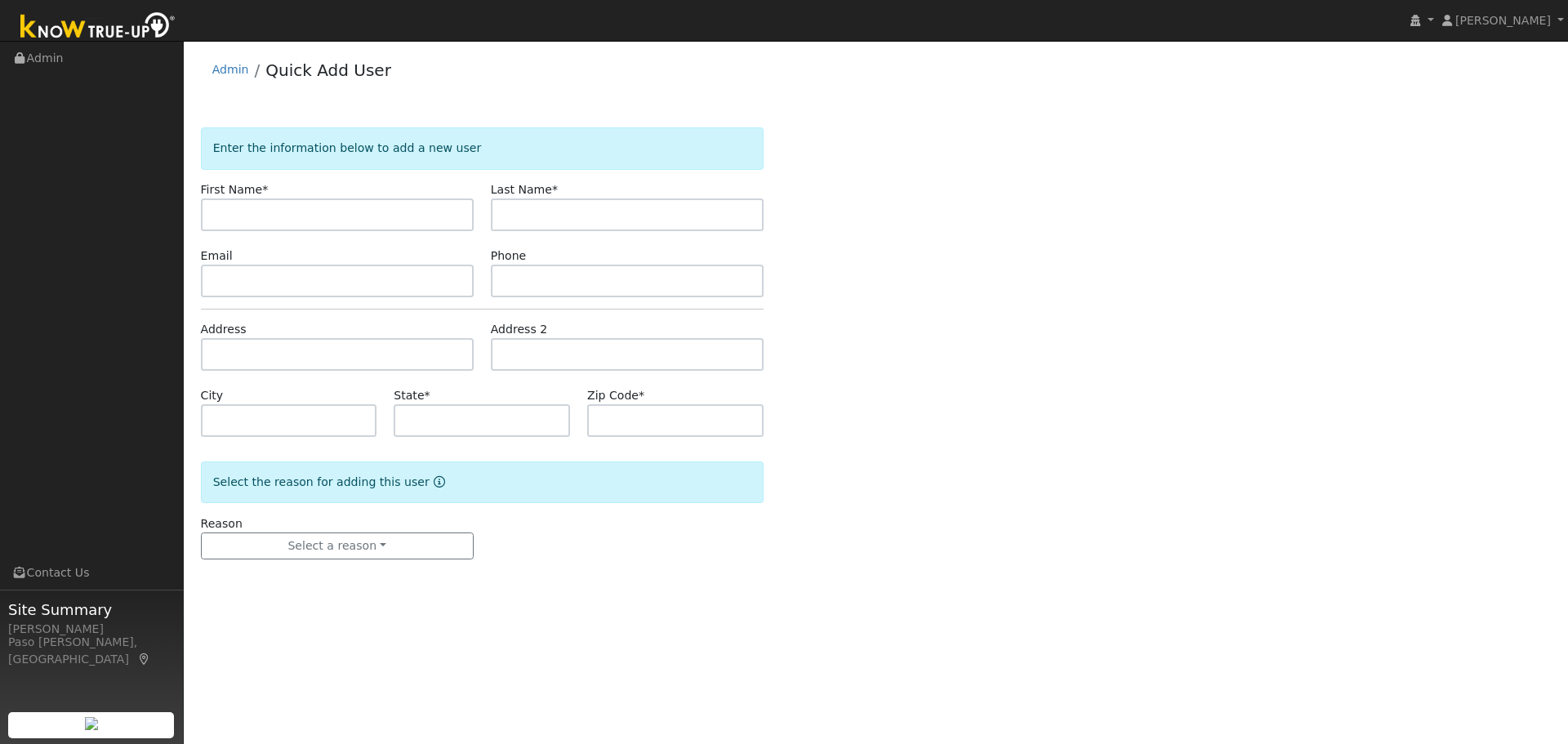
click at [288, 228] on input "text" at bounding box center [337, 214] width 273 height 33
drag, startPoint x: 290, startPoint y: 215, endPoint x: 248, endPoint y: 206, distance: 43.0
click at [248, 206] on input "[PERSON_NAME]" at bounding box center [337, 214] width 273 height 33
type input "[PERSON_NAME]"
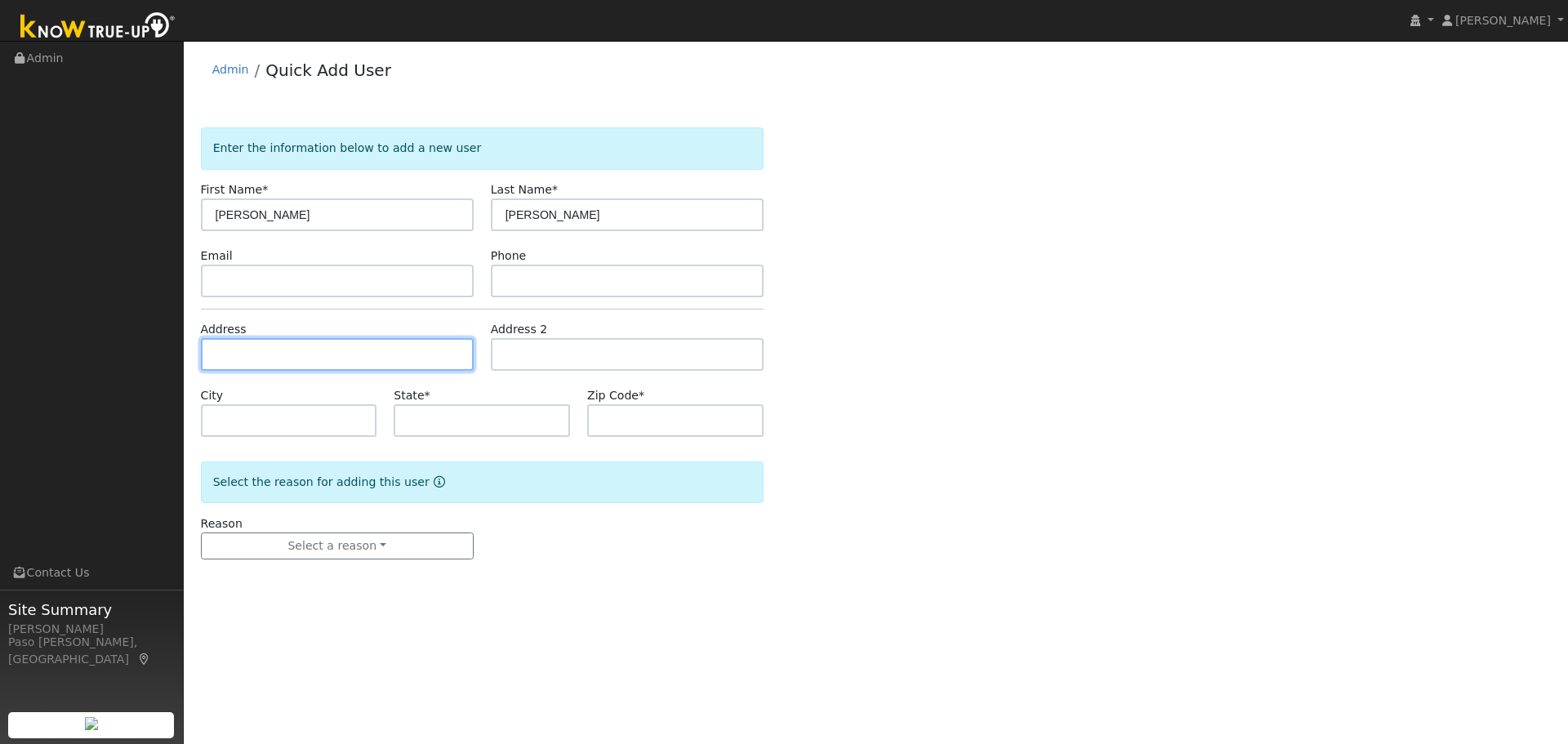
click at [236, 350] on input "text" at bounding box center [337, 354] width 273 height 33
type input "[STREET_ADDRESS]"
type input "[PERSON_NAME]"
type input "CA"
type input "93465"
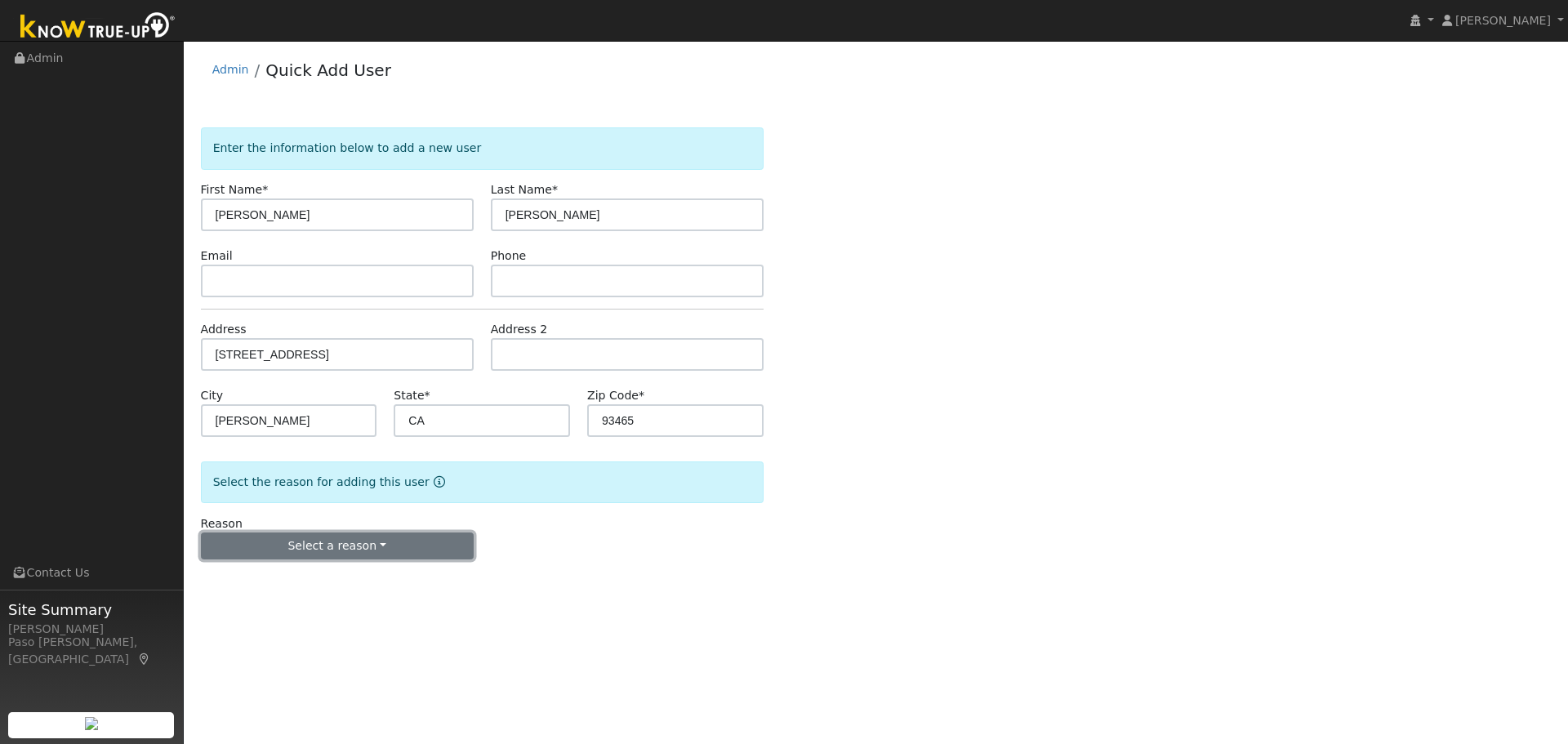
click at [378, 547] on button "Select a reason" at bounding box center [337, 546] width 273 height 28
click at [317, 610] on link "New customer adding solar" at bounding box center [292, 602] width 180 height 23
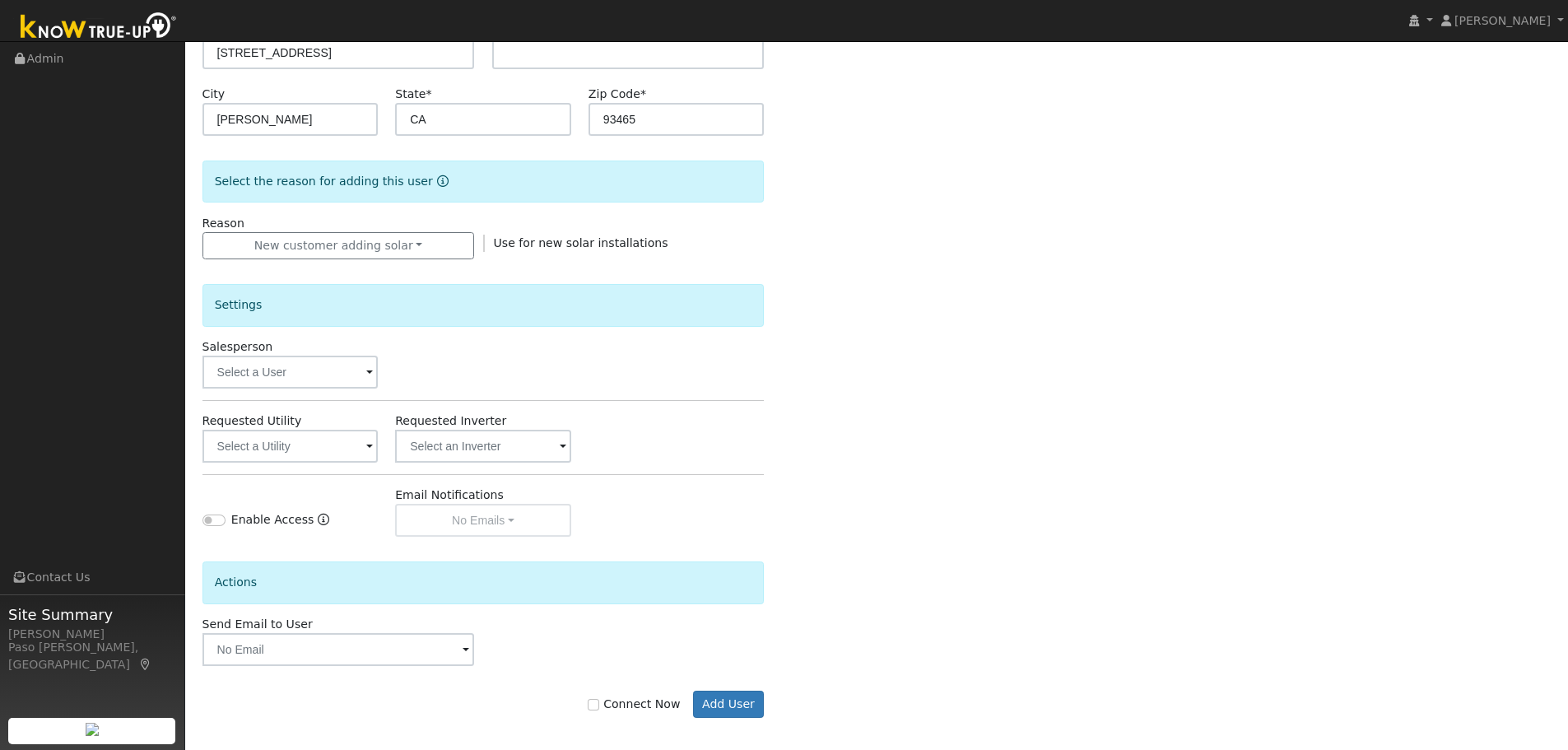
scroll to position [314, 0]
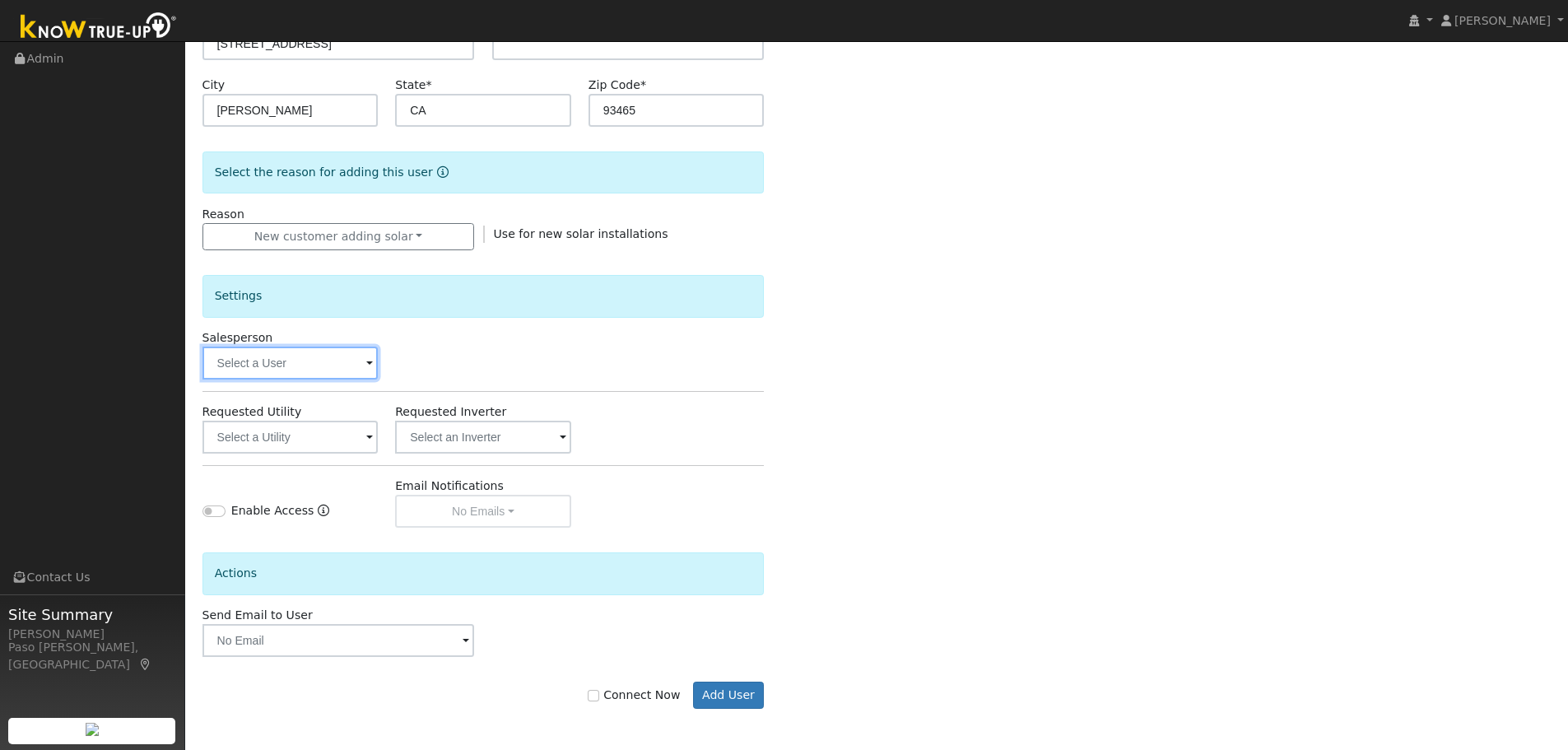
click at [364, 362] on input "text" at bounding box center [290, 362] width 176 height 33
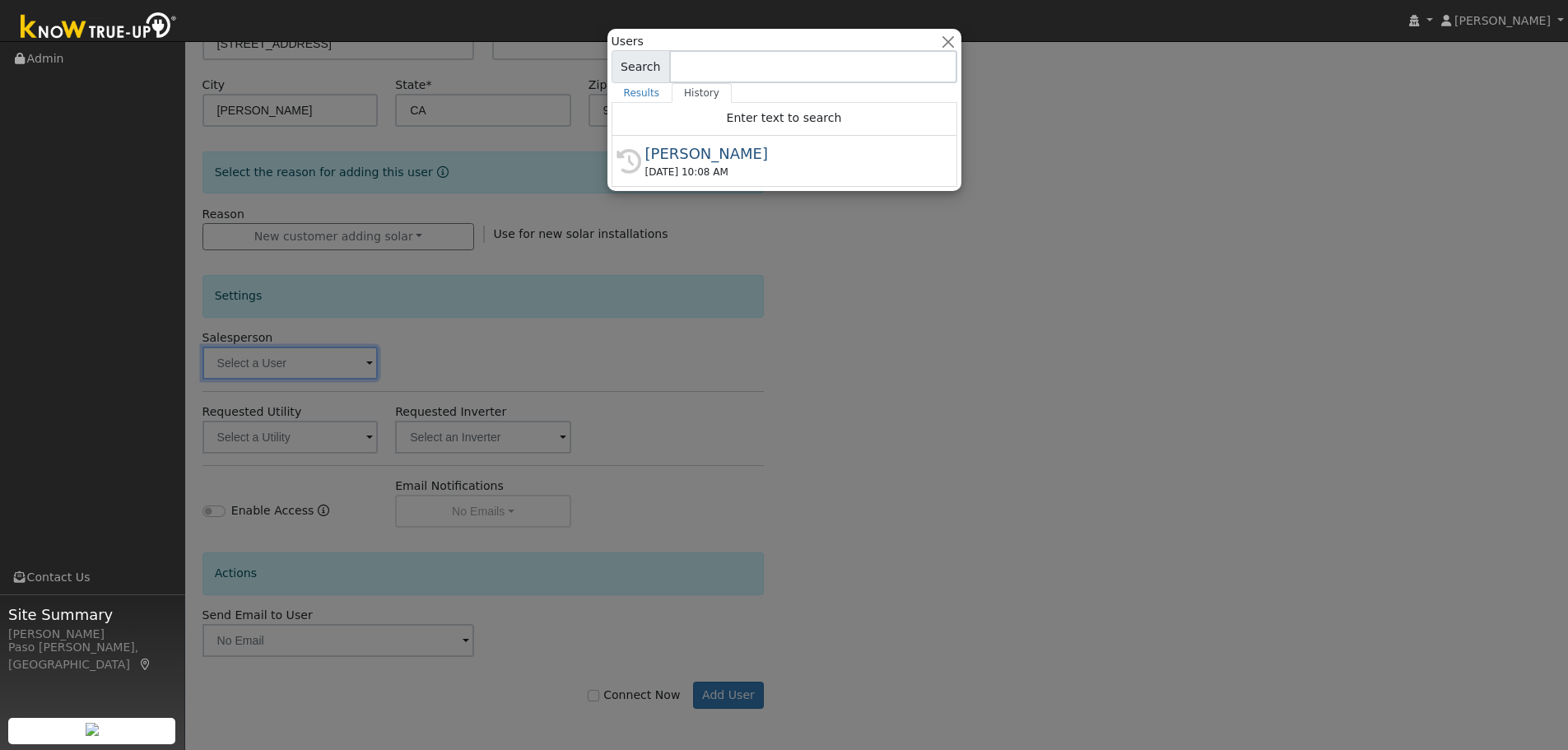
click at [795, 158] on div "[PERSON_NAME]" at bounding box center [792, 153] width 293 height 22
type input "[PERSON_NAME]"
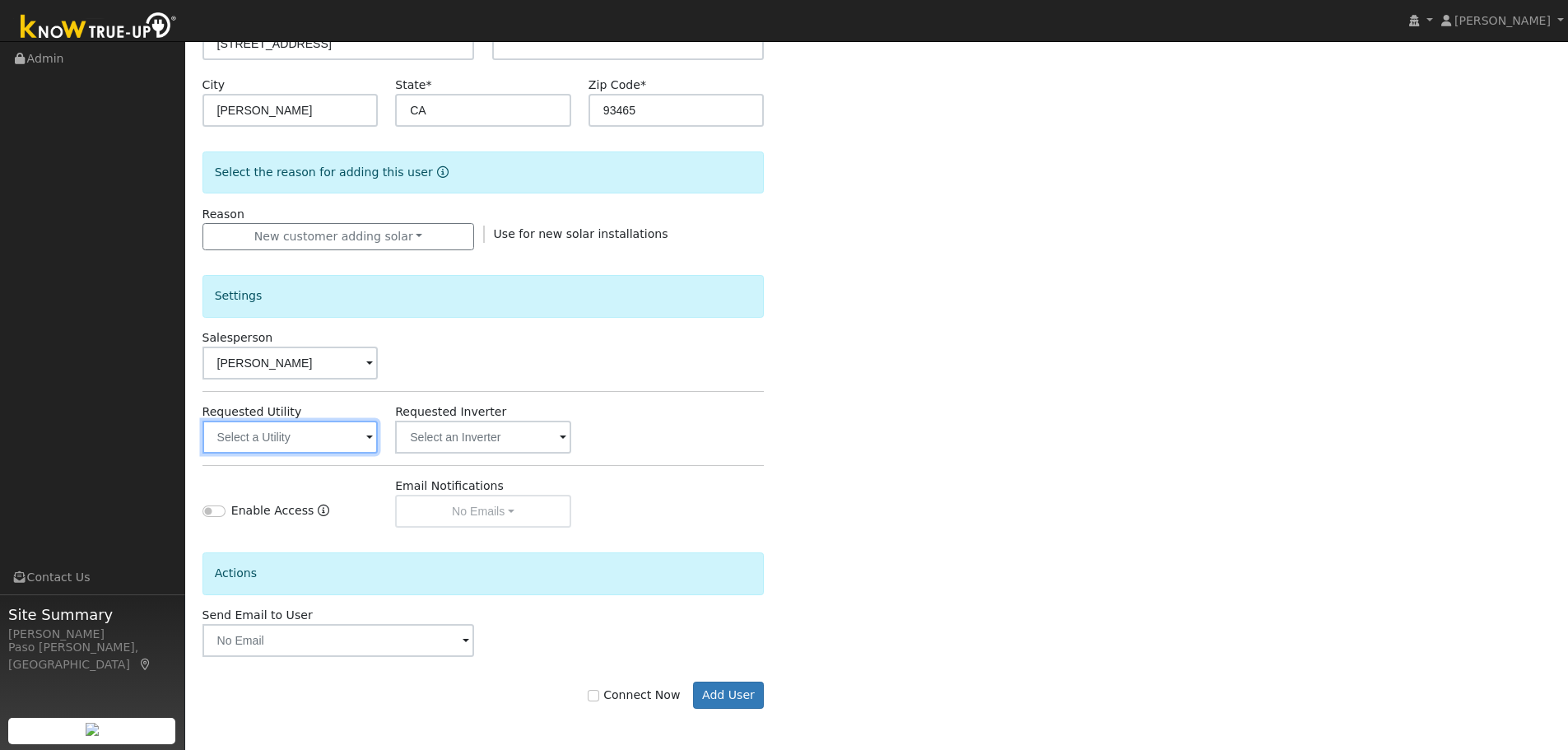
click at [308, 434] on input "text" at bounding box center [290, 437] width 176 height 33
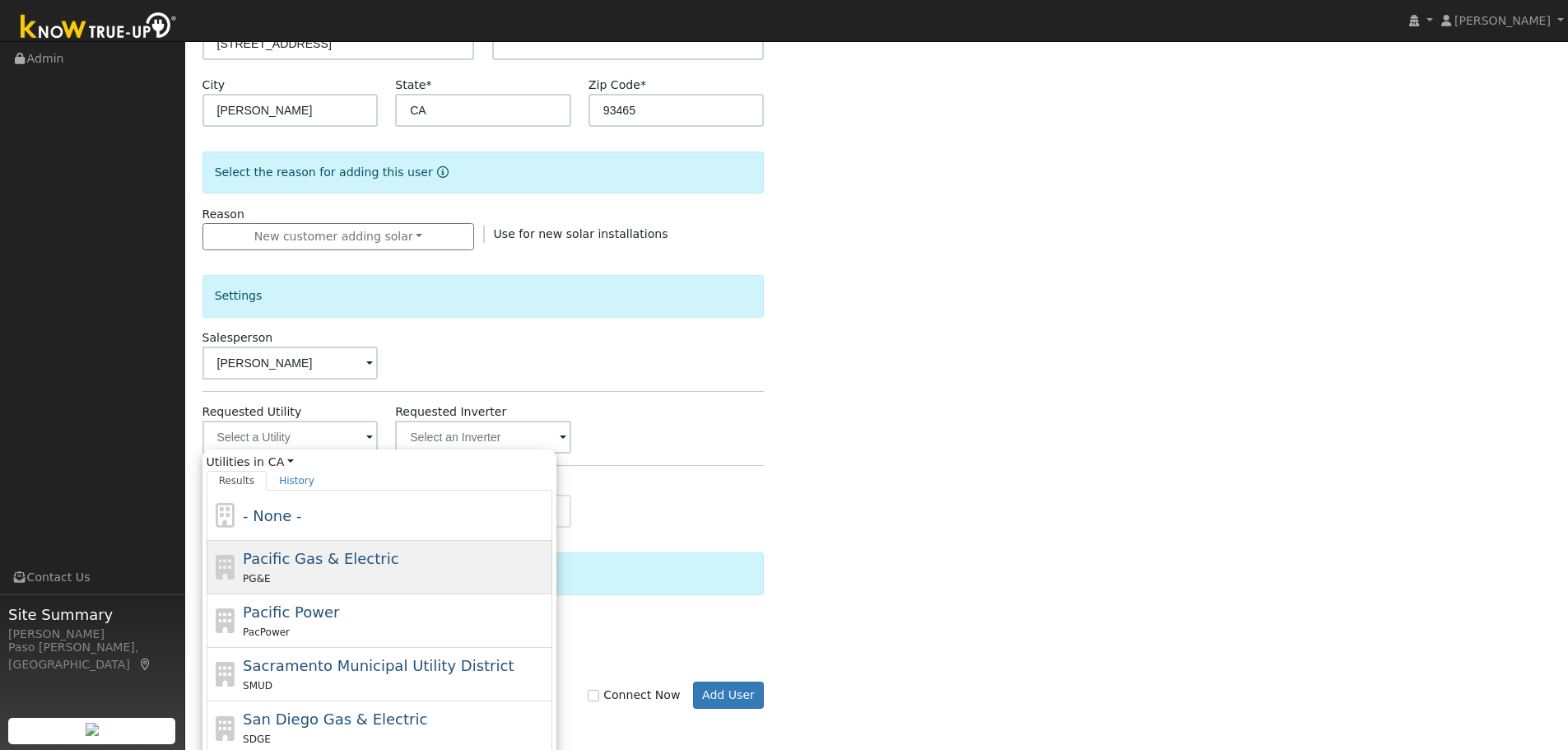
click at [284, 594] on div "Pacific Gas & Electric PG&E" at bounding box center [378, 620] width 345 height 54
type input "Pacific Gas & Electric"
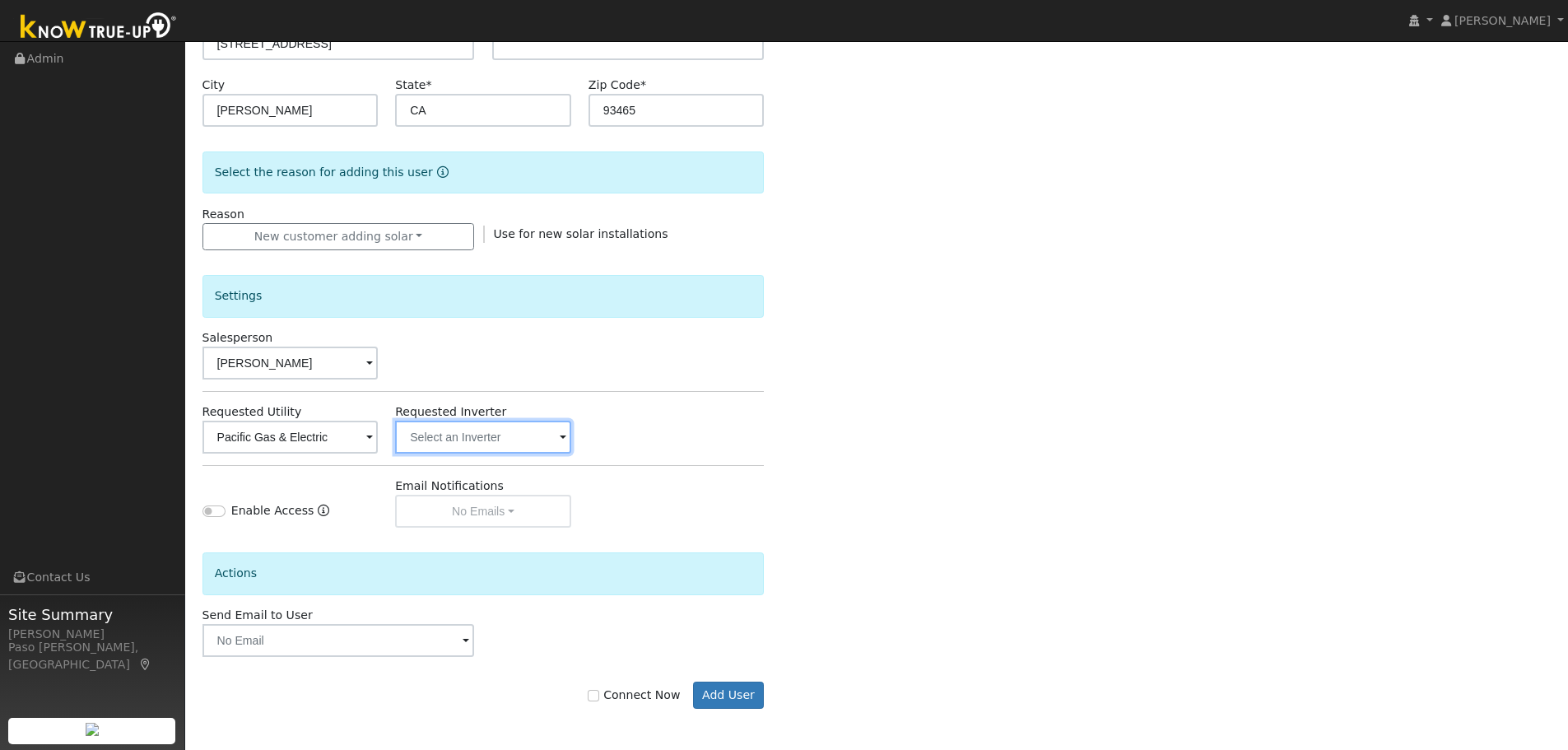
click at [378, 438] on input "text" at bounding box center [290, 437] width 176 height 33
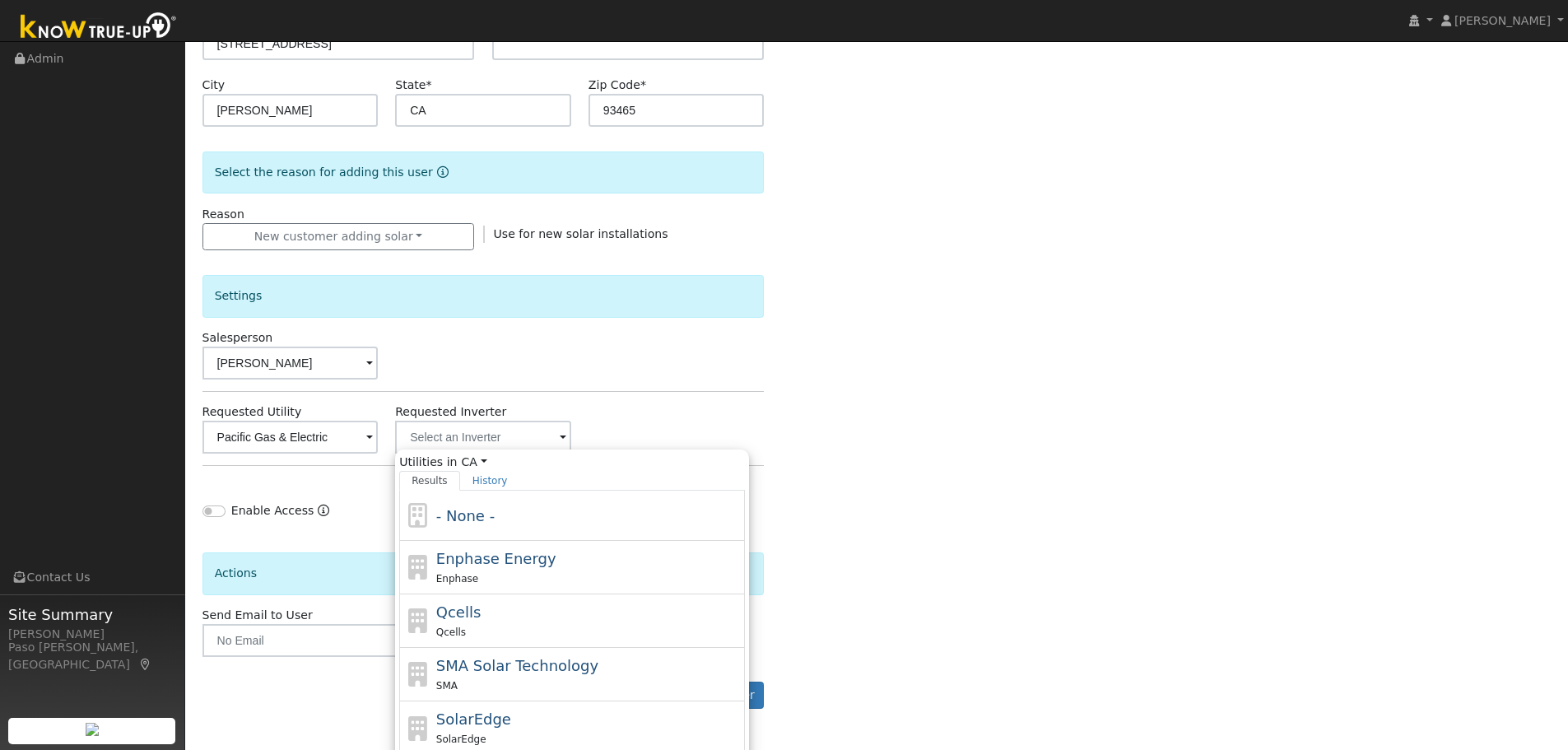
click at [869, 456] on div "Enter the information below to add a new user First Name * Scott Last Name * Ro…" at bounding box center [877, 278] width 1349 height 927
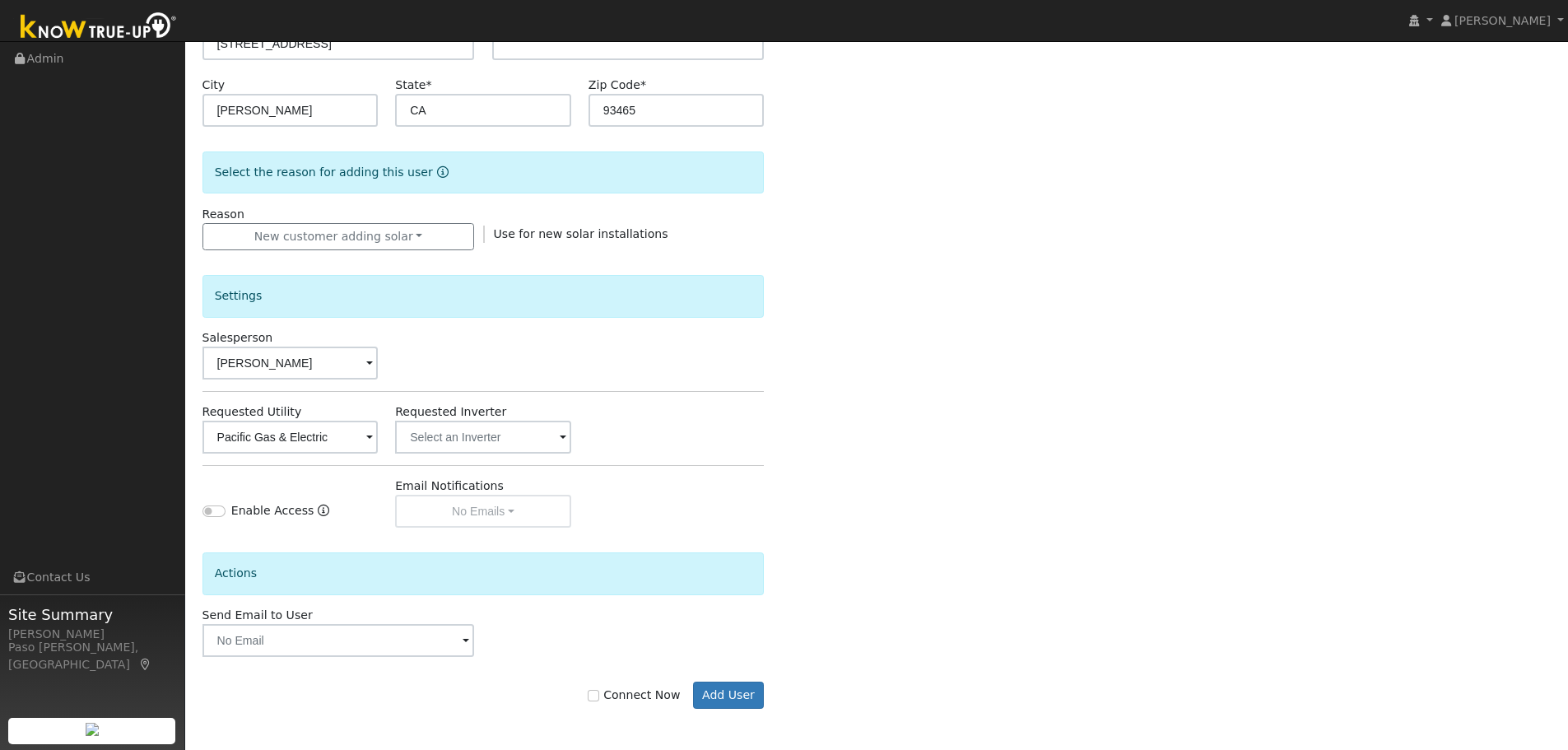
click at [624, 689] on label "Connect Now" at bounding box center [633, 695] width 92 height 17
click at [599, 689] on input "Connect Now" at bounding box center [593, 695] width 11 height 11
checkbox input "true"
click at [720, 695] on button "Add User" at bounding box center [729, 696] width 72 height 28
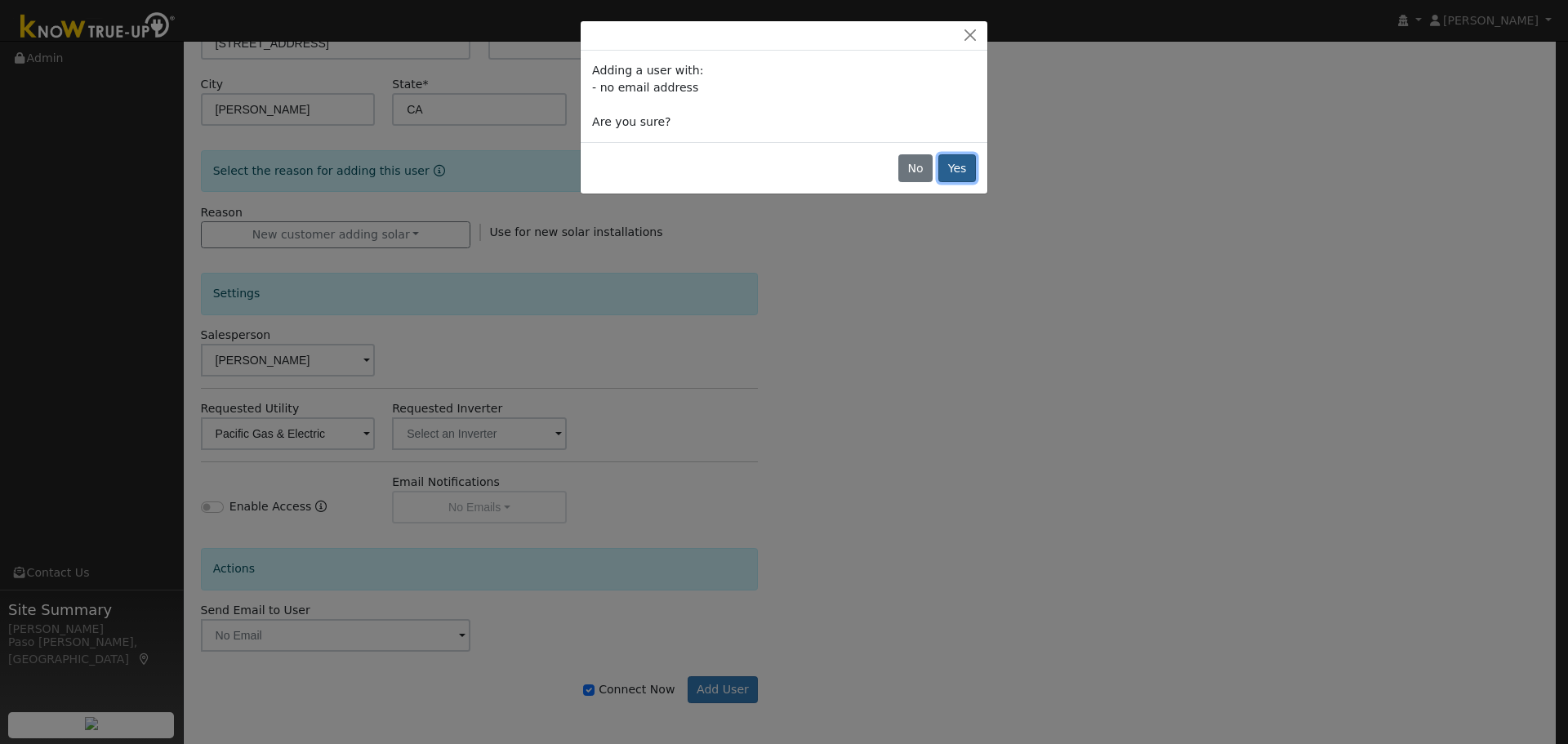
click at [964, 166] on button "Yes" at bounding box center [957, 168] width 38 height 28
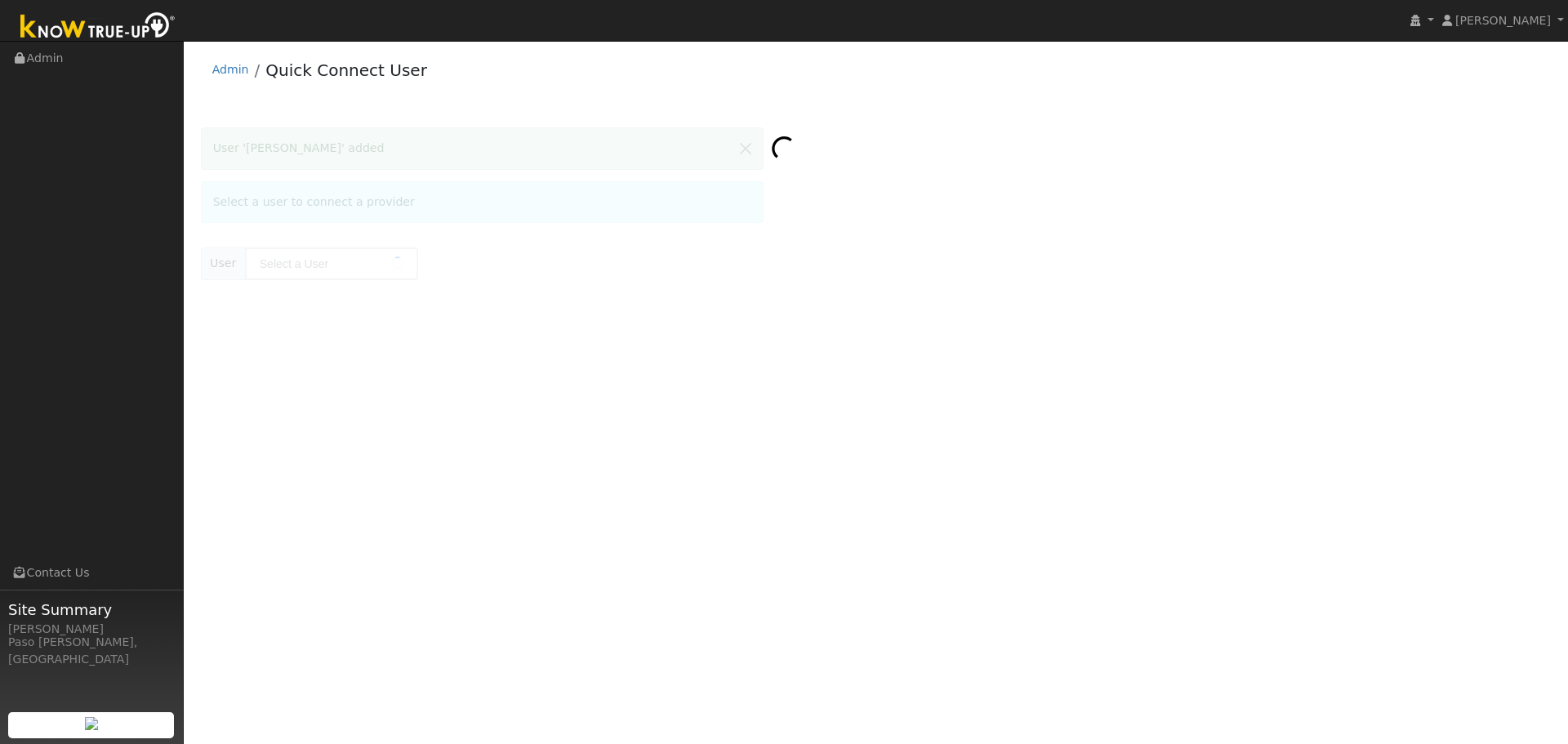
type input "[PERSON_NAME]"
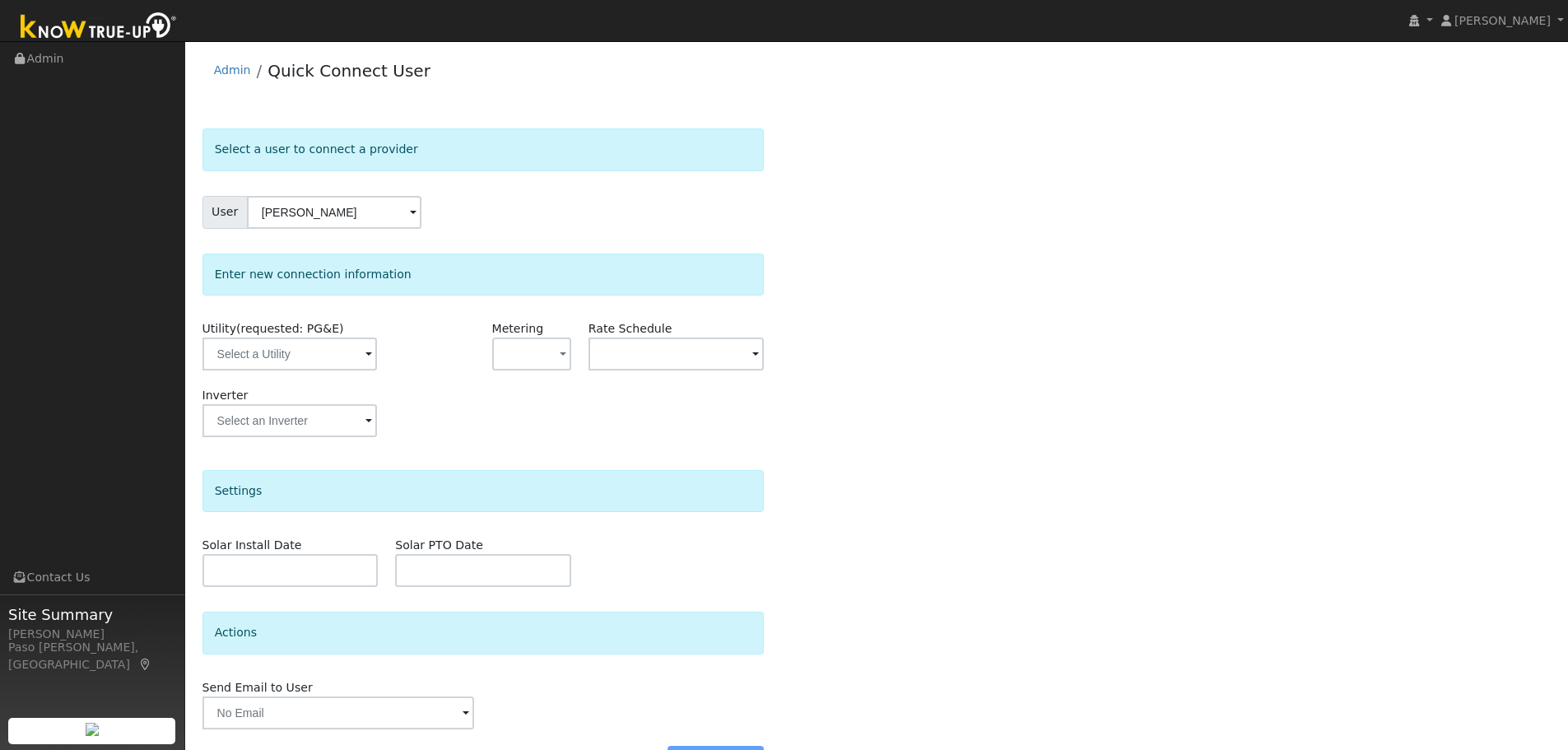
click at [907, 466] on div "Select a user to connect a provider User [PERSON_NAME] Account Default Account …" at bounding box center [877, 459] width 1349 height 661
click at [372, 367] on input "text" at bounding box center [289, 354] width 174 height 33
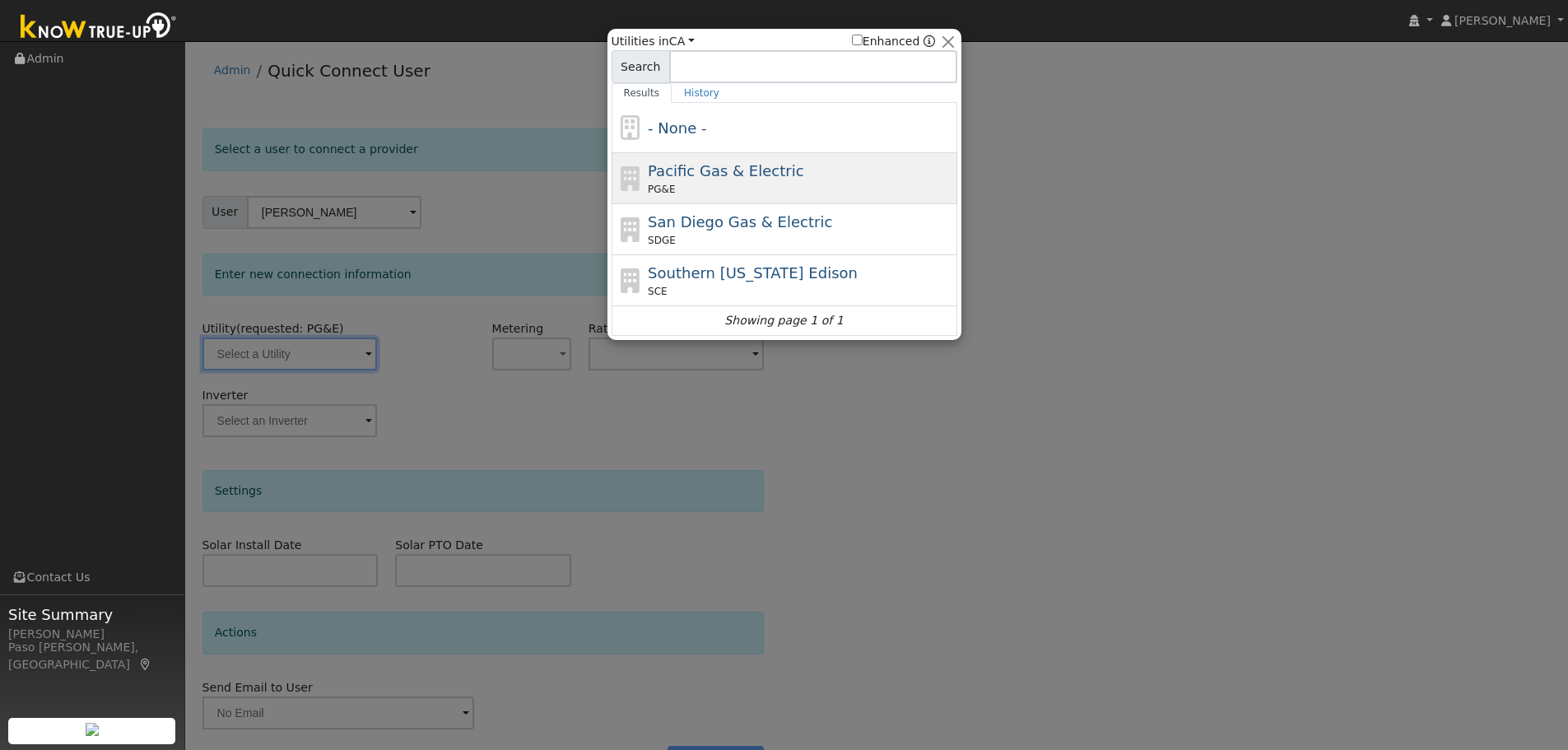
click at [677, 186] on div "PG&E" at bounding box center [800, 189] width 305 height 15
type input "PG&E"
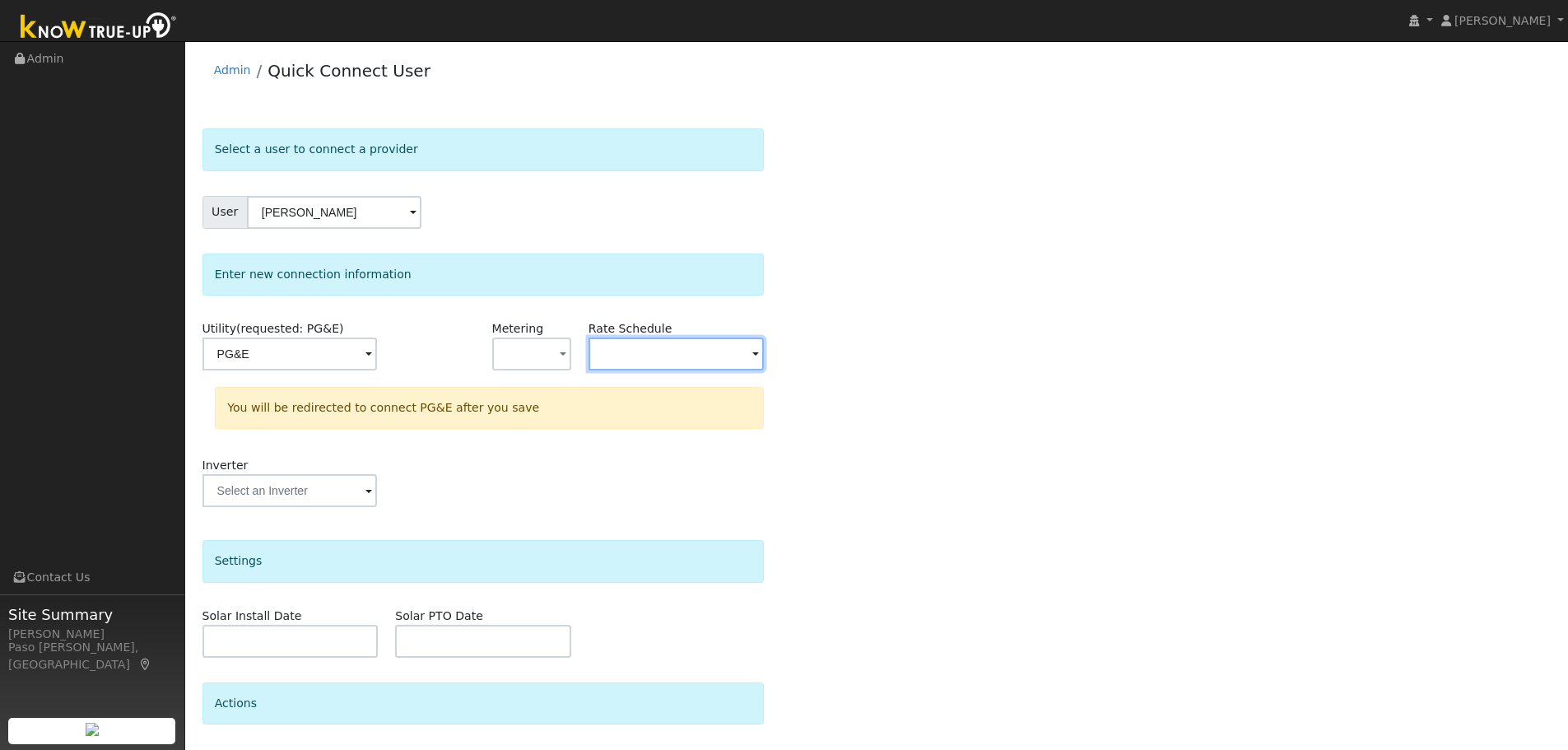
click at [377, 358] on input "text" at bounding box center [289, 354] width 174 height 33
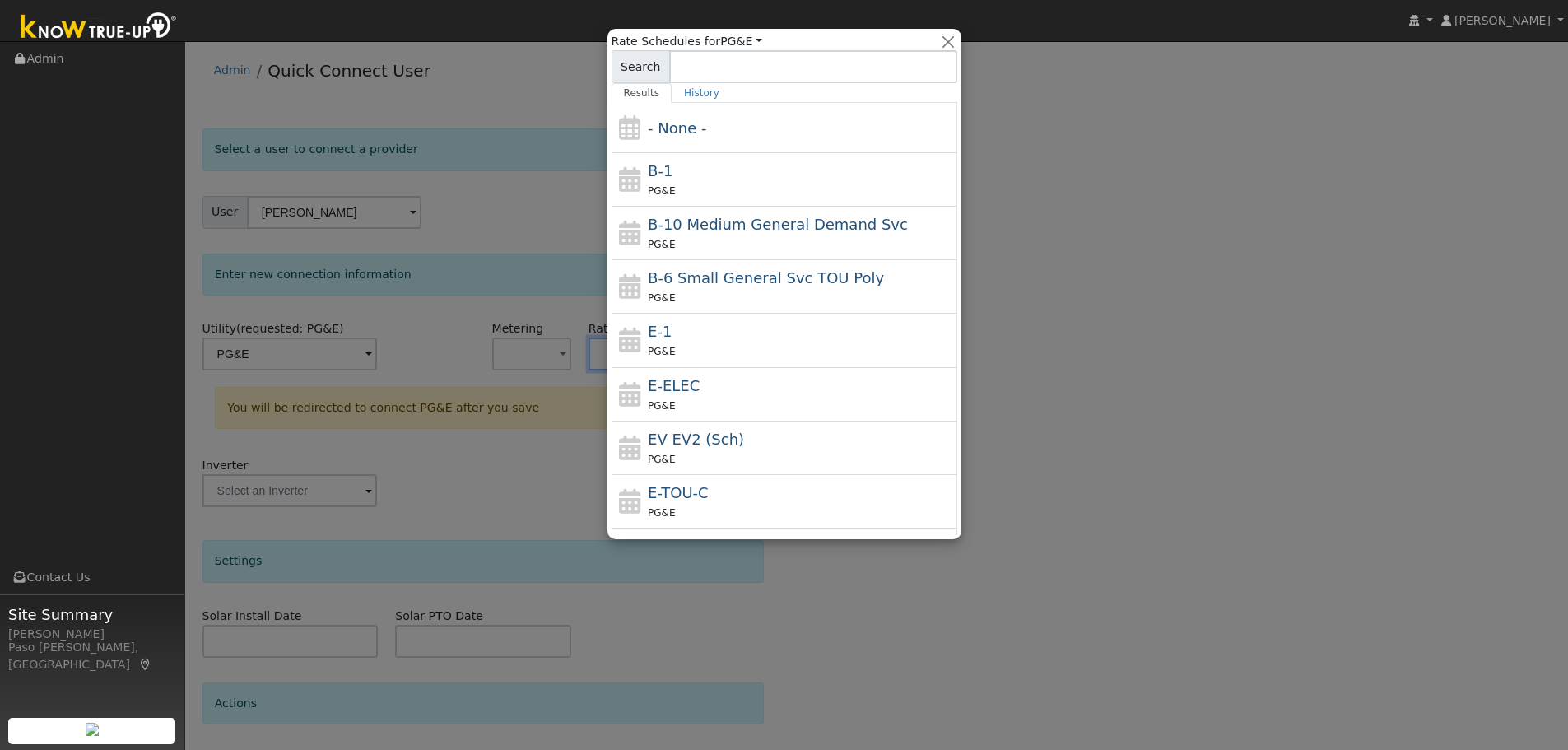
click at [723, 487] on div "E-TOU-C PG&E" at bounding box center [800, 501] width 305 height 40
type input "E-TOU-C"
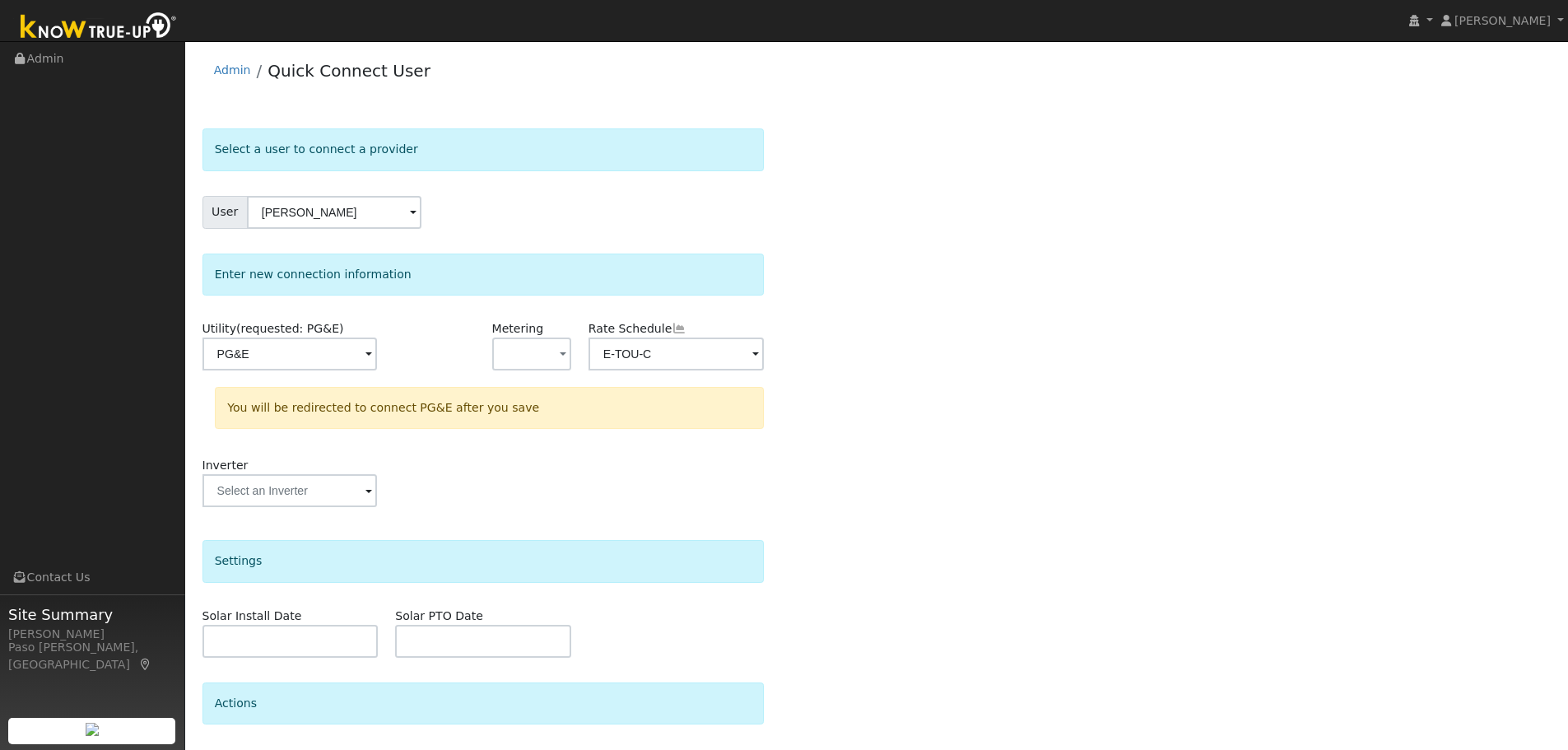
click at [1081, 523] on div "Select a user to connect a provider User [PERSON_NAME] Account Default Account …" at bounding box center [877, 494] width 1349 height 731
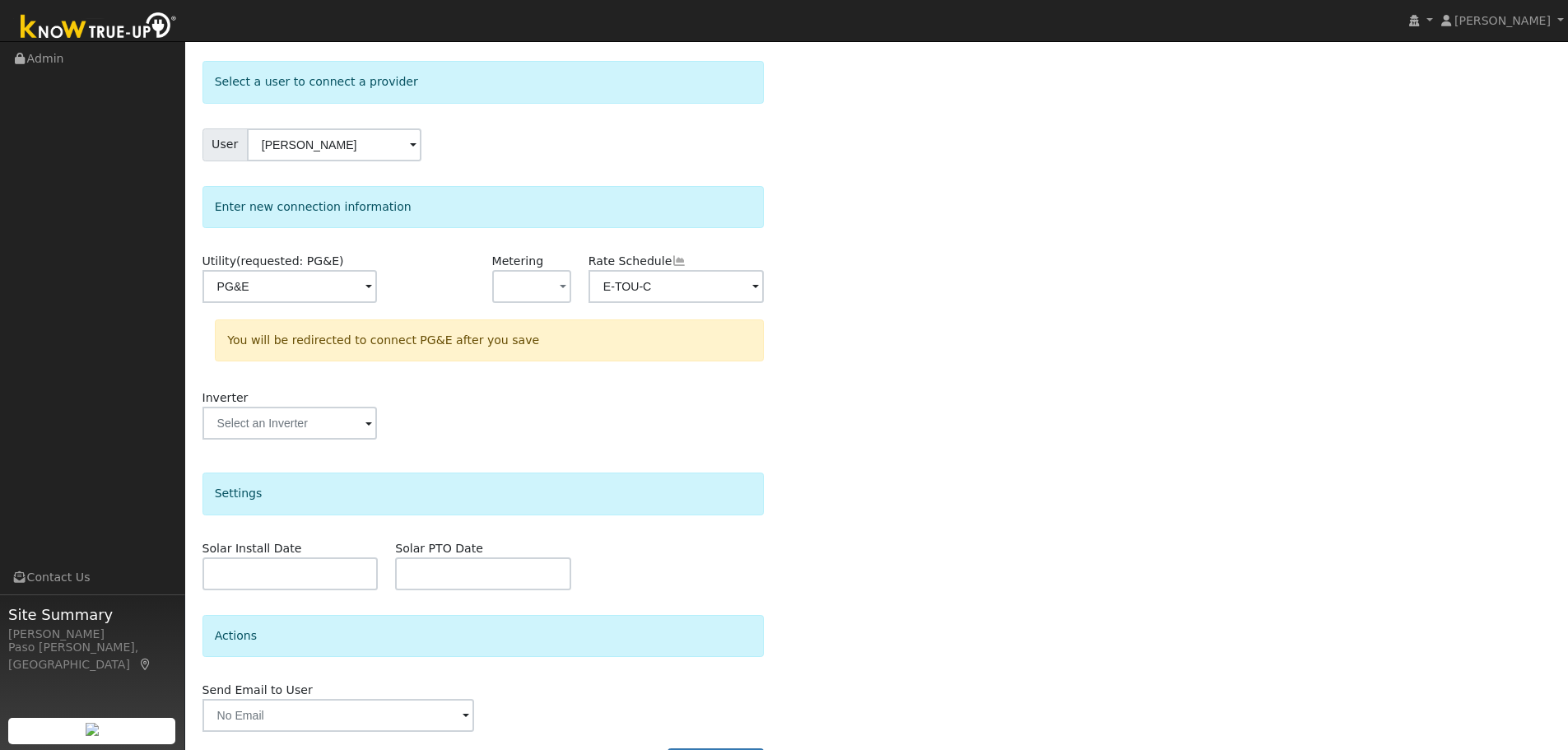
scroll to position [118, 0]
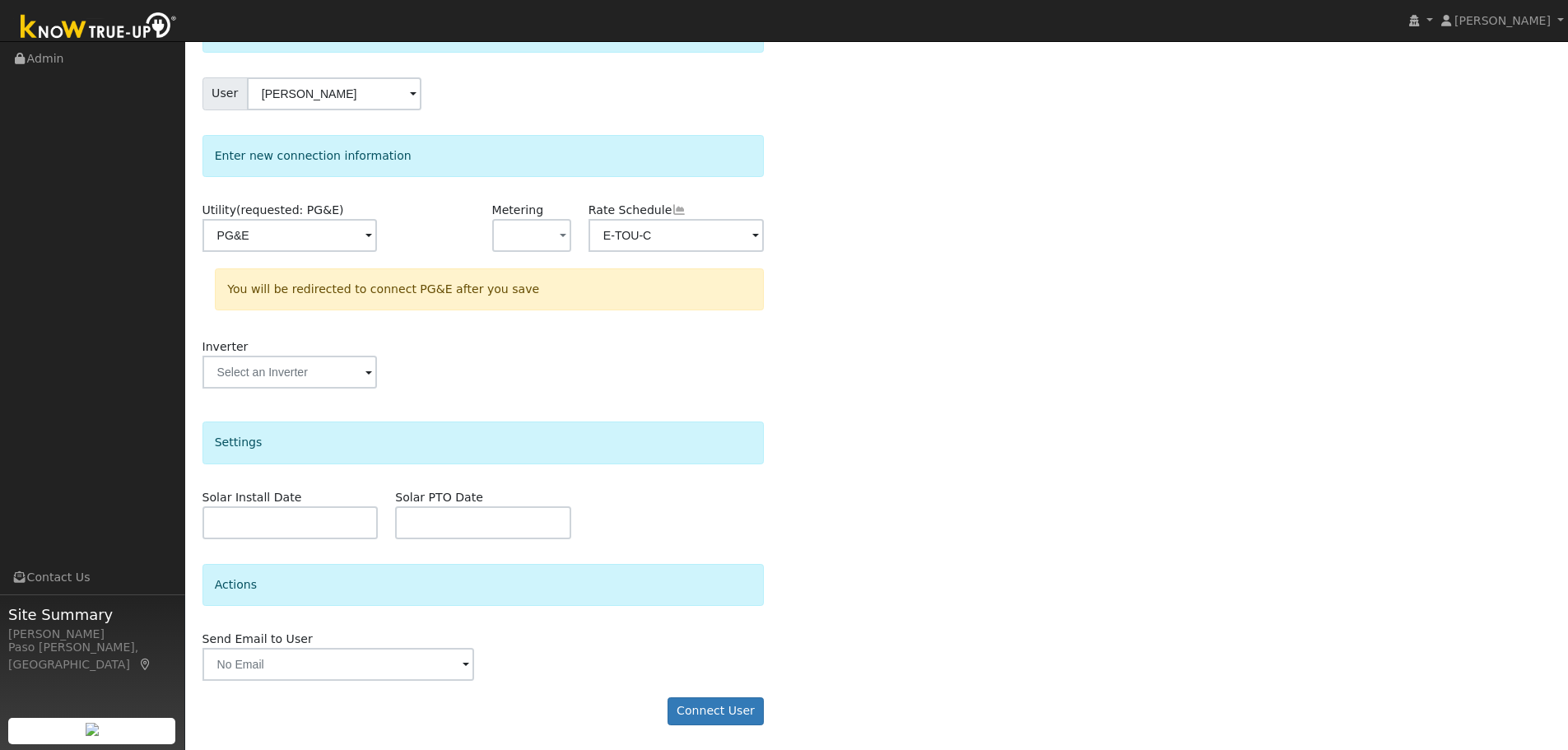
click at [705, 694] on form "Select a user to connect a provider User [PERSON_NAME] Account Default Account …" at bounding box center [483, 375] width 562 height 731
click at [707, 708] on button "Connect User" at bounding box center [716, 711] width 97 height 28
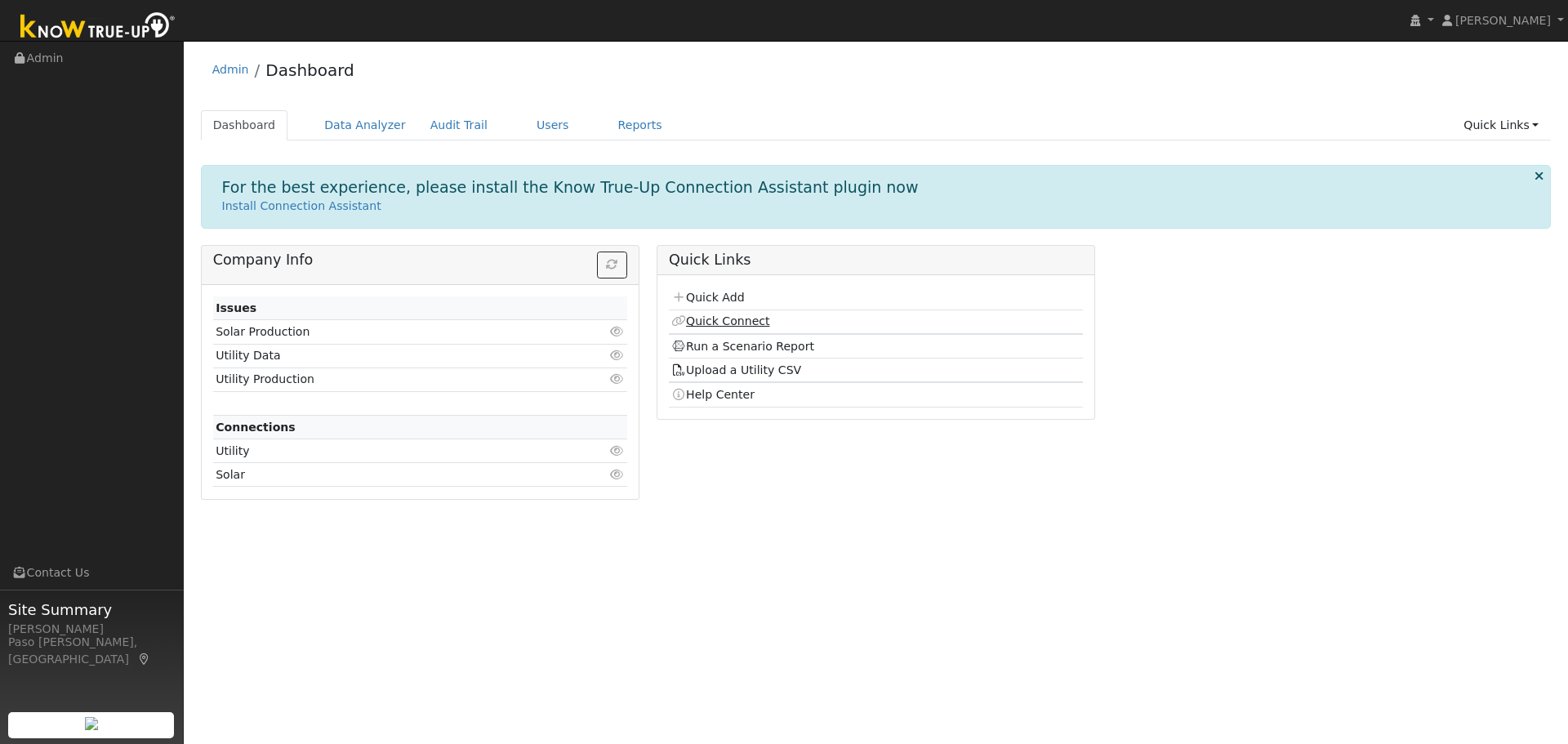
click at [744, 324] on link "Quick Connect" at bounding box center [720, 321] width 98 height 13
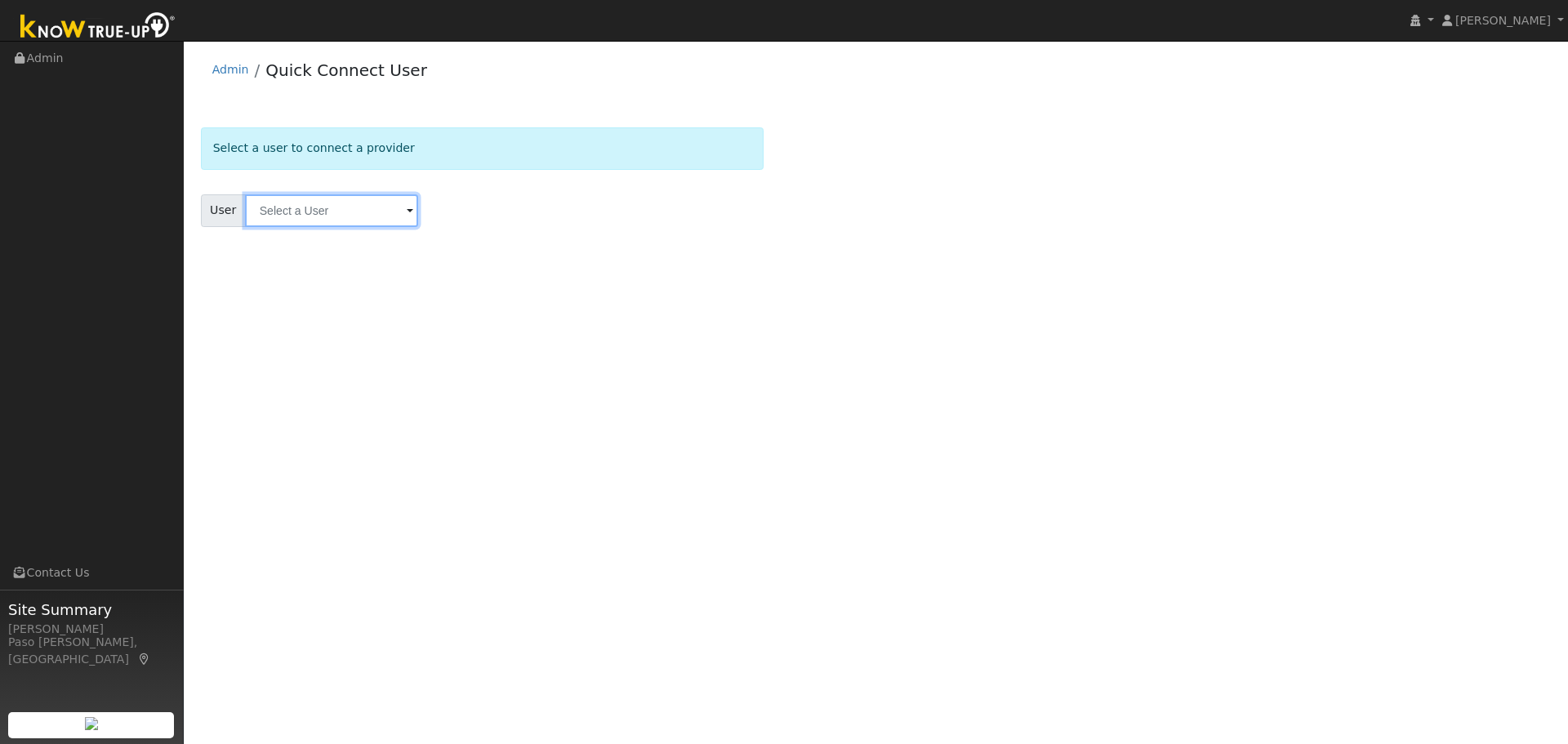
click at [309, 211] on input "text" at bounding box center [331, 210] width 173 height 33
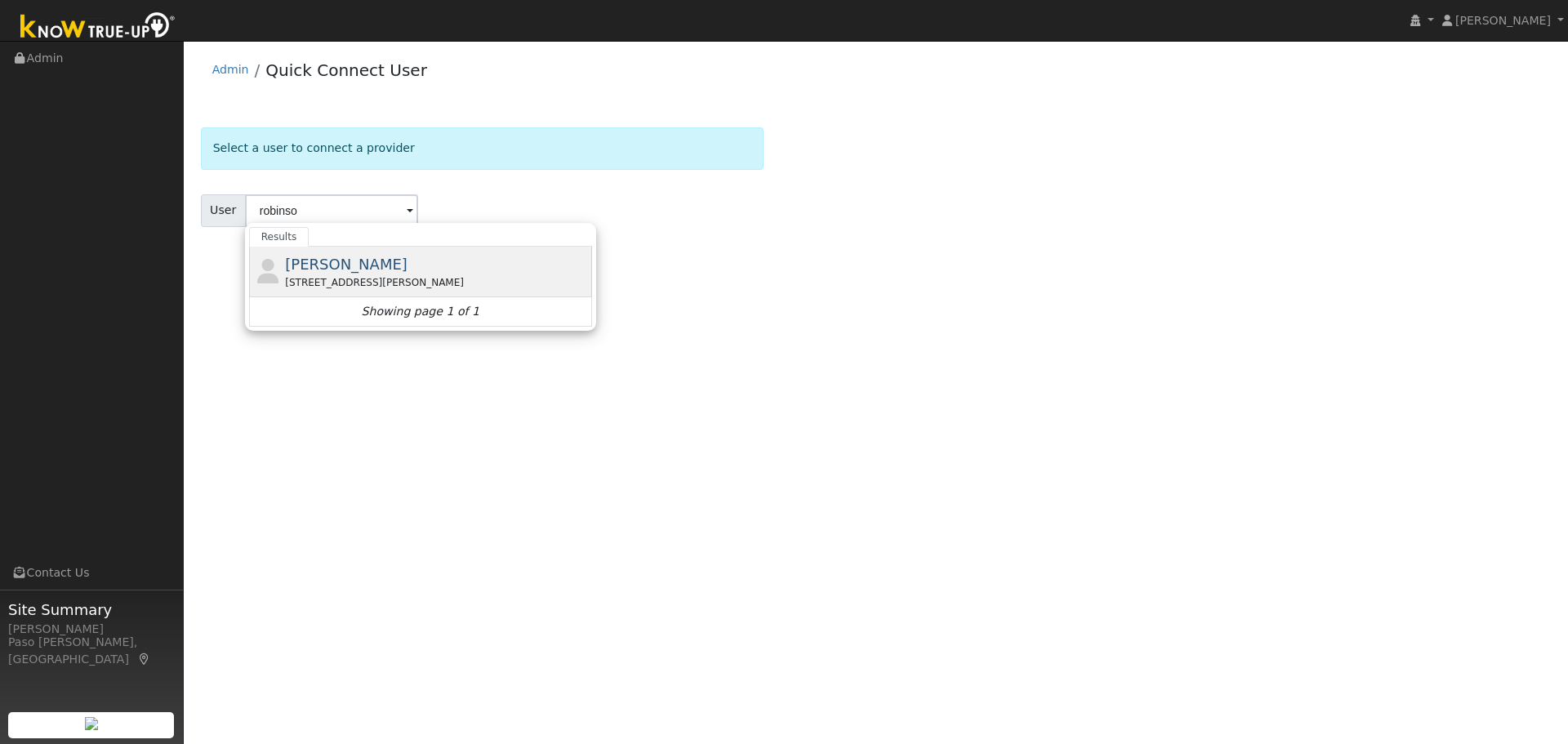
click at [346, 280] on div "2390 Battering Rock Road, Templeton, CA 93465" at bounding box center [436, 282] width 303 height 15
type input "Scott Robinson"
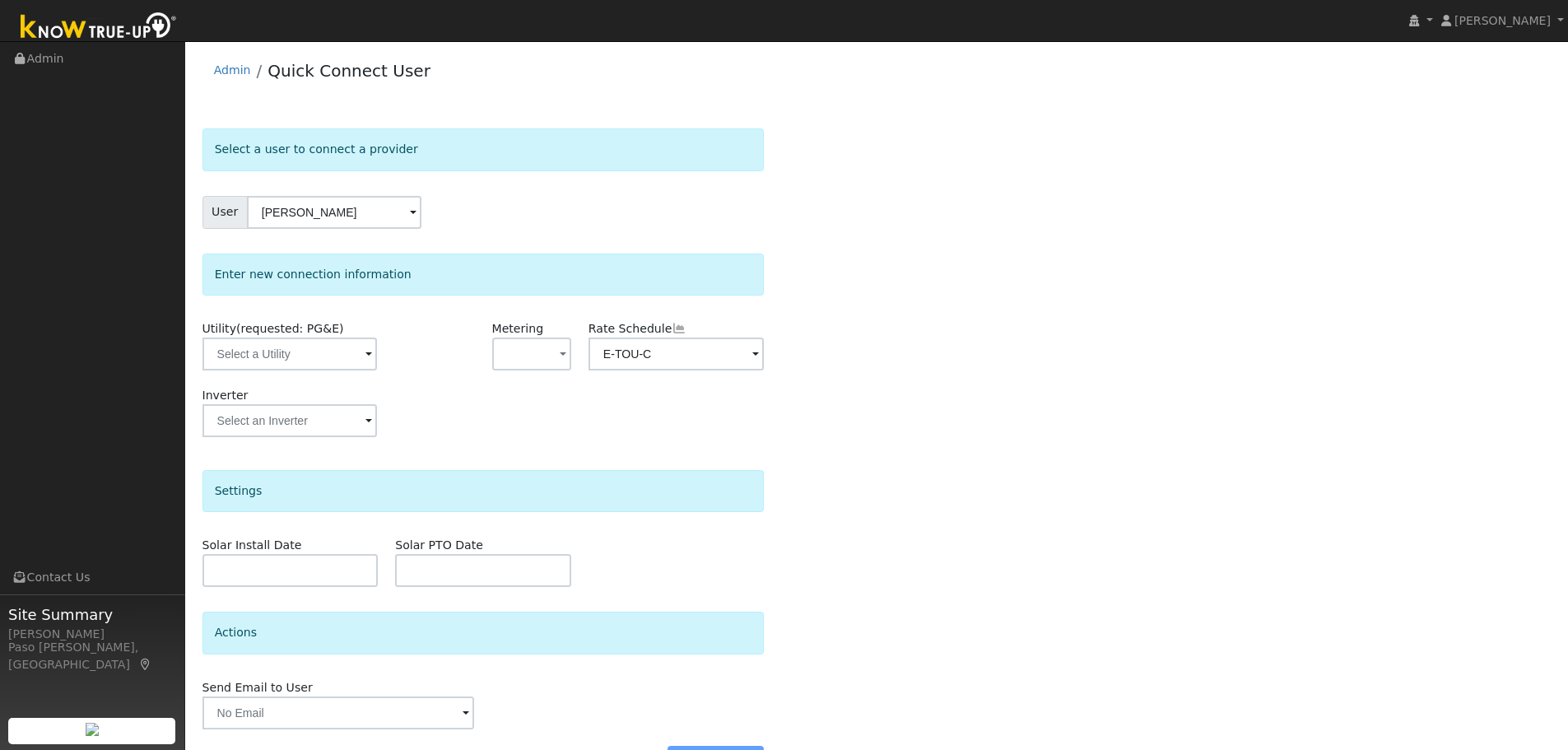
click at [368, 349] on span at bounding box center [368, 355] width 7 height 19
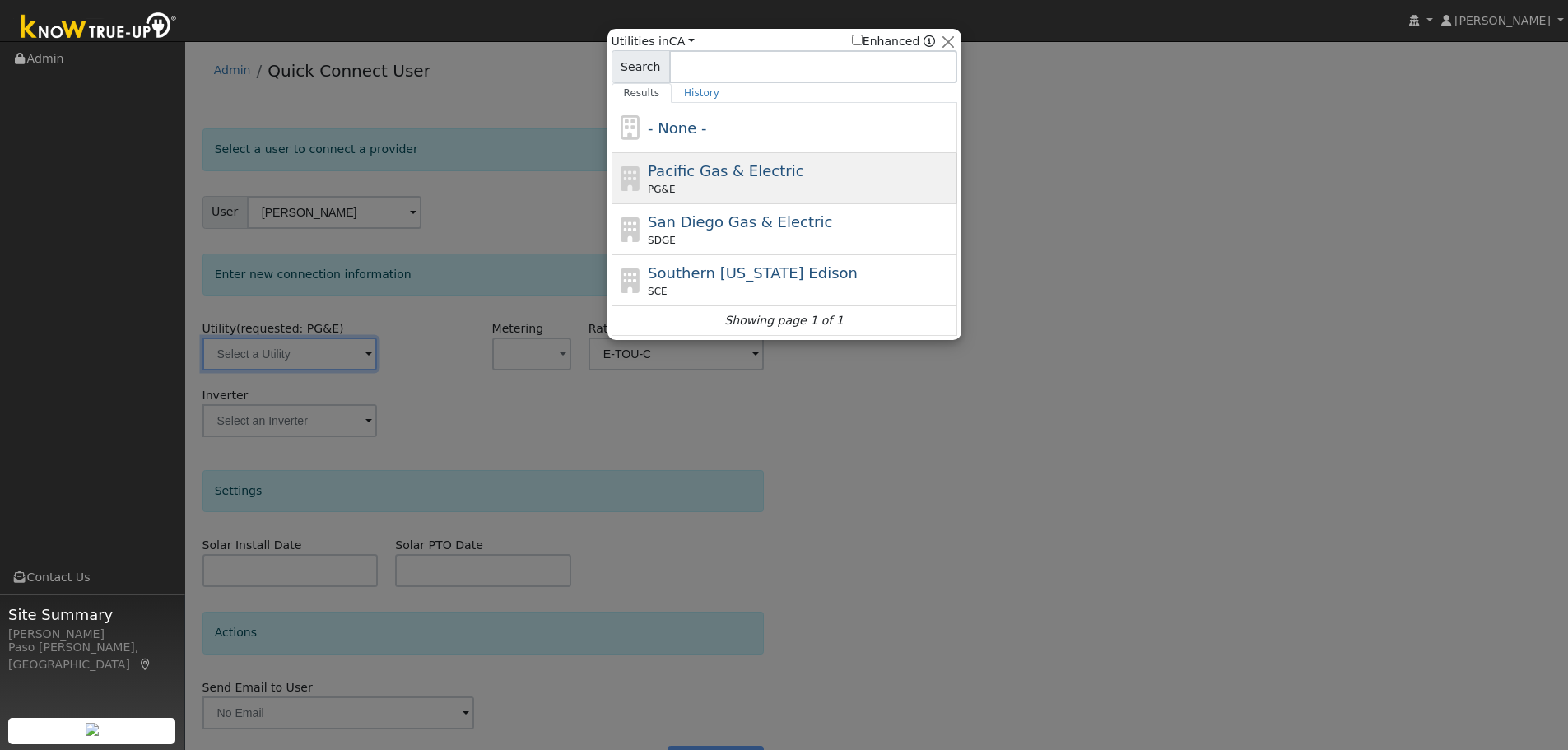
click at [673, 187] on div "PG&E" at bounding box center [800, 189] width 305 height 15
type input "PG&E"
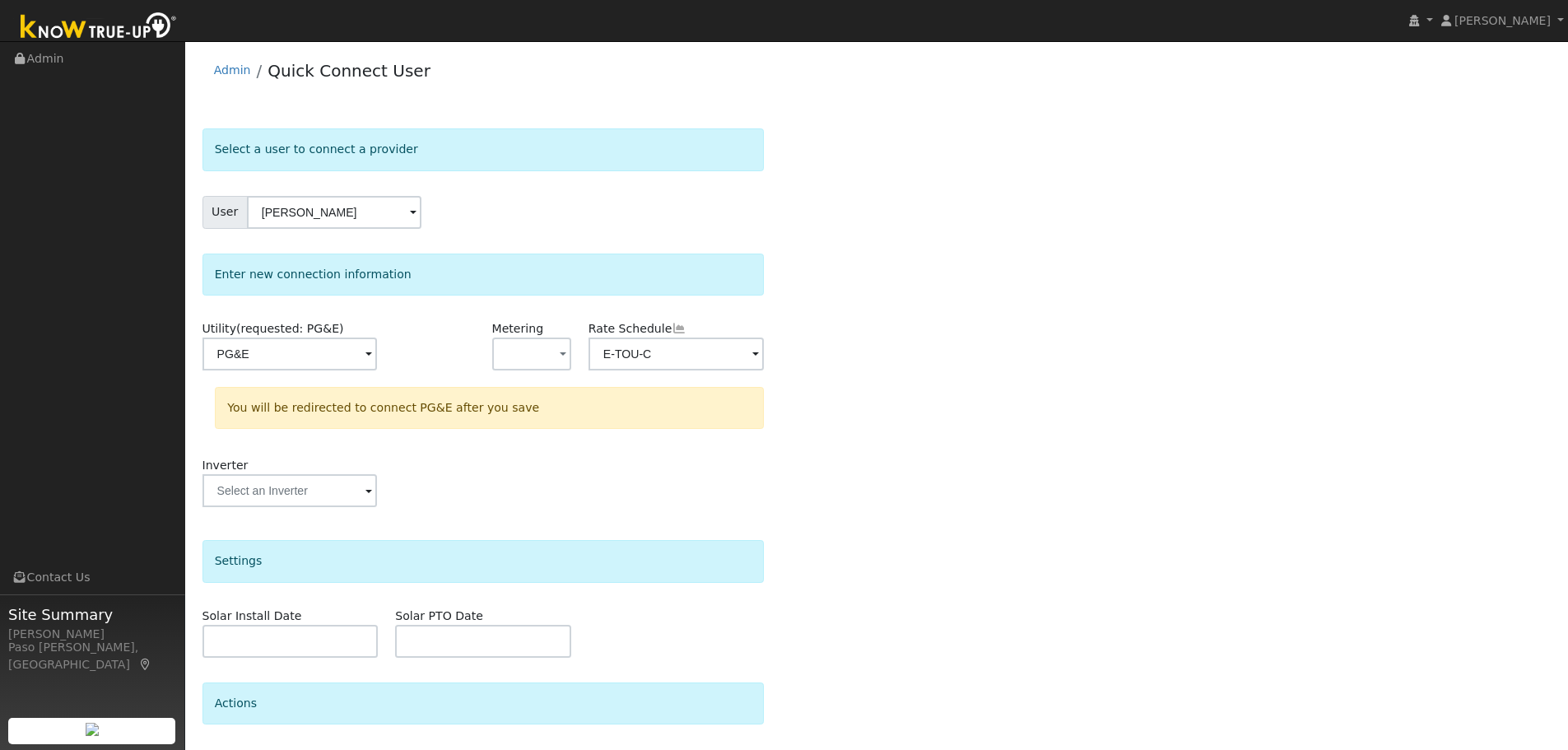
click at [957, 390] on div "Select a user to connect a provider User Scott Robinson Account Default Account…" at bounding box center [877, 494] width 1349 height 731
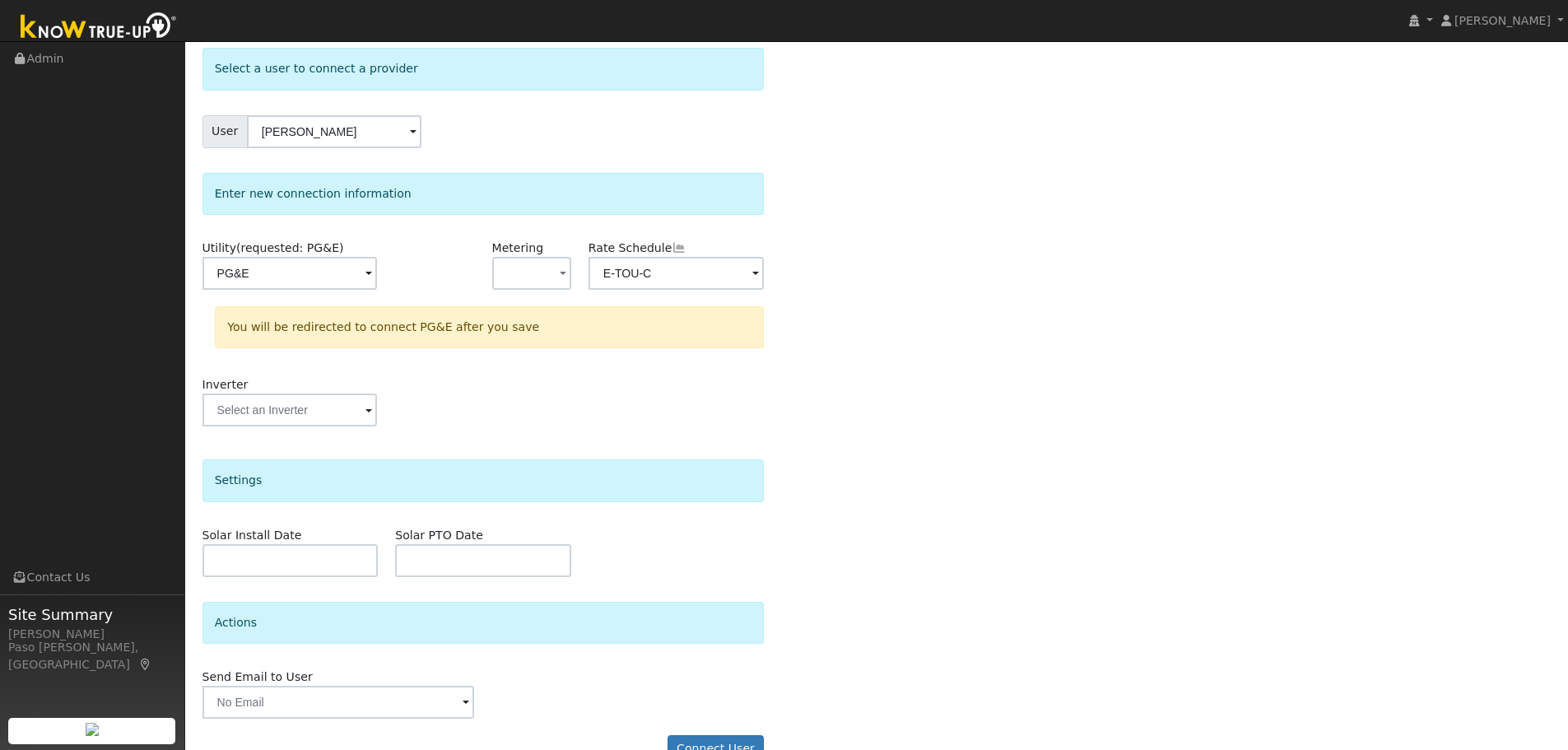
scroll to position [118, 0]
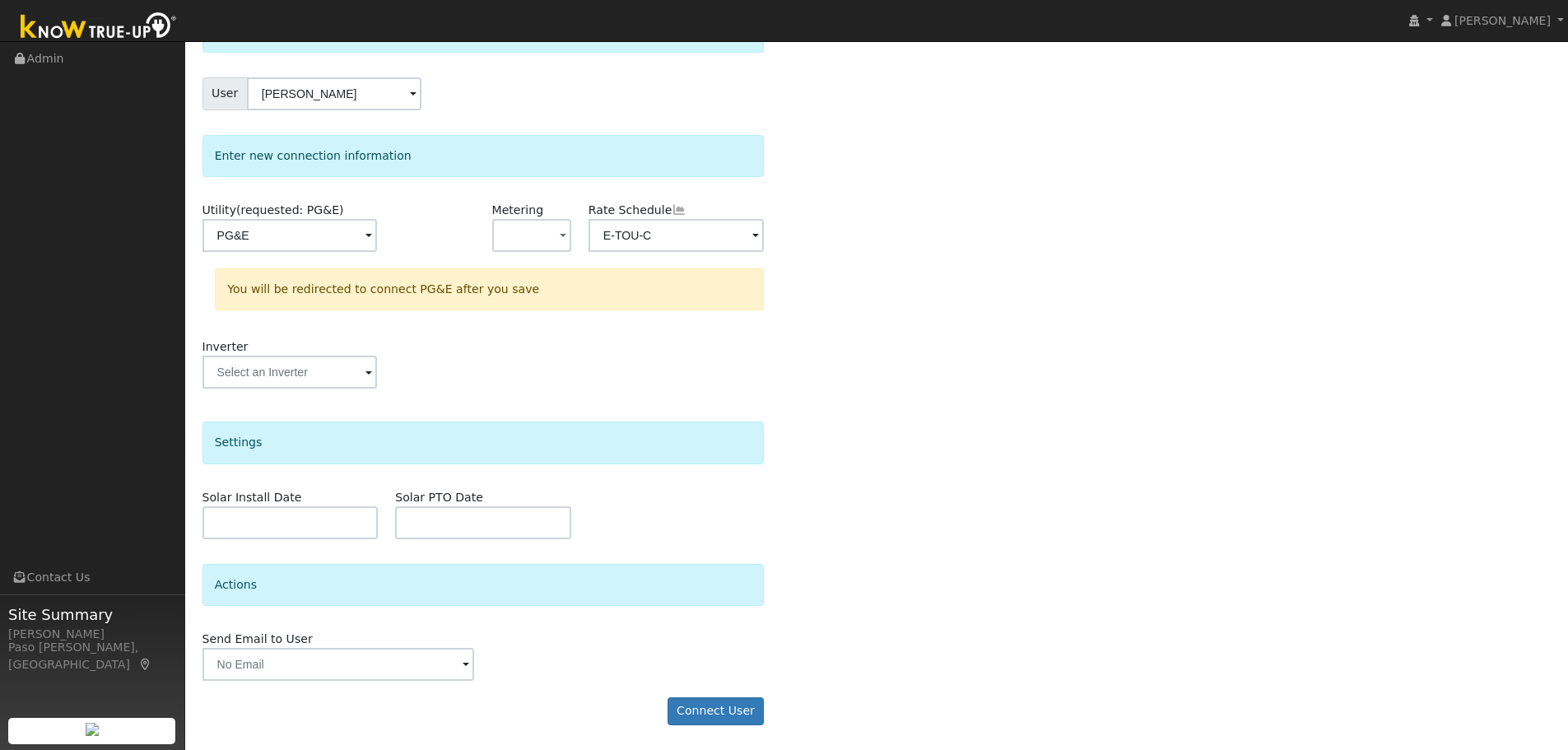
drag, startPoint x: 696, startPoint y: 680, endPoint x: 696, endPoint y: 693, distance: 13.0
click at [697, 680] on div "Send Email to User Delete Email Template Are you sure you want to delete ? Canc…" at bounding box center [482, 655] width 580 height 50
click at [697, 709] on button "Connect User" at bounding box center [716, 711] width 97 height 28
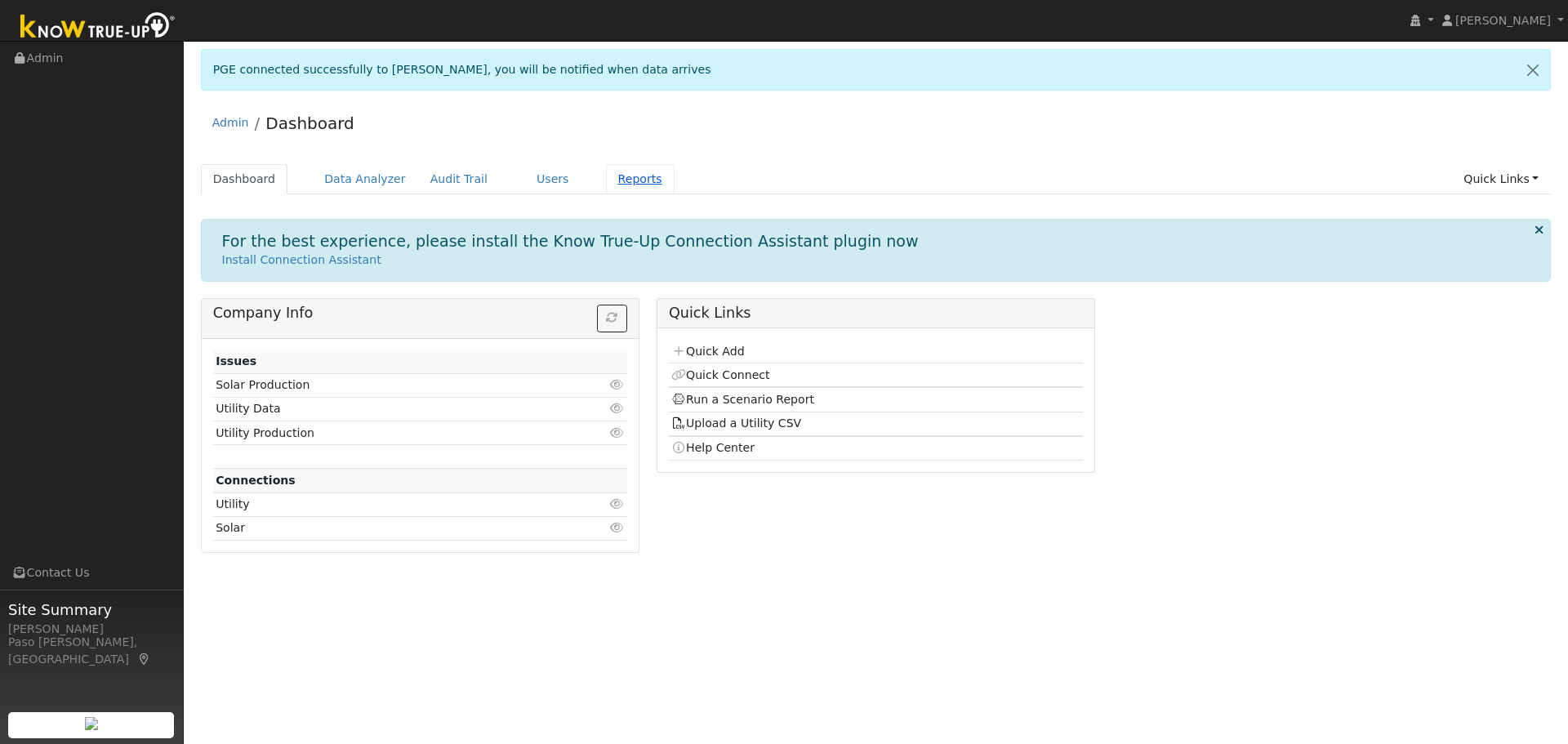
click at [606, 184] on link "Reports" at bounding box center [640, 179] width 69 height 30
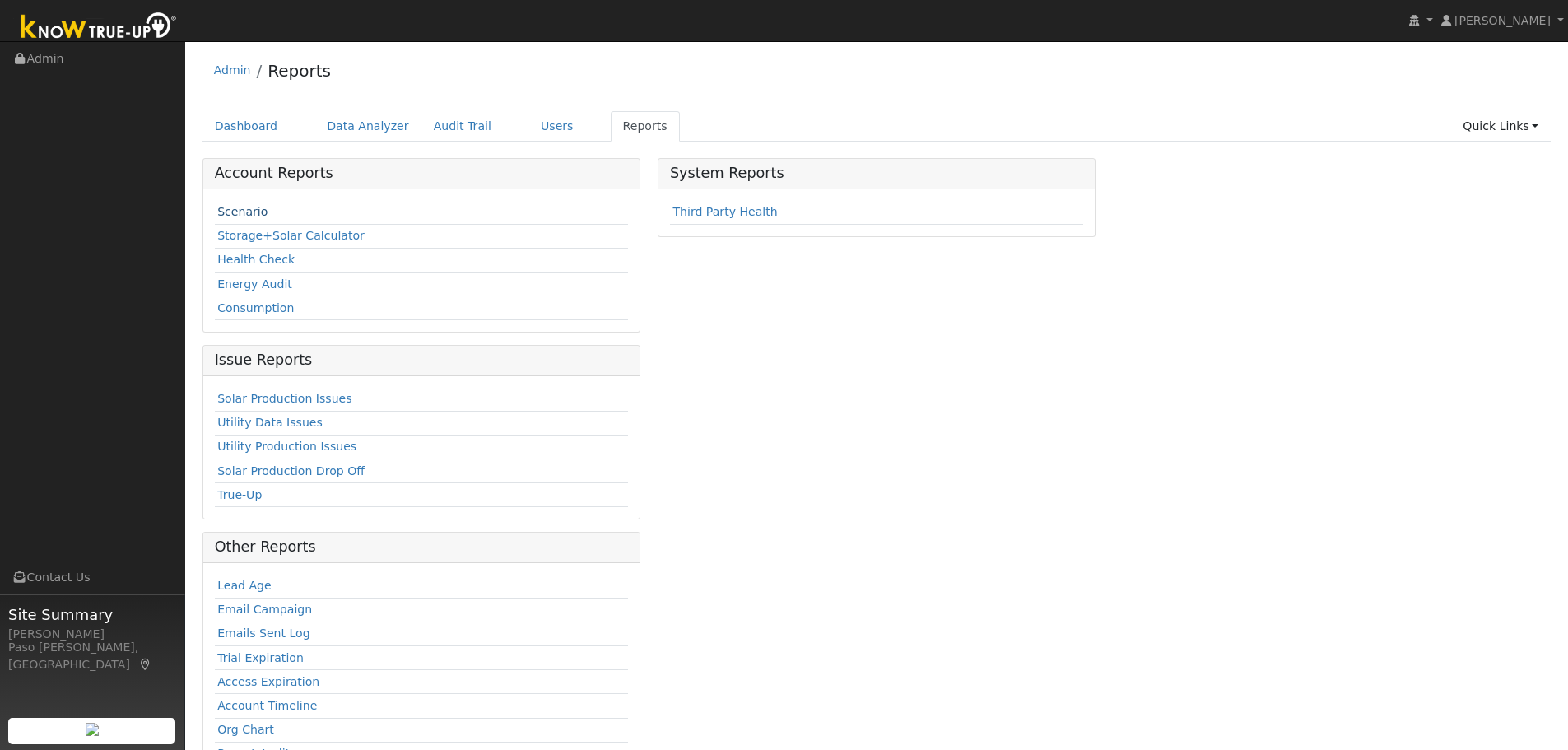
click at [247, 209] on link "Scenario" at bounding box center [242, 212] width 50 height 13
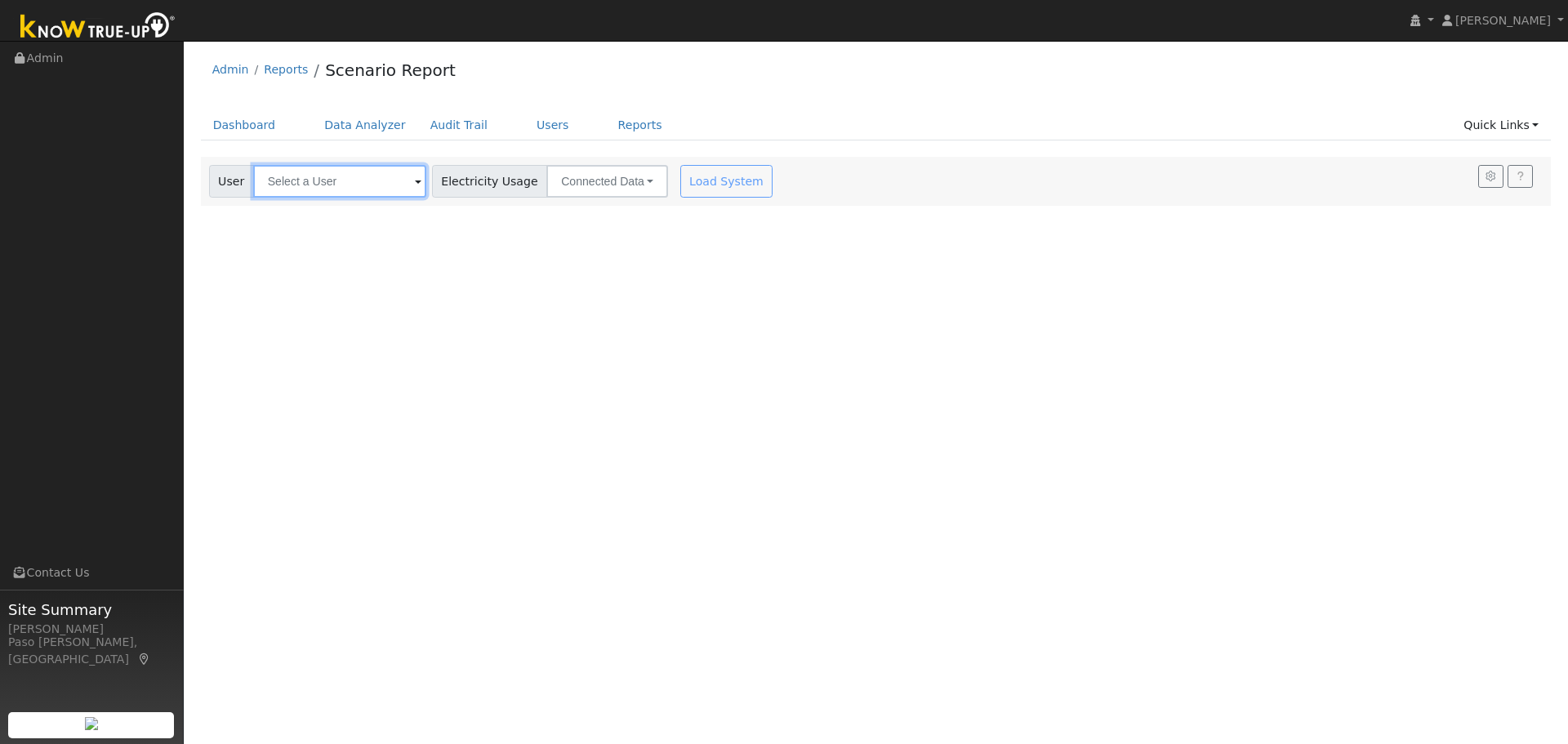
click at [318, 191] on input "text" at bounding box center [340, 181] width 173 height 33
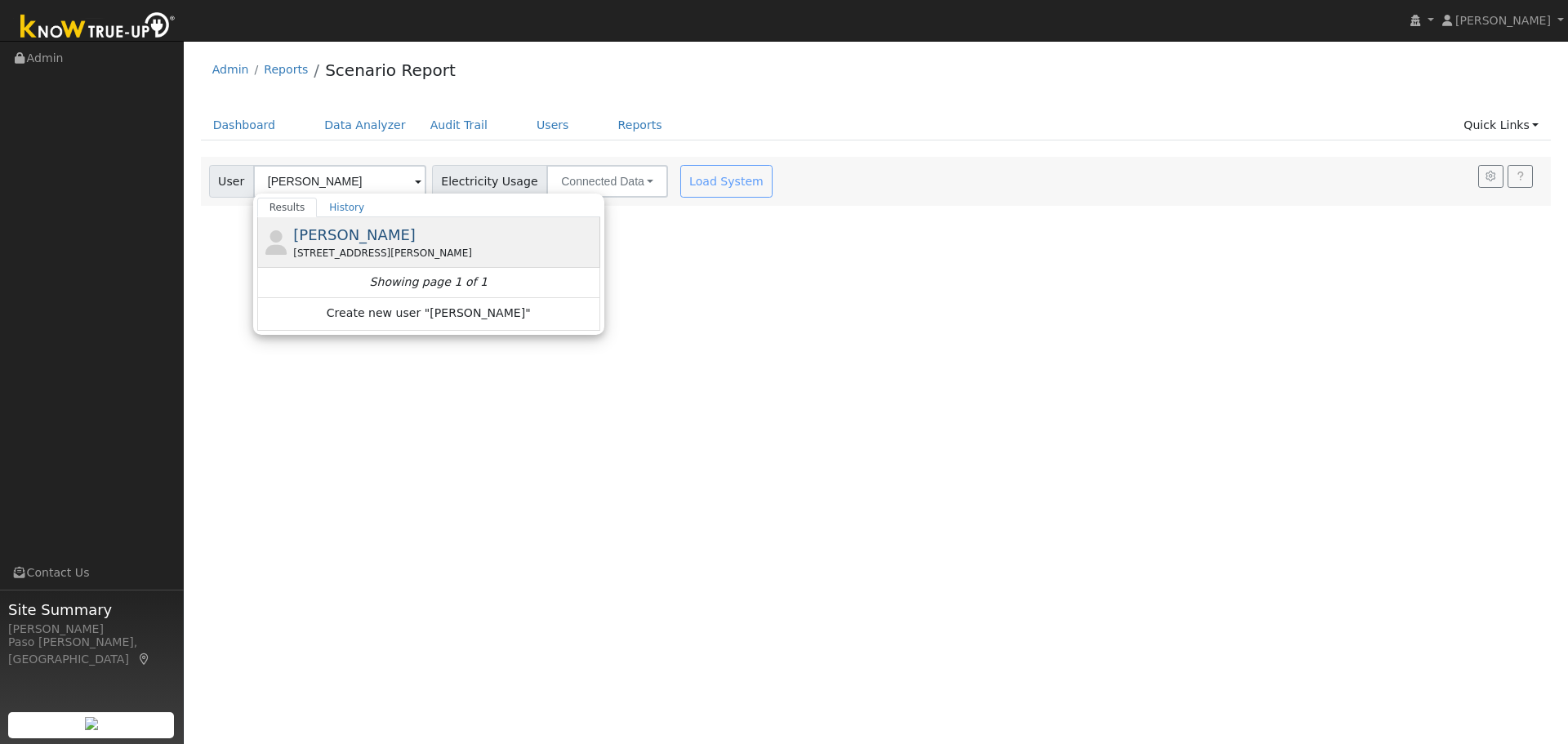
click at [342, 235] on span "[PERSON_NAME]" at bounding box center [354, 235] width 123 height 17
type input "[PERSON_NAME]"
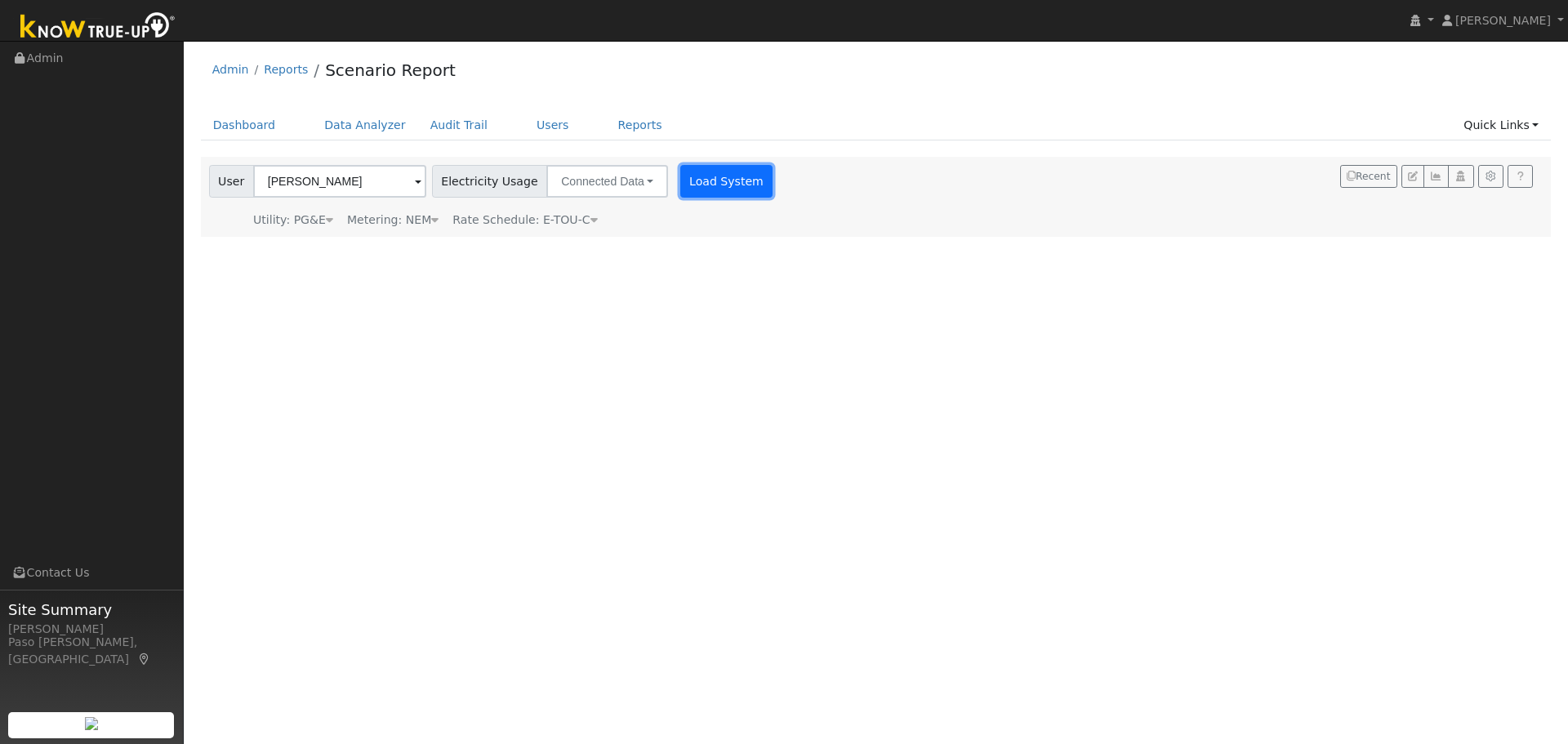
click at [693, 176] on button "Load System" at bounding box center [726, 181] width 93 height 33
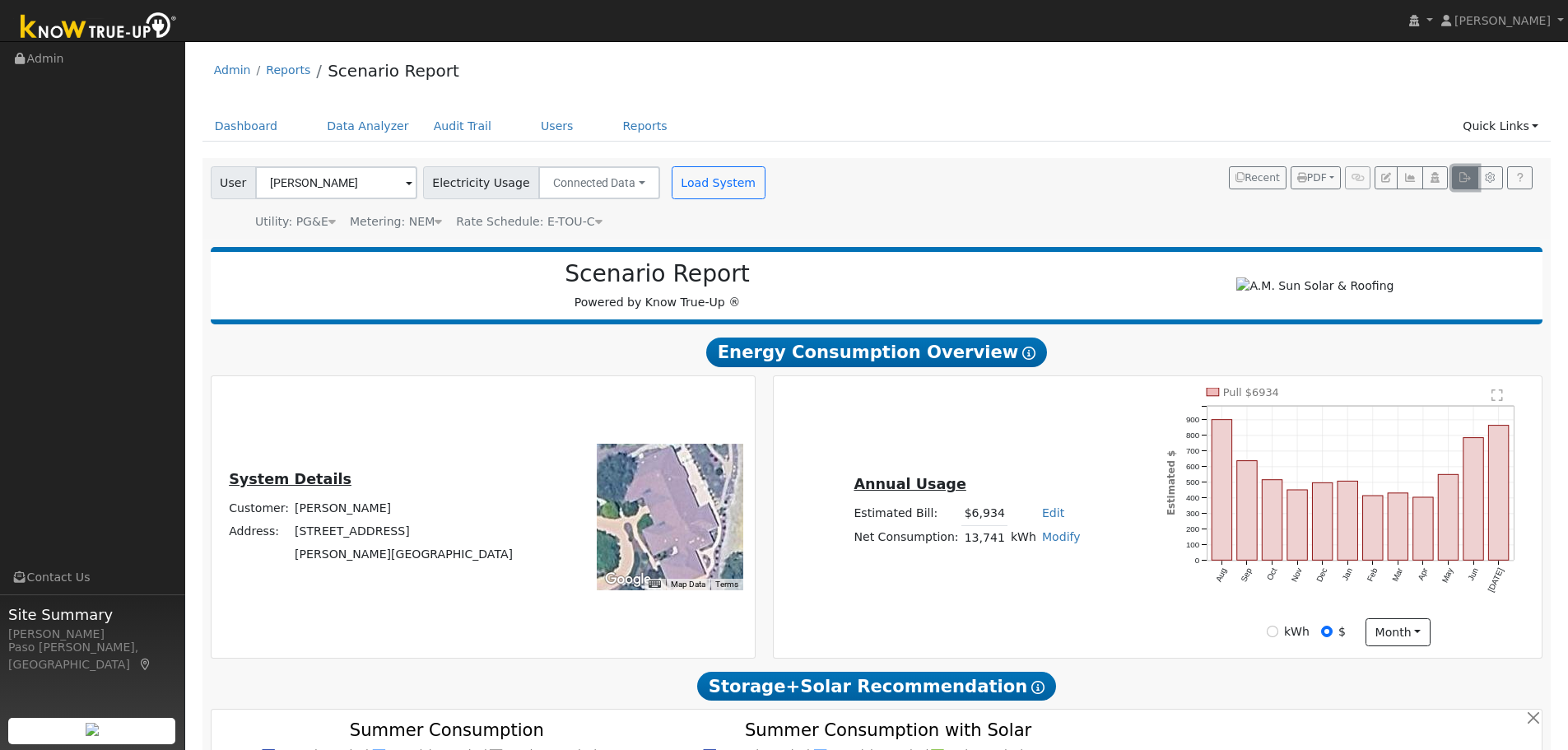
click at [1455, 173] on button "button" at bounding box center [1464, 178] width 26 height 23
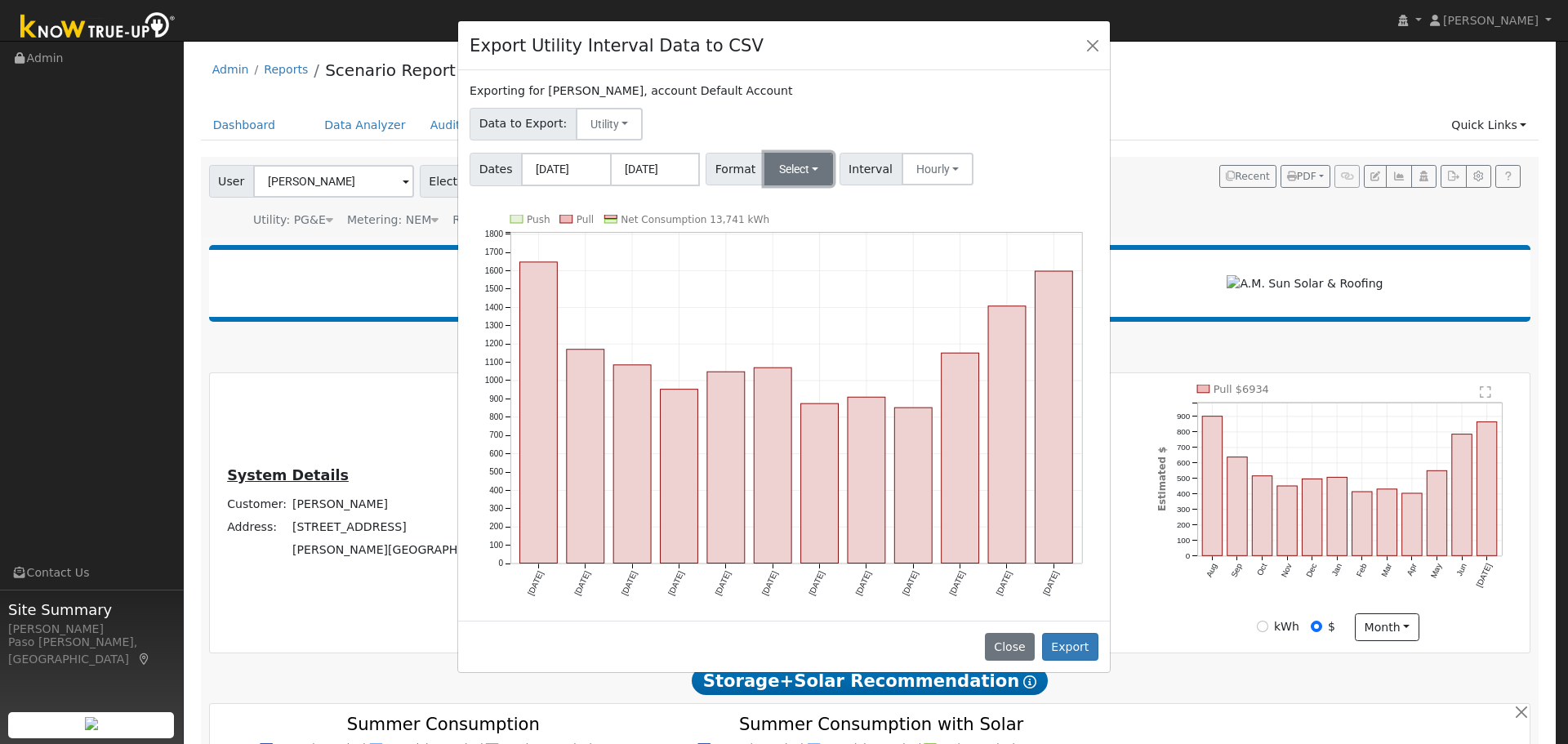
click at [781, 174] on button "Select" at bounding box center [799, 169] width 69 height 33
click at [782, 373] on link "Solargraf" at bounding box center [818, 378] width 116 height 23
click at [1067, 645] on button "Export" at bounding box center [1070, 646] width 56 height 28
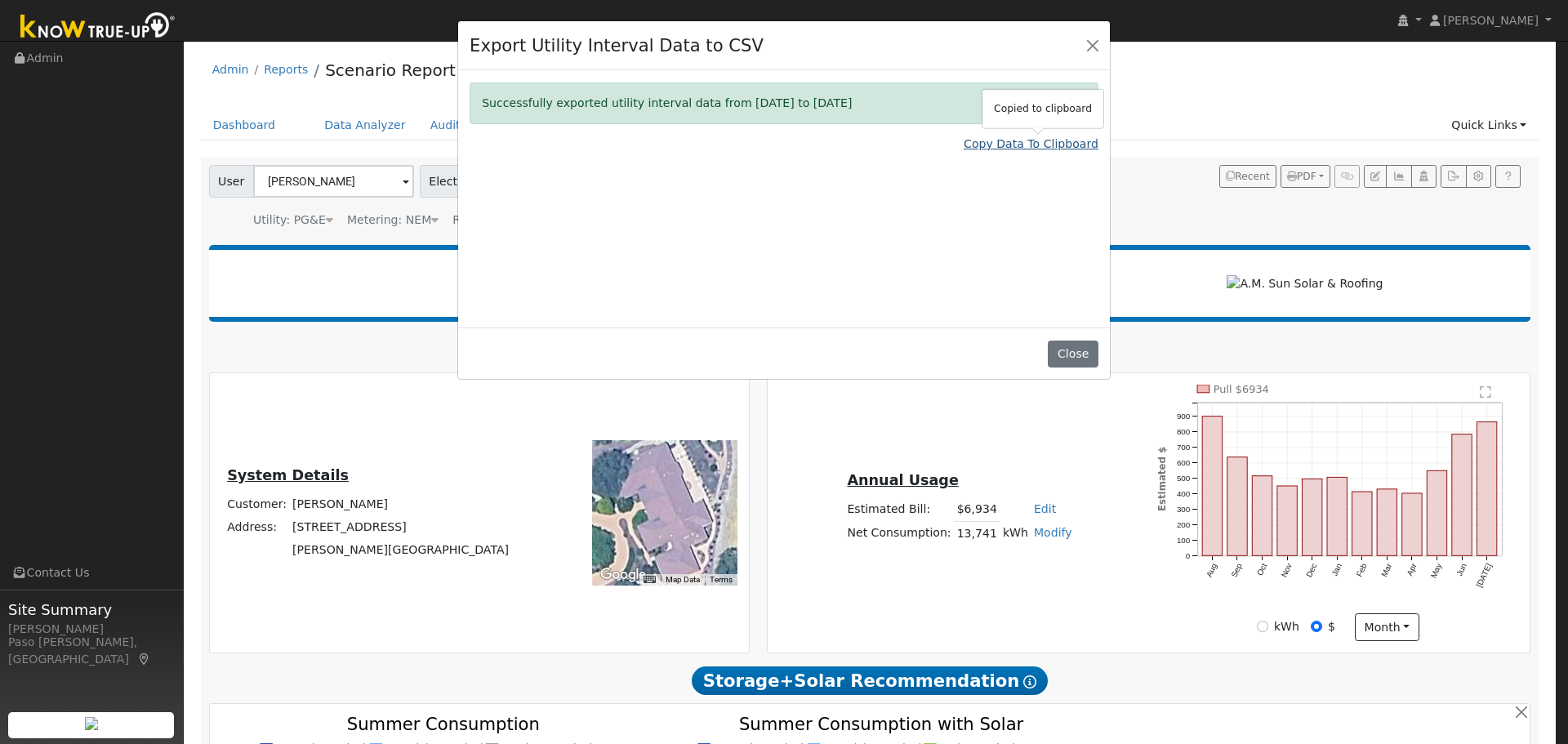
click at [1065, 148] on link "Copy Data To Clipboard" at bounding box center [1031, 144] width 135 height 17
click at [1018, 148] on link "Copy Data To Clipboard" at bounding box center [1031, 144] width 135 height 17
